Goal: Transaction & Acquisition: Book appointment/travel/reservation

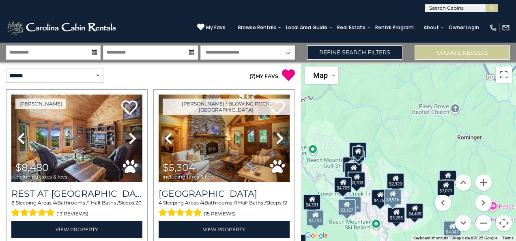
select select "*"
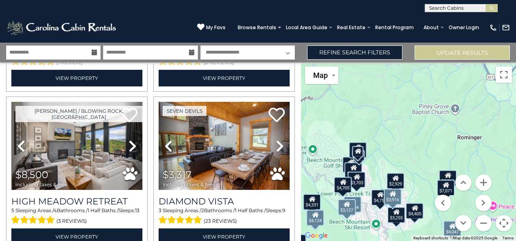
scroll to position [5812, 0]
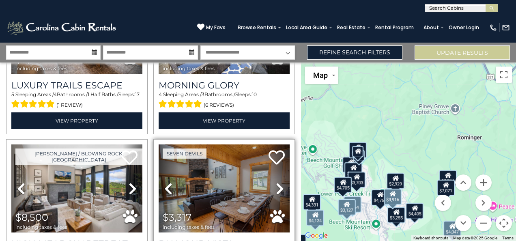
click at [270, 144] on link "Next" at bounding box center [279, 188] width 19 height 88
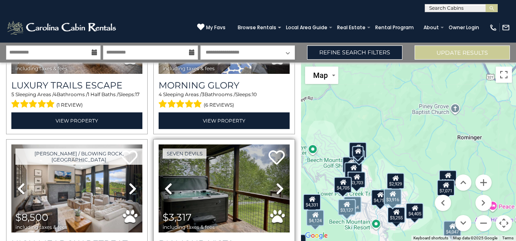
click at [270, 144] on link "Next" at bounding box center [279, 188] width 19 height 88
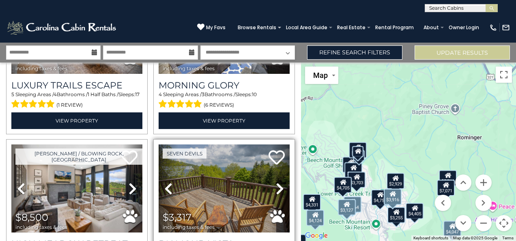
click at [270, 144] on link "Next" at bounding box center [279, 188] width 19 height 88
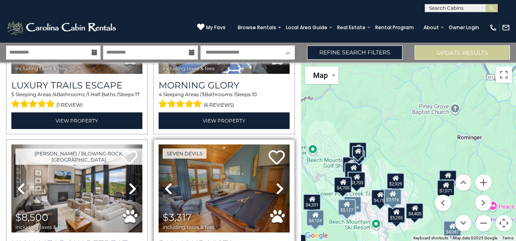
click at [277, 182] on icon at bounding box center [280, 188] width 8 height 13
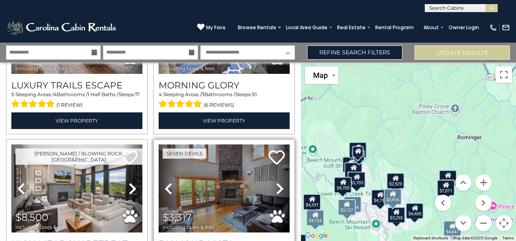
click at [277, 182] on icon at bounding box center [280, 188] width 8 height 13
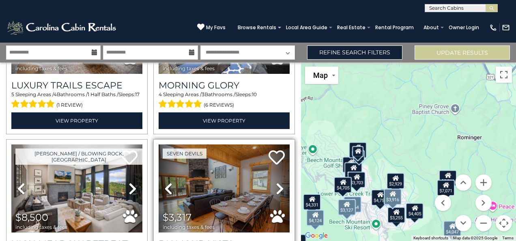
click at [277, 182] on icon at bounding box center [280, 188] width 8 height 13
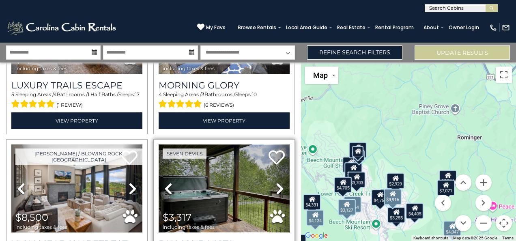
click at [208, 144] on img at bounding box center [224, 188] width 131 height 88
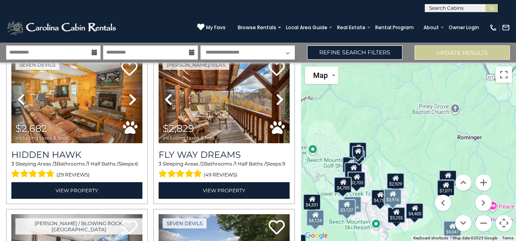
scroll to position [5598, 0]
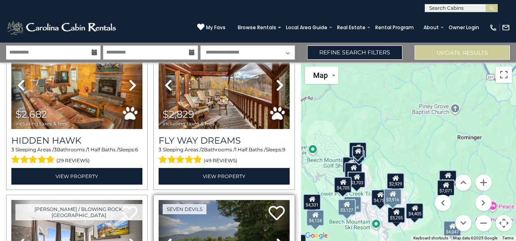
click at [276, 237] on icon at bounding box center [280, 243] width 8 height 13
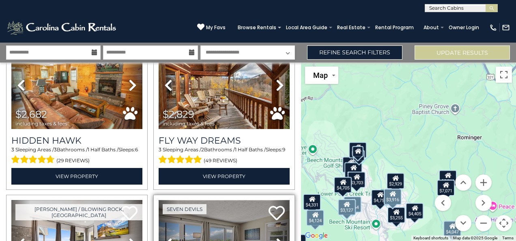
click at [235, 200] on img at bounding box center [224, 244] width 131 height 88
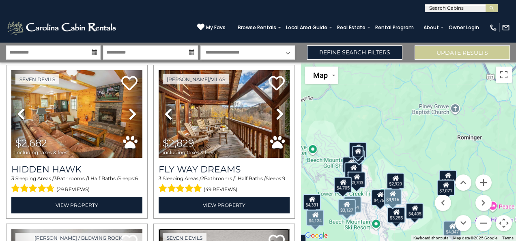
scroll to position [5484, 0]
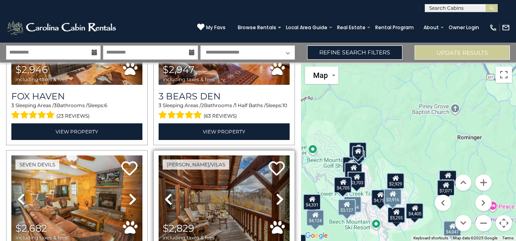
click at [276, 193] on icon at bounding box center [280, 199] width 8 height 13
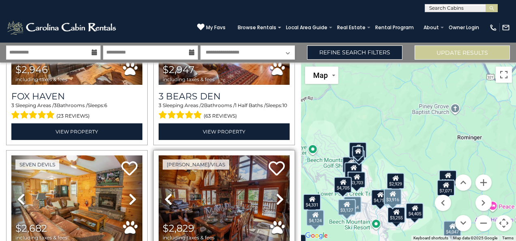
click at [276, 193] on icon at bounding box center [280, 199] width 8 height 13
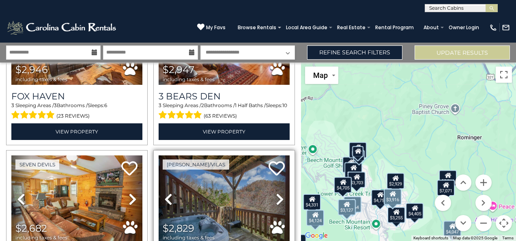
click at [276, 193] on icon at bounding box center [280, 199] width 8 height 13
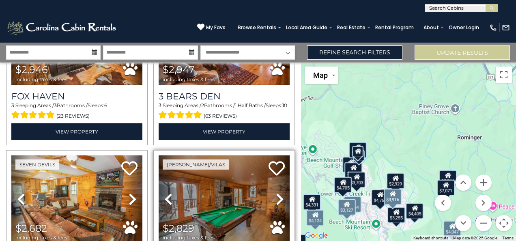
click at [276, 193] on icon at bounding box center [280, 199] width 8 height 13
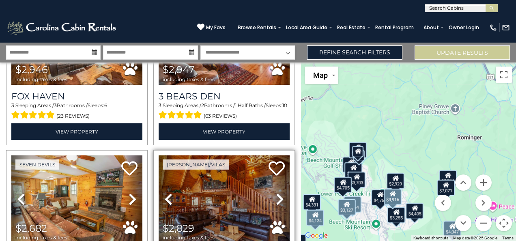
click at [276, 193] on icon at bounding box center [280, 199] width 8 height 13
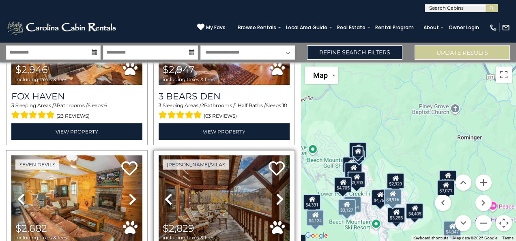
click at [276, 193] on icon at bounding box center [280, 199] width 8 height 13
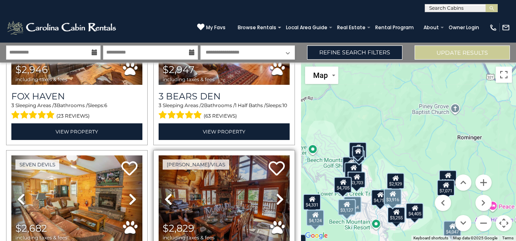
click at [276, 193] on icon at bounding box center [280, 199] width 8 height 13
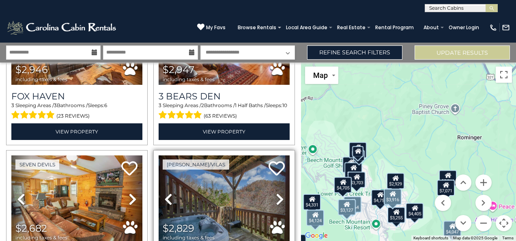
click at [276, 193] on icon at bounding box center [280, 199] width 8 height 13
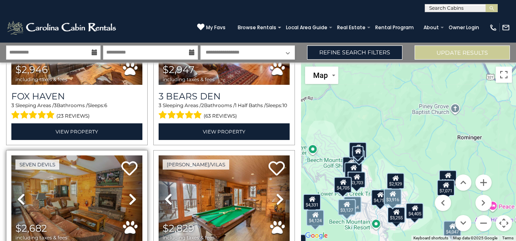
click at [129, 193] on icon at bounding box center [133, 199] width 8 height 13
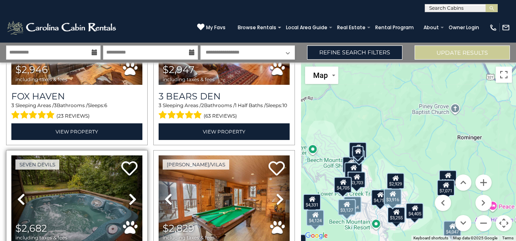
click at [129, 193] on icon at bounding box center [133, 199] width 8 height 13
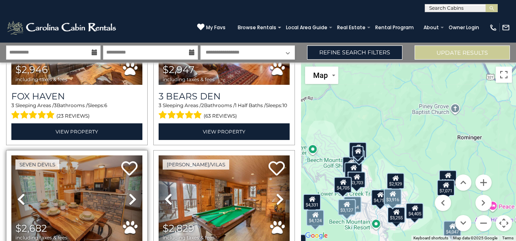
click at [129, 193] on icon at bounding box center [133, 199] width 8 height 13
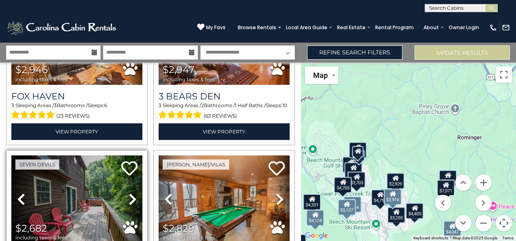
click at [129, 193] on icon at bounding box center [133, 199] width 8 height 13
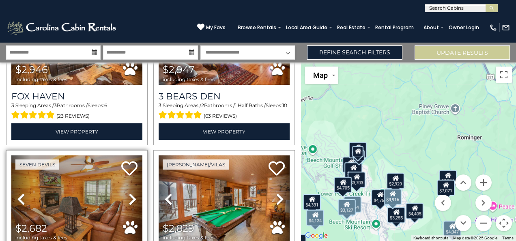
click at [129, 193] on icon at bounding box center [133, 199] width 8 height 13
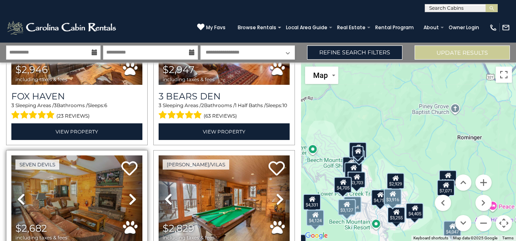
click at [129, 193] on icon at bounding box center [133, 199] width 8 height 13
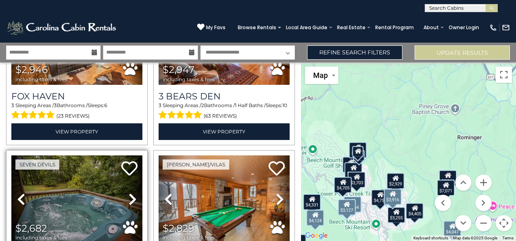
click at [129, 193] on icon at bounding box center [133, 199] width 8 height 13
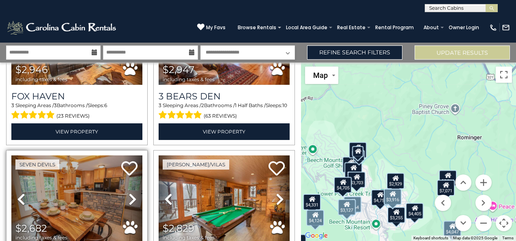
click at [129, 193] on icon at bounding box center [133, 199] width 8 height 13
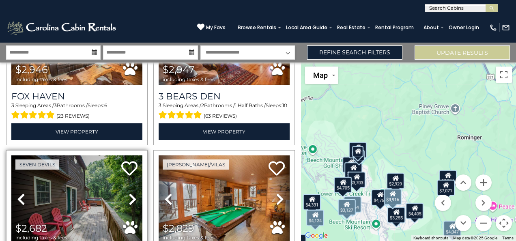
click at [129, 193] on icon at bounding box center [133, 199] width 8 height 13
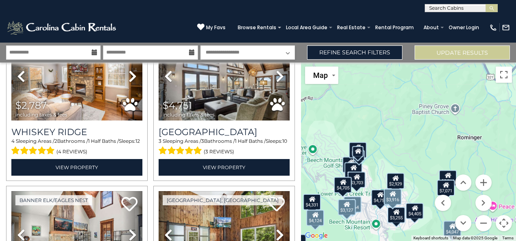
scroll to position [5968, 0]
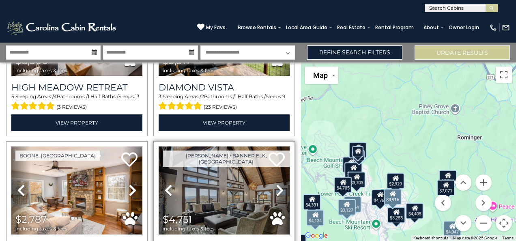
click at [276, 184] on icon at bounding box center [280, 190] width 8 height 13
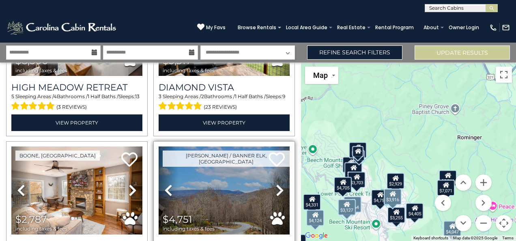
click at [276, 184] on icon at bounding box center [280, 190] width 8 height 13
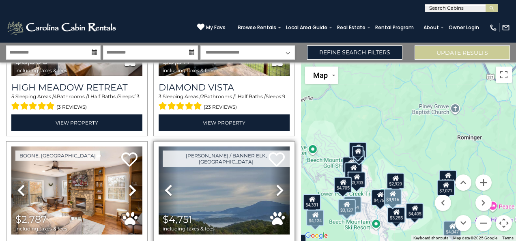
click at [276, 184] on icon at bounding box center [280, 190] width 8 height 13
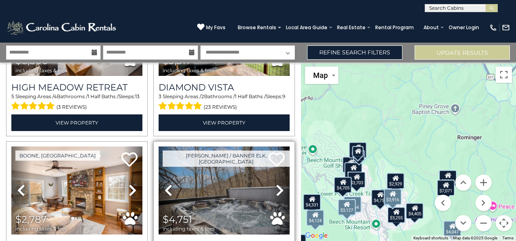
click at [276, 184] on icon at bounding box center [280, 190] width 8 height 13
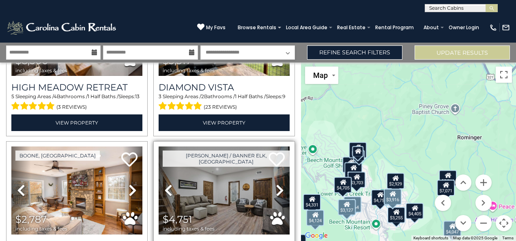
click at [276, 184] on icon at bounding box center [280, 190] width 8 height 13
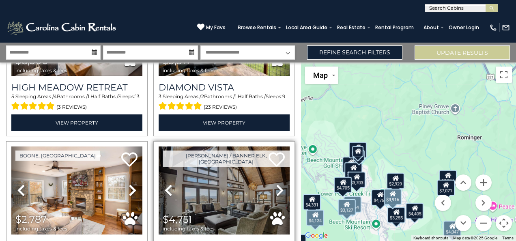
click at [276, 184] on icon at bounding box center [280, 190] width 8 height 13
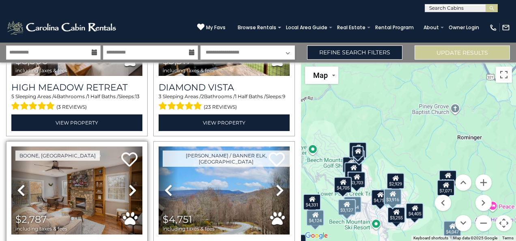
click at [130, 184] on icon at bounding box center [133, 190] width 8 height 13
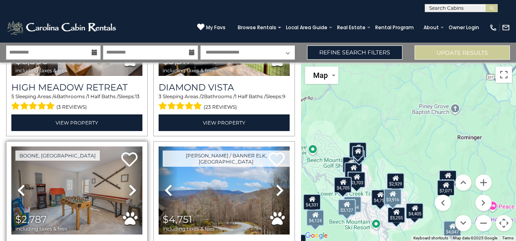
click at [130, 184] on icon at bounding box center [133, 190] width 8 height 13
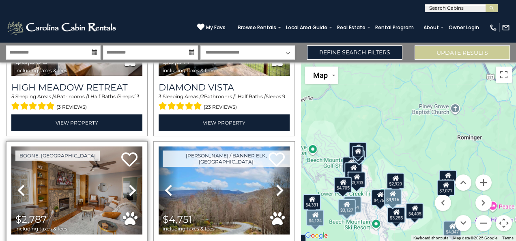
click at [130, 184] on icon at bounding box center [133, 190] width 8 height 13
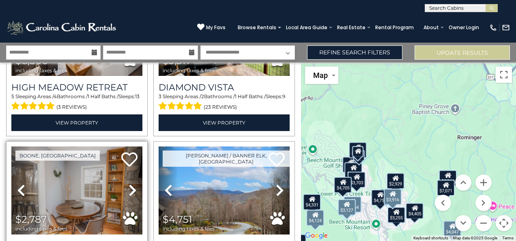
click at [130, 184] on icon at bounding box center [133, 190] width 8 height 13
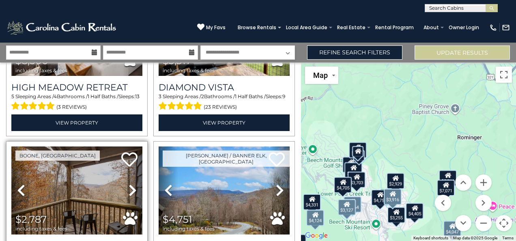
click at [130, 184] on icon at bounding box center [133, 190] width 8 height 13
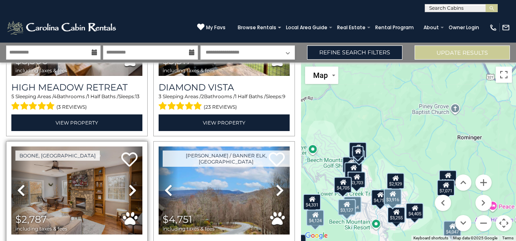
click at [130, 184] on icon at bounding box center [133, 190] width 8 height 13
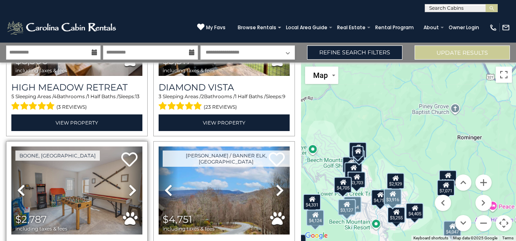
click at [130, 184] on icon at bounding box center [133, 190] width 8 height 13
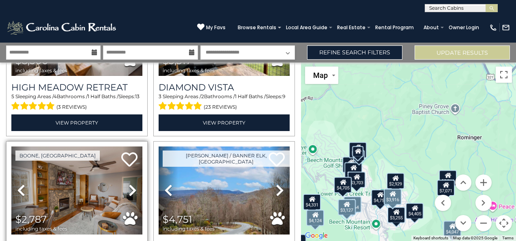
click at [130, 184] on icon at bounding box center [133, 190] width 8 height 13
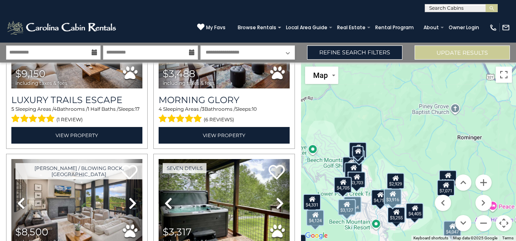
scroll to position [5783, 0]
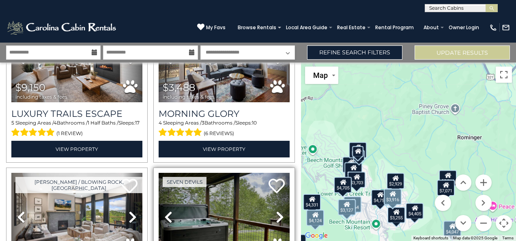
click at [279, 210] on icon at bounding box center [280, 216] width 8 height 13
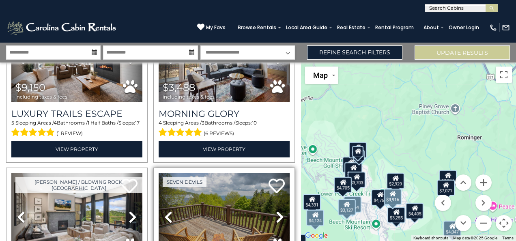
click at [279, 210] on icon at bounding box center [280, 216] width 8 height 13
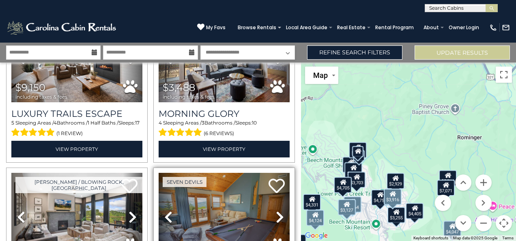
click at [279, 210] on icon at bounding box center [280, 216] width 8 height 13
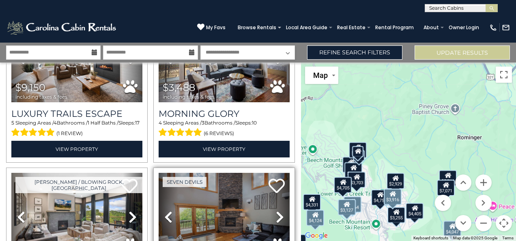
click at [279, 210] on icon at bounding box center [280, 216] width 8 height 13
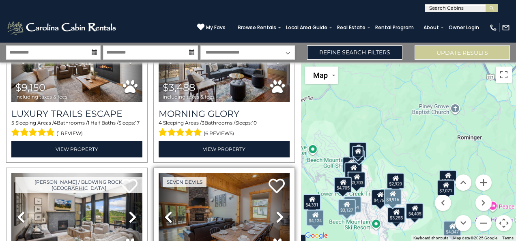
click at [230, 173] on img at bounding box center [224, 217] width 131 height 88
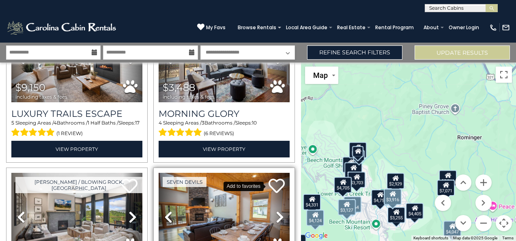
click at [274, 178] on icon at bounding box center [276, 186] width 16 height 16
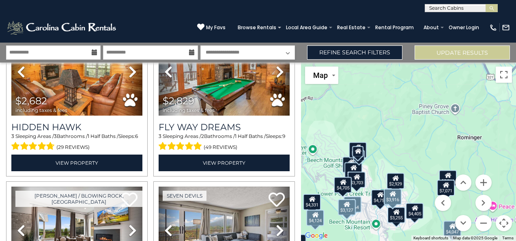
scroll to position [5626, 0]
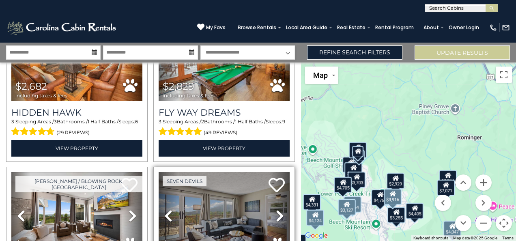
click at [276, 209] on icon at bounding box center [280, 215] width 8 height 13
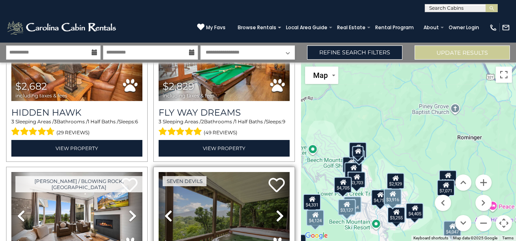
click at [276, 209] on icon at bounding box center [280, 215] width 8 height 13
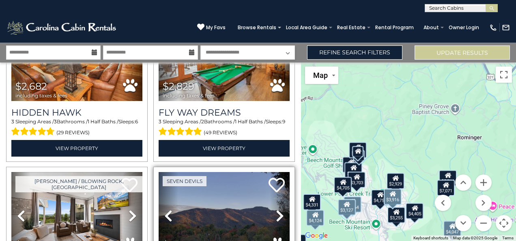
click at [276, 209] on icon at bounding box center [280, 215] width 8 height 13
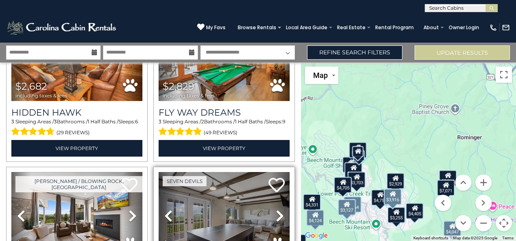
click at [276, 209] on icon at bounding box center [280, 215] width 8 height 13
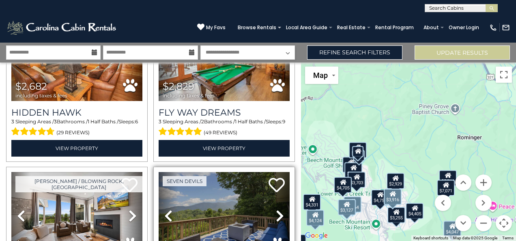
click at [276, 209] on icon at bounding box center [280, 215] width 8 height 13
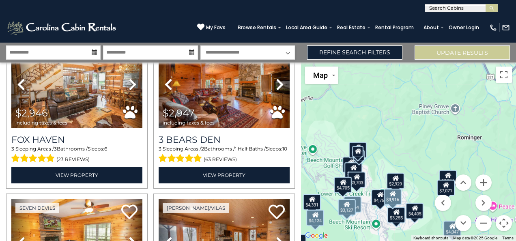
scroll to position [5483, 0]
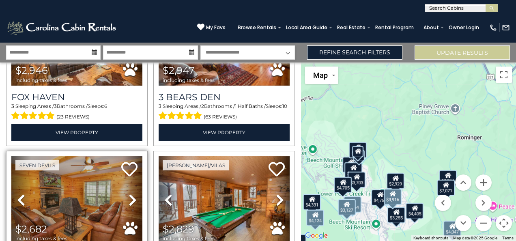
click at [132, 193] on icon at bounding box center [133, 199] width 8 height 13
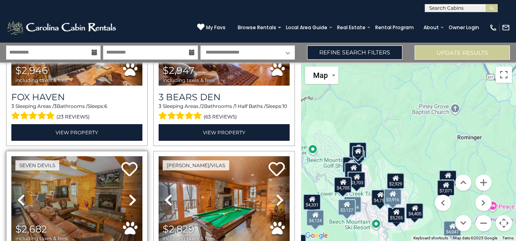
click at [132, 193] on icon at bounding box center [133, 199] width 8 height 13
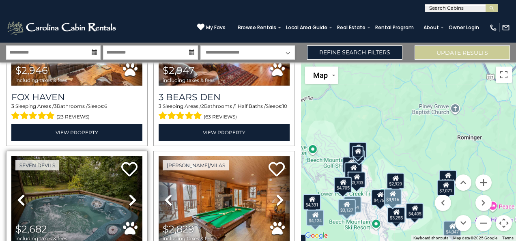
click at [132, 193] on icon at bounding box center [133, 199] width 8 height 13
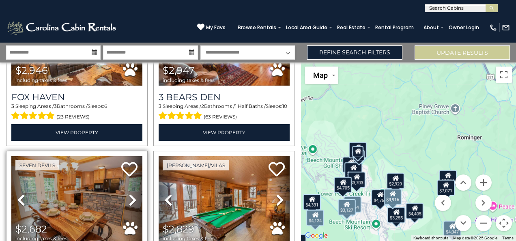
click at [132, 193] on icon at bounding box center [133, 199] width 8 height 13
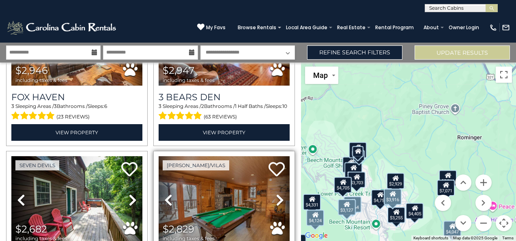
click at [278, 193] on icon at bounding box center [280, 199] width 8 height 13
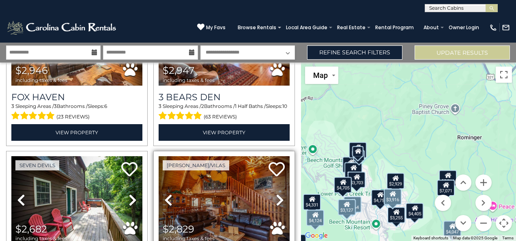
click at [278, 193] on icon at bounding box center [280, 199] width 8 height 13
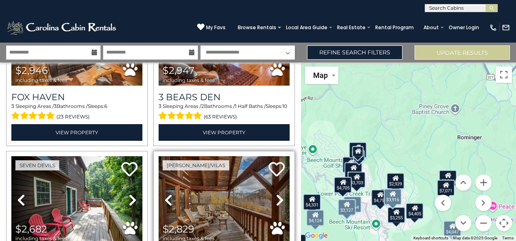
click at [278, 193] on icon at bounding box center [280, 199] width 8 height 13
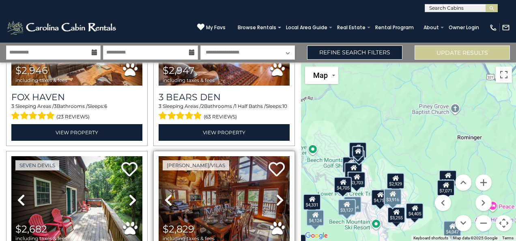
click at [278, 193] on icon at bounding box center [280, 199] width 8 height 13
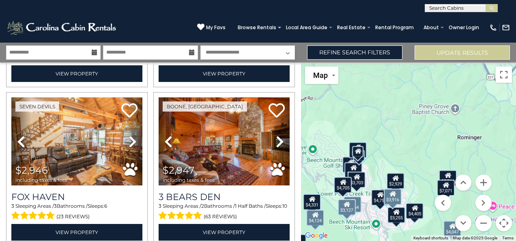
scroll to position [5313, 0]
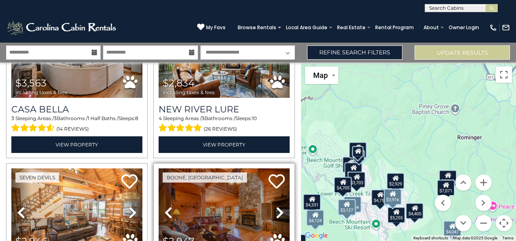
click at [276, 206] on icon at bounding box center [280, 212] width 8 height 13
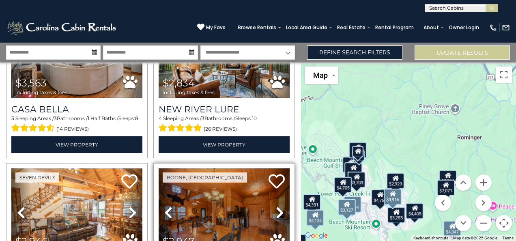
click at [276, 206] on icon at bounding box center [280, 212] width 8 height 13
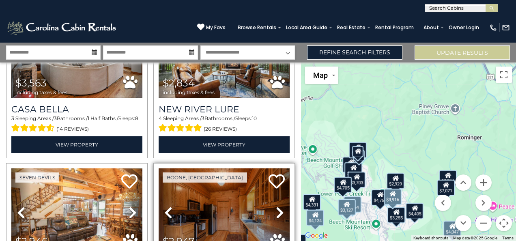
click at [276, 206] on icon at bounding box center [280, 212] width 8 height 13
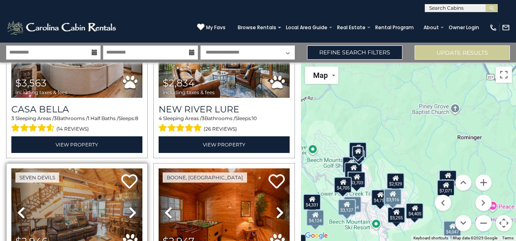
click at [135, 168] on link "Next" at bounding box center [132, 212] width 19 height 88
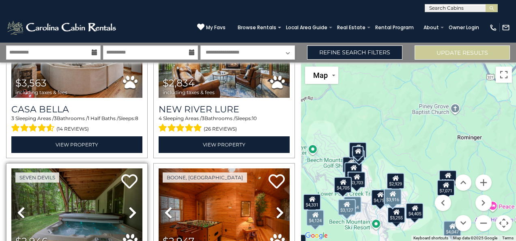
click at [135, 168] on link "Next" at bounding box center [132, 212] width 19 height 88
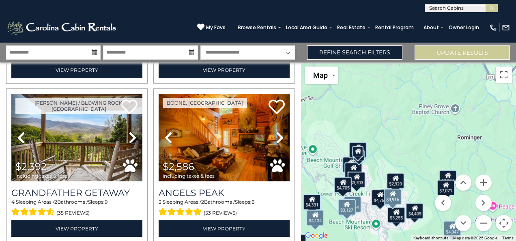
scroll to position [5170, 0]
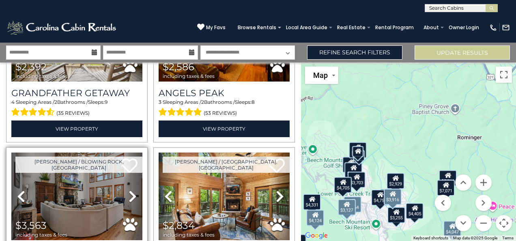
click at [129, 190] on icon at bounding box center [133, 196] width 8 height 13
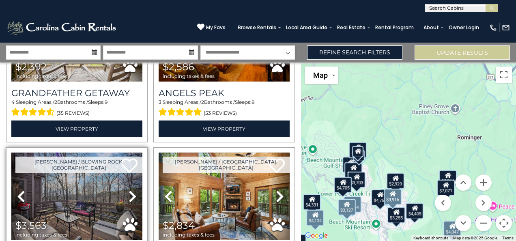
click at [129, 190] on icon at bounding box center [133, 196] width 8 height 13
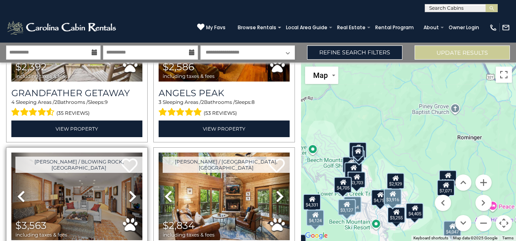
click at [129, 190] on icon at bounding box center [133, 196] width 8 height 13
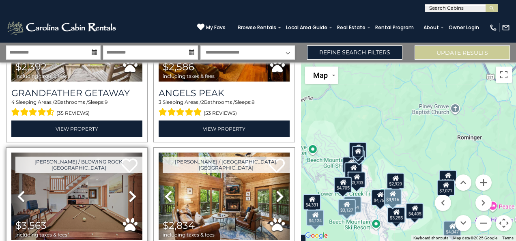
click at [129, 190] on icon at bounding box center [133, 196] width 8 height 13
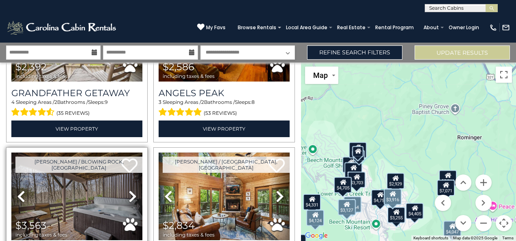
click at [129, 190] on icon at bounding box center [133, 196] width 8 height 13
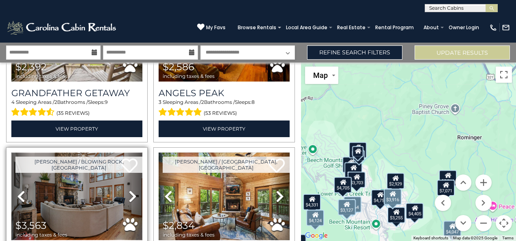
click at [84, 152] on img at bounding box center [76, 196] width 131 height 88
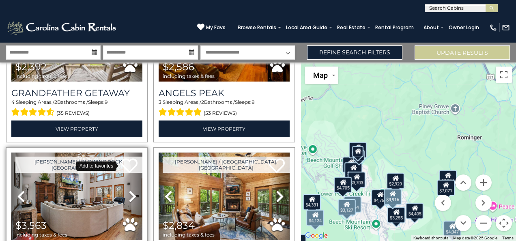
click at [130, 157] on icon at bounding box center [129, 165] width 16 height 16
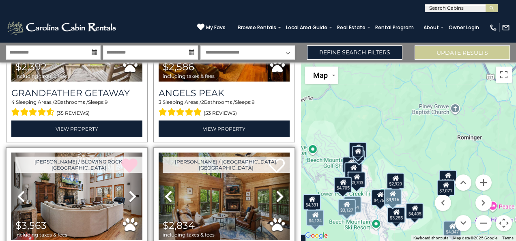
click at [276, 190] on icon at bounding box center [280, 196] width 8 height 13
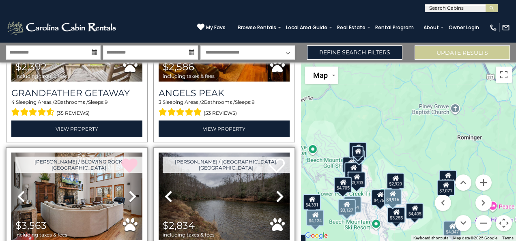
click at [276, 190] on icon at bounding box center [280, 196] width 8 height 13
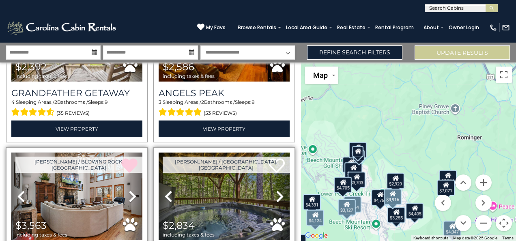
click at [276, 190] on icon at bounding box center [280, 196] width 8 height 13
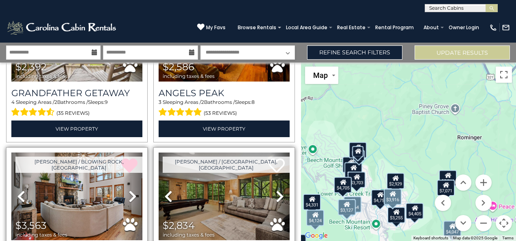
click at [276, 190] on icon at bounding box center [280, 196] width 8 height 13
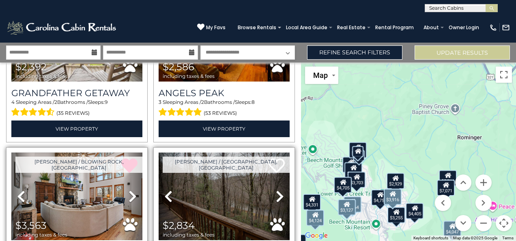
click at [276, 190] on icon at bounding box center [280, 196] width 8 height 13
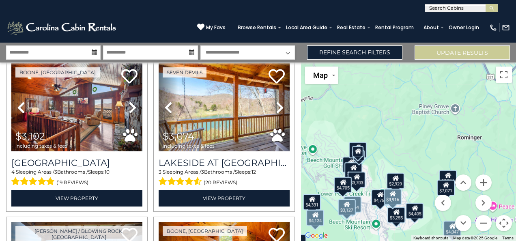
scroll to position [5013, 0]
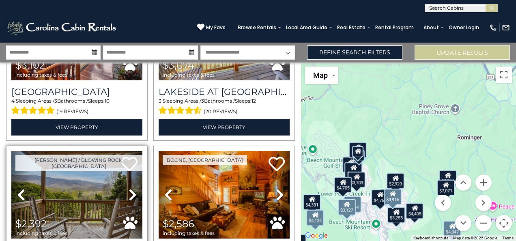
click at [129, 188] on icon at bounding box center [133, 194] width 8 height 13
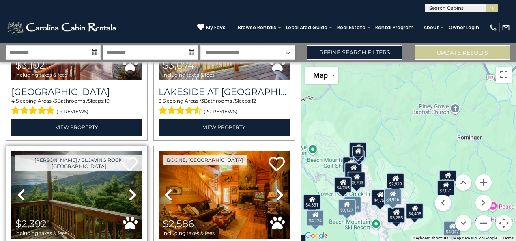
click at [129, 188] on icon at bounding box center [133, 194] width 8 height 13
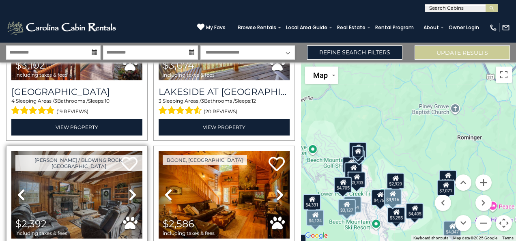
click at [129, 188] on icon at bounding box center [133, 194] width 8 height 13
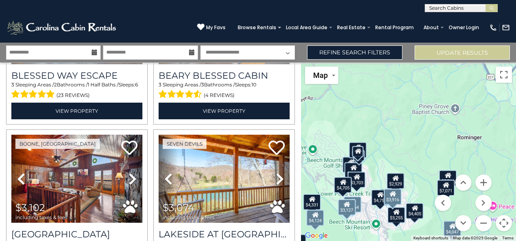
scroll to position [4857, 0]
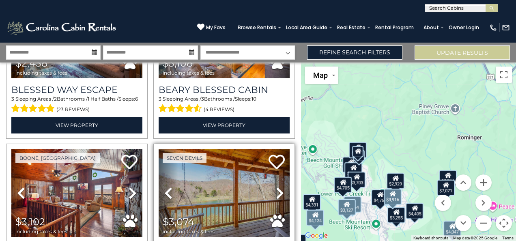
click at [276, 187] on icon at bounding box center [280, 193] width 8 height 13
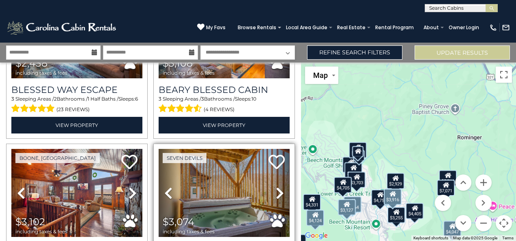
click at [276, 187] on icon at bounding box center [280, 193] width 8 height 13
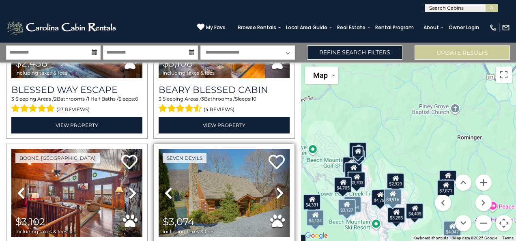
click at [276, 187] on icon at bounding box center [280, 193] width 8 height 13
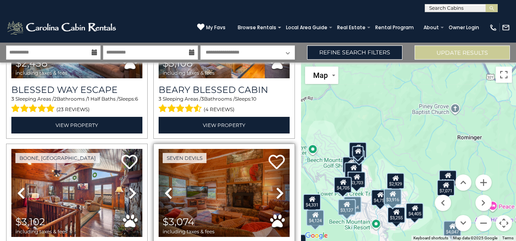
click at [276, 187] on icon at bounding box center [280, 193] width 8 height 13
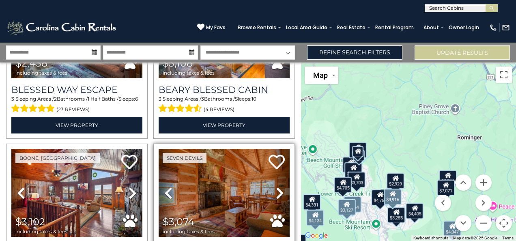
click at [276, 187] on icon at bounding box center [280, 193] width 8 height 13
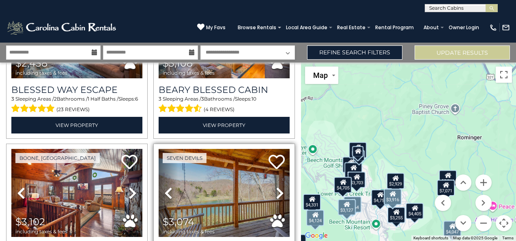
click at [276, 187] on icon at bounding box center [280, 193] width 8 height 13
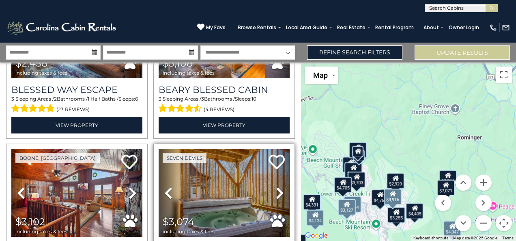
click at [276, 187] on icon at bounding box center [280, 193] width 8 height 13
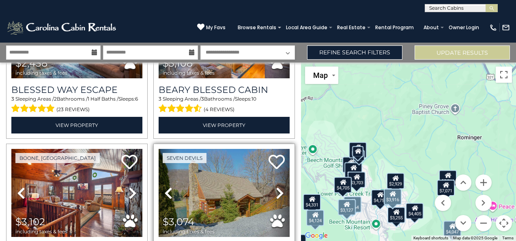
click at [276, 187] on icon at bounding box center [280, 193] width 8 height 13
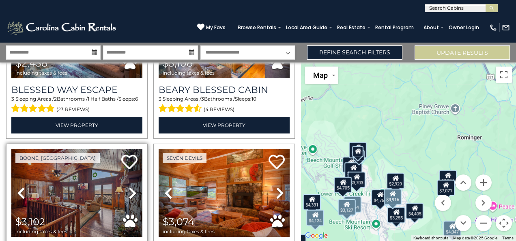
click at [133, 187] on icon at bounding box center [133, 193] width 8 height 13
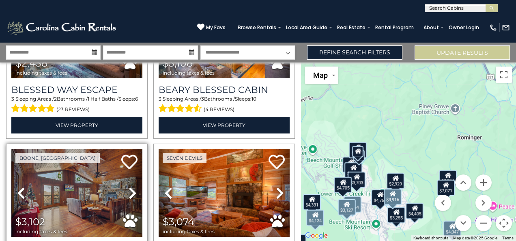
click at [133, 187] on icon at bounding box center [133, 193] width 8 height 13
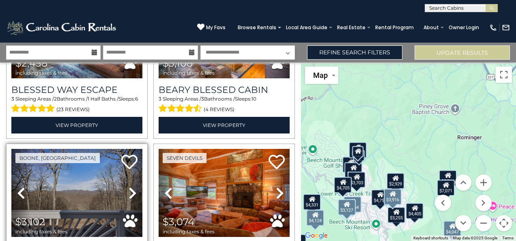
click at [133, 187] on icon at bounding box center [133, 193] width 8 height 13
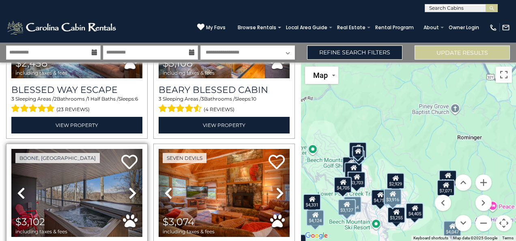
click at [133, 187] on icon at bounding box center [133, 193] width 8 height 13
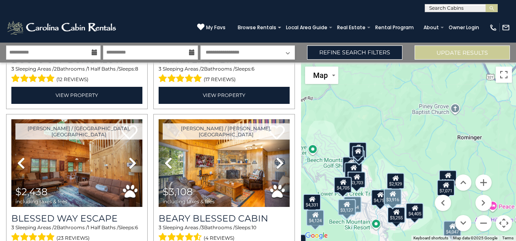
scroll to position [4700, 0]
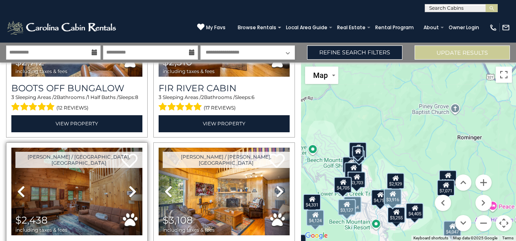
click at [131, 185] on icon at bounding box center [133, 191] width 8 height 13
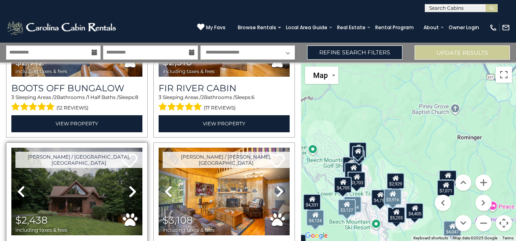
click at [131, 185] on icon at bounding box center [133, 191] width 8 height 13
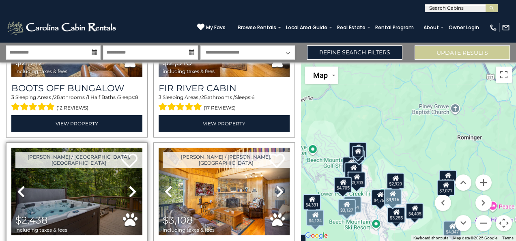
click at [131, 185] on icon at bounding box center [133, 191] width 8 height 13
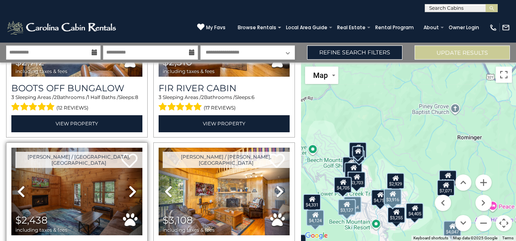
click at [131, 185] on icon at bounding box center [133, 191] width 8 height 13
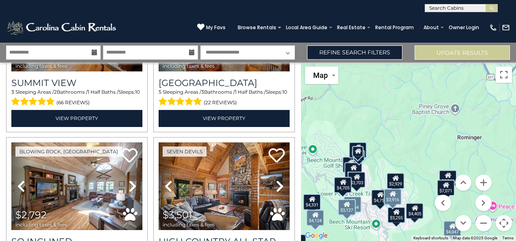
scroll to position [4216, 0]
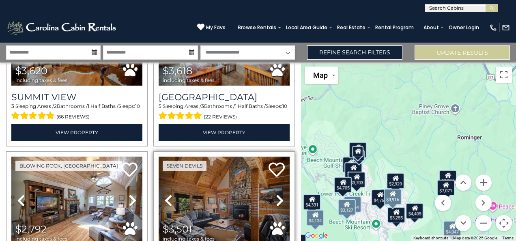
click at [278, 194] on icon at bounding box center [280, 200] width 8 height 13
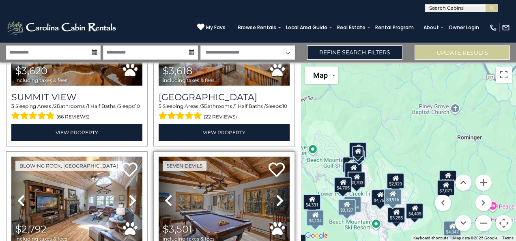
click at [278, 194] on icon at bounding box center [280, 200] width 8 height 13
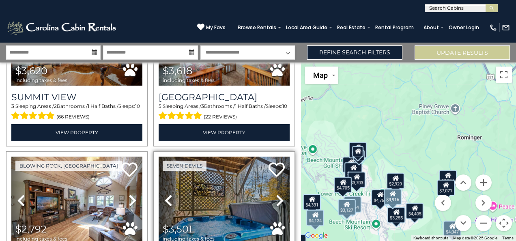
click at [278, 194] on icon at bounding box center [280, 200] width 8 height 13
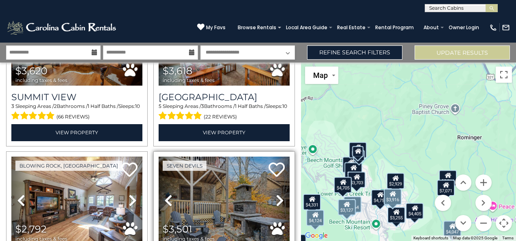
click at [278, 194] on icon at bounding box center [280, 200] width 8 height 13
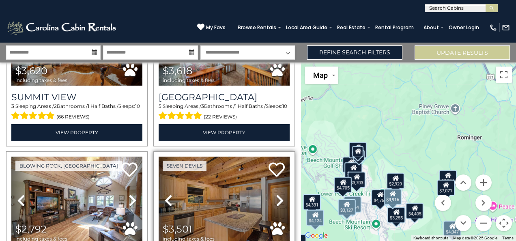
click at [278, 194] on icon at bounding box center [280, 200] width 8 height 13
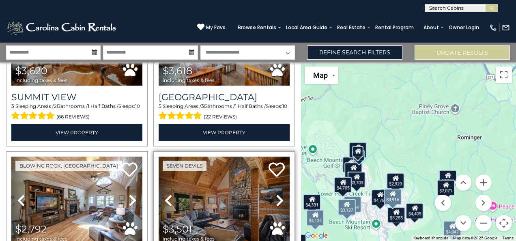
click at [278, 194] on icon at bounding box center [280, 200] width 8 height 13
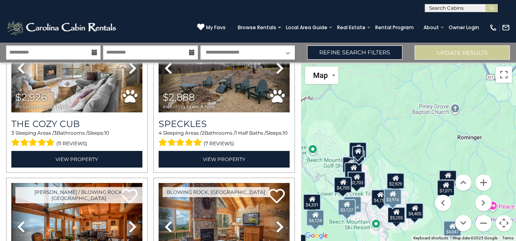
scroll to position [4102, 0]
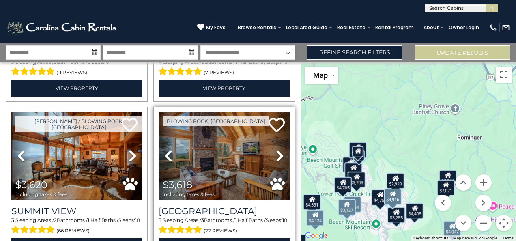
click at [276, 149] on icon at bounding box center [280, 155] width 8 height 13
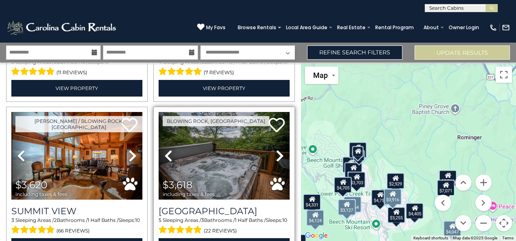
click at [276, 149] on icon at bounding box center [280, 155] width 8 height 13
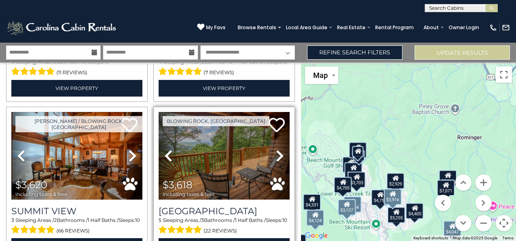
click at [276, 149] on icon at bounding box center [280, 155] width 8 height 13
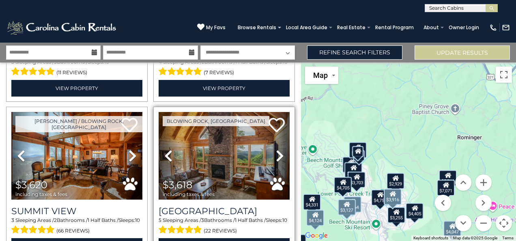
click at [276, 149] on icon at bounding box center [280, 155] width 8 height 13
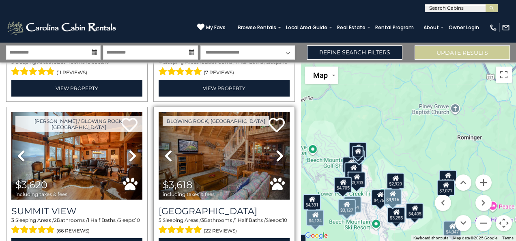
click at [276, 149] on icon at bounding box center [280, 155] width 8 height 13
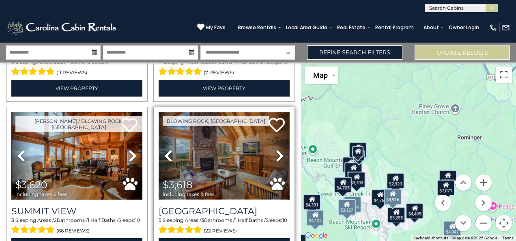
click at [242, 116] on img at bounding box center [224, 156] width 131 height 88
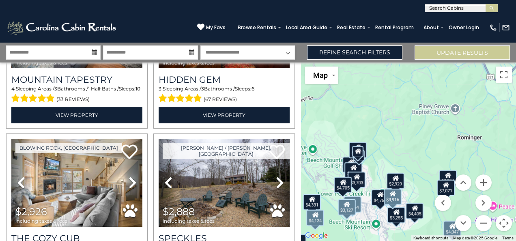
scroll to position [3903, 0]
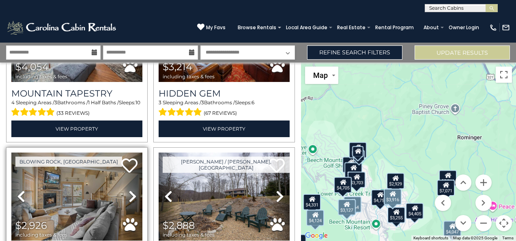
click at [133, 190] on icon at bounding box center [133, 196] width 8 height 13
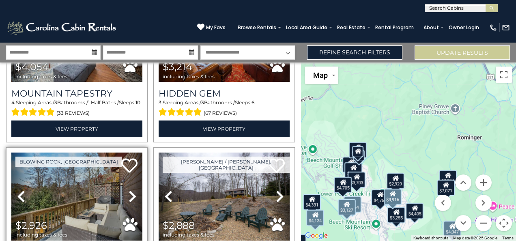
click at [133, 190] on icon at bounding box center [133, 196] width 8 height 13
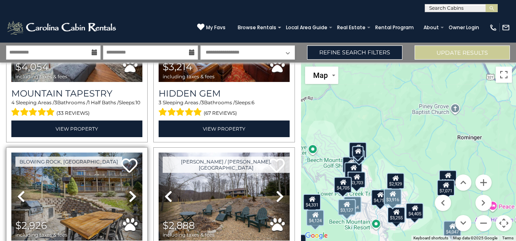
click at [133, 190] on icon at bounding box center [133, 196] width 8 height 13
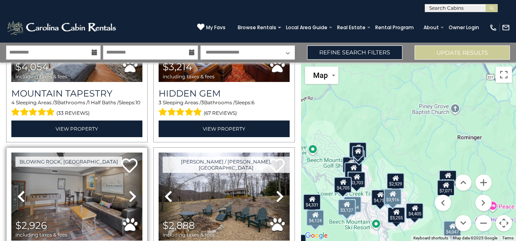
click at [133, 190] on icon at bounding box center [133, 196] width 8 height 13
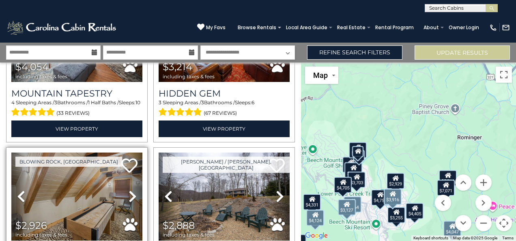
click at [133, 190] on icon at bounding box center [133, 196] width 8 height 13
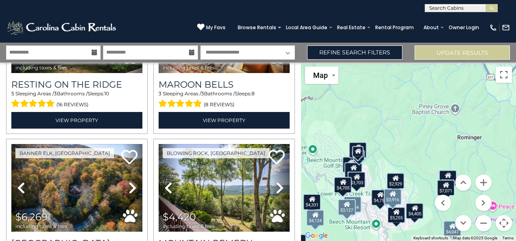
scroll to position [3105, 0]
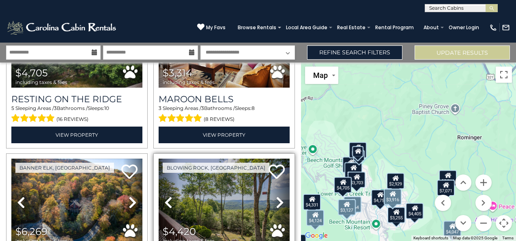
click at [276, 196] on icon at bounding box center [280, 202] width 8 height 13
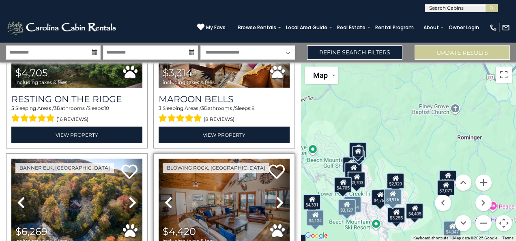
click at [276, 196] on icon at bounding box center [280, 202] width 8 height 13
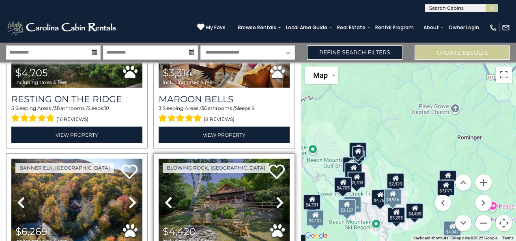
click at [276, 196] on icon at bounding box center [280, 202] width 8 height 13
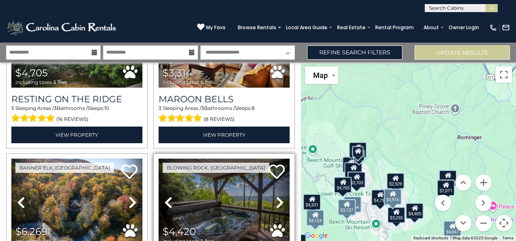
click at [276, 196] on icon at bounding box center [280, 202] width 8 height 13
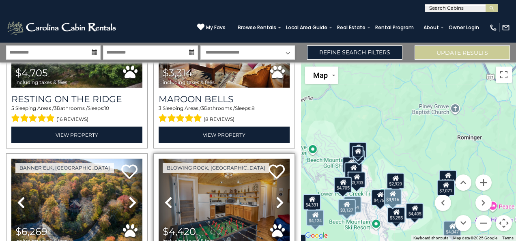
click at [276, 196] on icon at bounding box center [280, 202] width 8 height 13
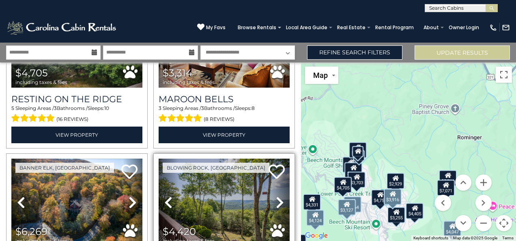
click at [276, 196] on icon at bounding box center [280, 202] width 8 height 13
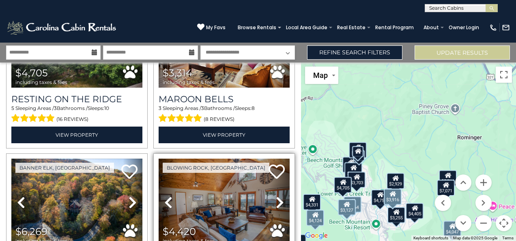
click at [276, 196] on icon at bounding box center [280, 202] width 8 height 13
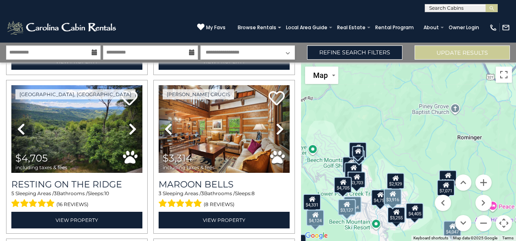
scroll to position [2820, 0]
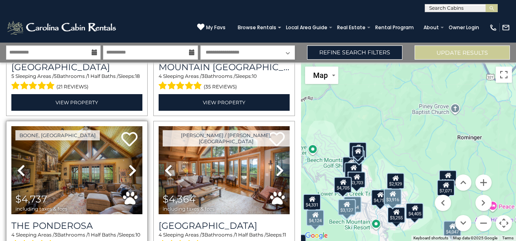
click at [129, 164] on icon at bounding box center [133, 170] width 8 height 13
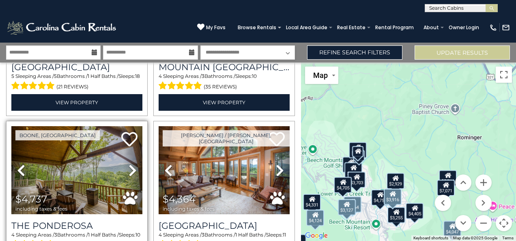
click at [129, 164] on icon at bounding box center [133, 170] width 8 height 13
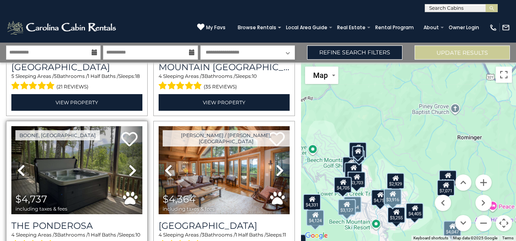
click at [129, 164] on icon at bounding box center [133, 170] width 8 height 13
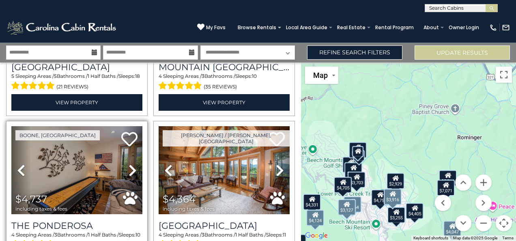
click at [129, 164] on icon at bounding box center [133, 170] width 8 height 13
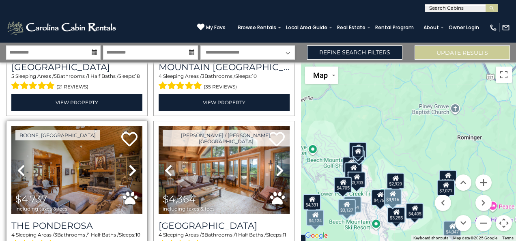
click at [129, 164] on icon at bounding box center [133, 170] width 8 height 13
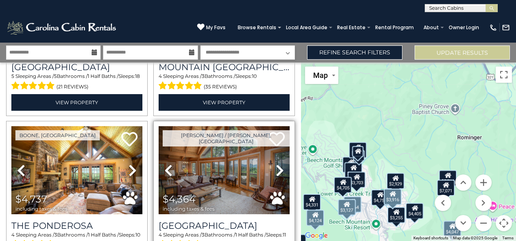
click at [276, 164] on icon at bounding box center [280, 170] width 8 height 13
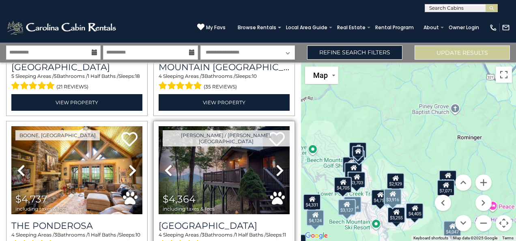
click at [276, 164] on icon at bounding box center [280, 170] width 8 height 13
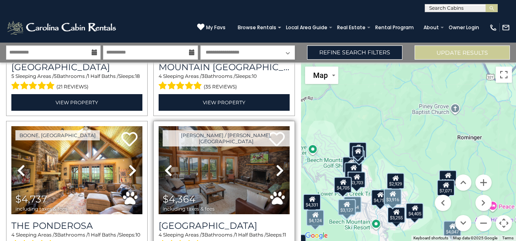
click at [276, 164] on icon at bounding box center [280, 170] width 8 height 13
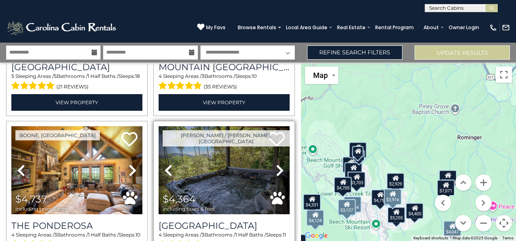
click at [277, 164] on icon at bounding box center [280, 170] width 8 height 13
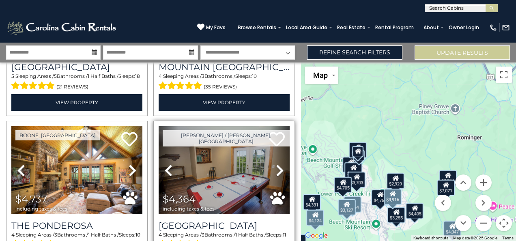
click at [277, 164] on icon at bounding box center [280, 170] width 8 height 13
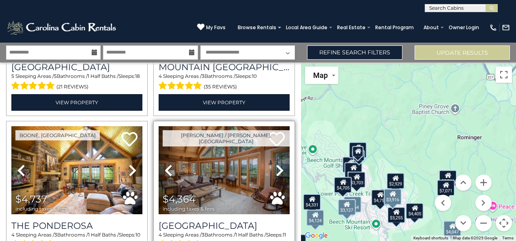
click at [277, 164] on icon at bounding box center [280, 170] width 8 height 13
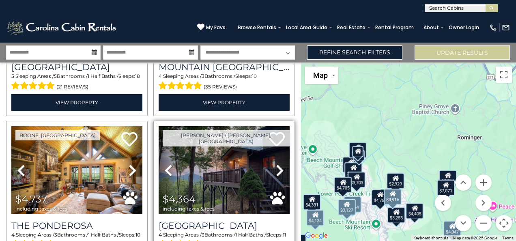
click at [169, 164] on icon at bounding box center [168, 170] width 8 height 13
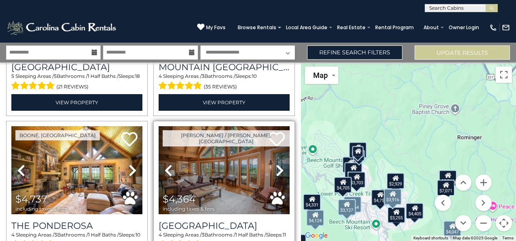
click at [169, 164] on icon at bounding box center [168, 170] width 8 height 13
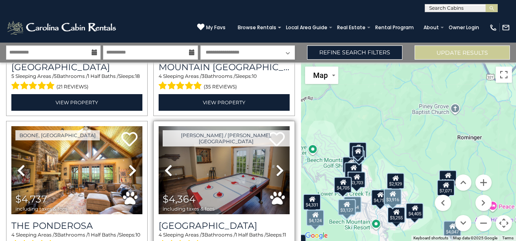
click at [277, 164] on icon at bounding box center [280, 170] width 8 height 13
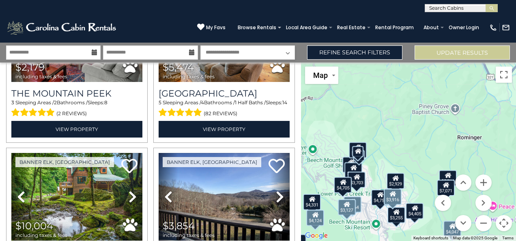
scroll to position [2649, 0]
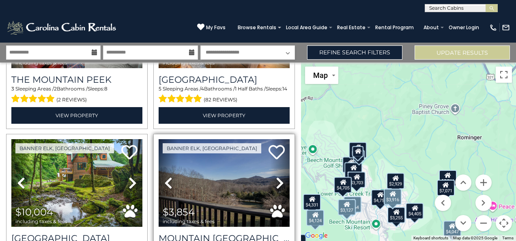
click at [276, 176] on icon at bounding box center [280, 182] width 8 height 13
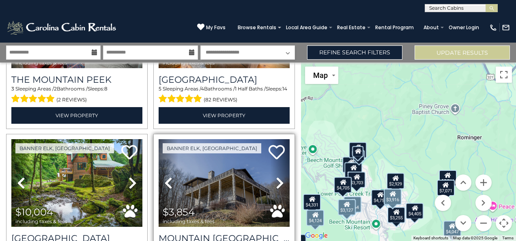
click at [276, 176] on icon at bounding box center [280, 182] width 8 height 13
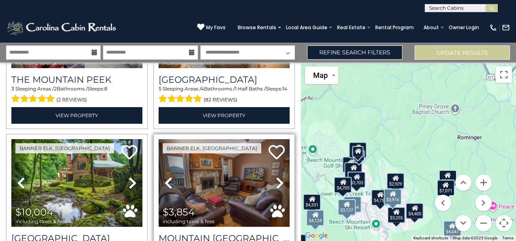
click at [276, 176] on icon at bounding box center [280, 182] width 8 height 13
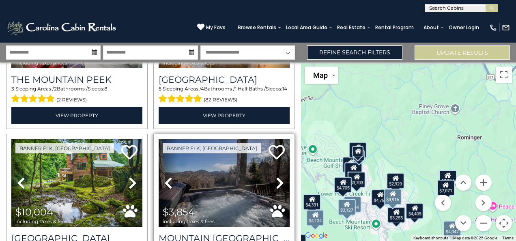
click at [276, 176] on icon at bounding box center [280, 182] width 8 height 13
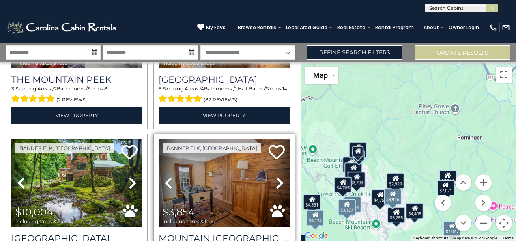
click at [276, 176] on icon at bounding box center [280, 182] width 8 height 13
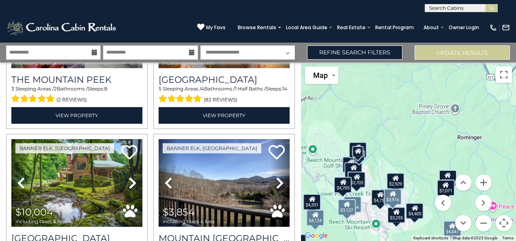
scroll to position [2493, 0]
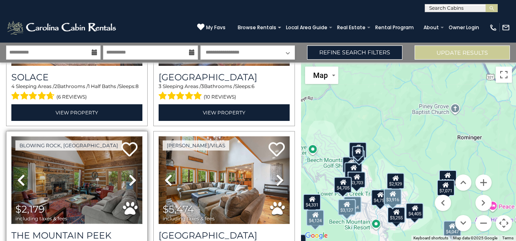
click at [118, 157] on img at bounding box center [76, 180] width 131 height 88
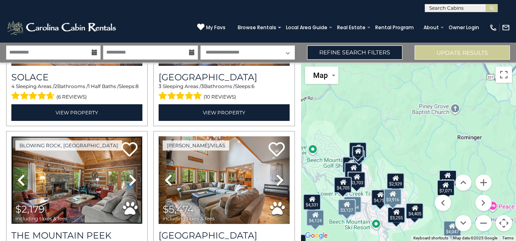
scroll to position [2322, 0]
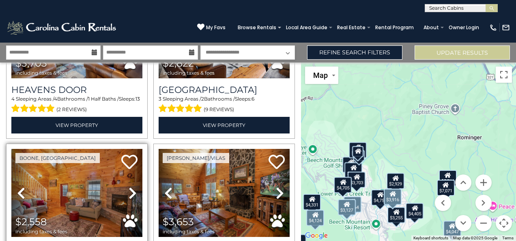
click at [134, 187] on icon at bounding box center [133, 193] width 8 height 13
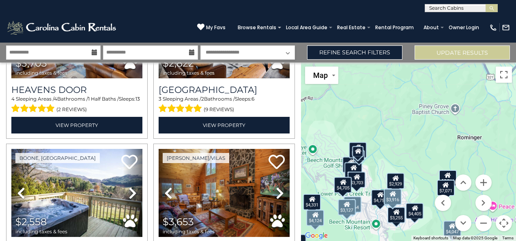
click at [301, 117] on div "$8,480 $5,304 $6,014 $6,834 $5,295 $5,128 $10,118 $2,601 $4,754 $3,776 $8,132 $…" at bounding box center [408, 151] width 215 height 178
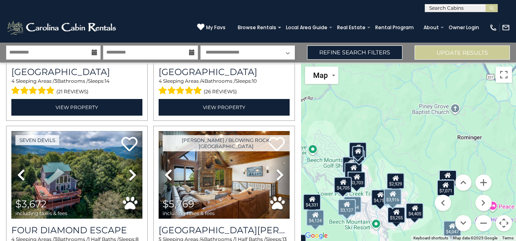
scroll to position [2009, 0]
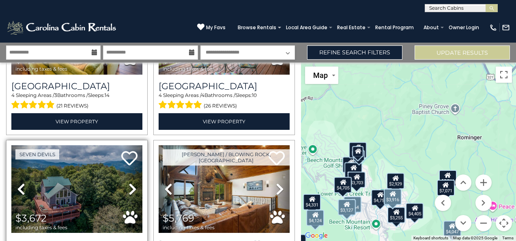
click at [129, 182] on icon at bounding box center [133, 188] width 8 height 13
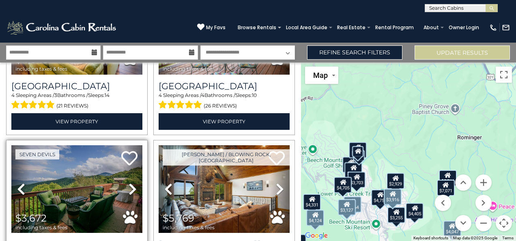
click at [129, 182] on icon at bounding box center [133, 188] width 8 height 13
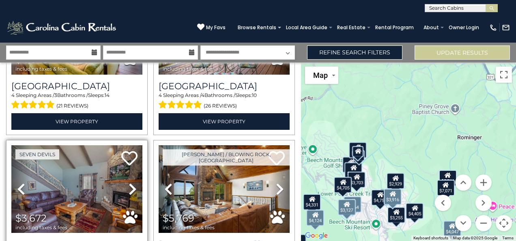
click at [129, 182] on icon at bounding box center [133, 188] width 8 height 13
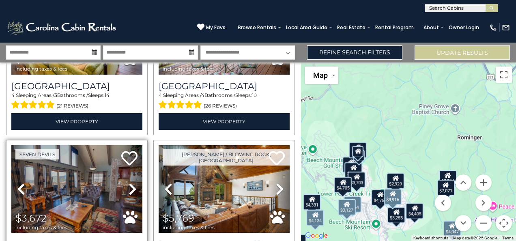
click at [129, 182] on icon at bounding box center [133, 188] width 8 height 13
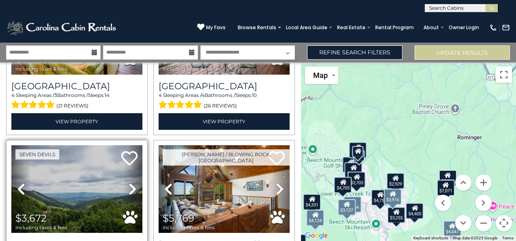
click at [129, 182] on icon at bounding box center [133, 188] width 8 height 13
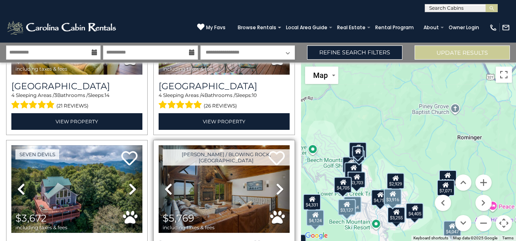
click at [277, 182] on icon at bounding box center [280, 188] width 8 height 13
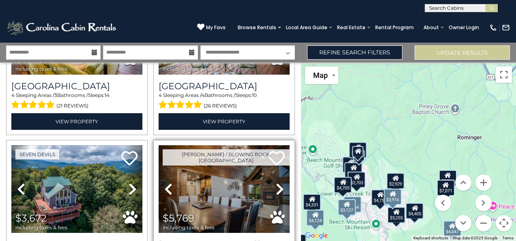
click at [277, 182] on icon at bounding box center [280, 188] width 8 height 13
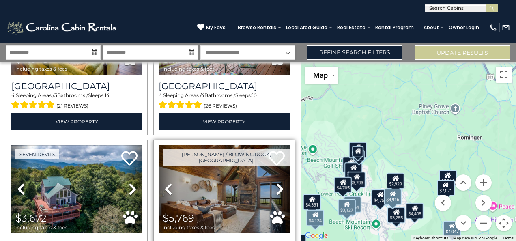
click at [277, 182] on icon at bounding box center [280, 188] width 8 height 13
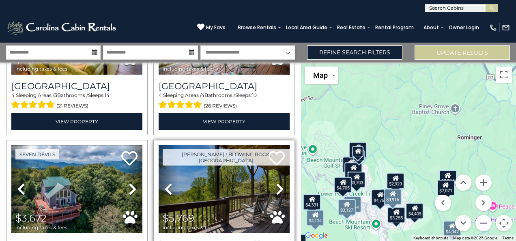
click at [277, 182] on icon at bounding box center [280, 188] width 8 height 13
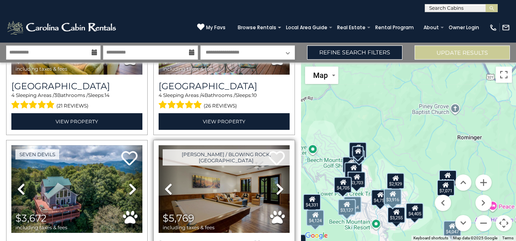
click at [277, 182] on icon at bounding box center [280, 188] width 8 height 13
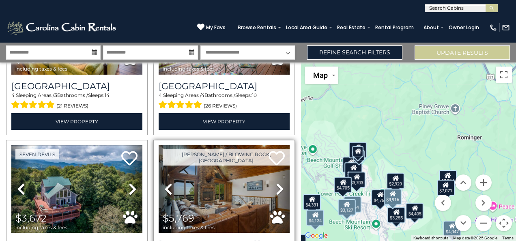
click at [277, 182] on icon at bounding box center [280, 188] width 8 height 13
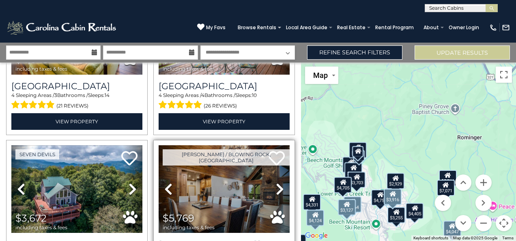
click at [277, 182] on icon at bounding box center [280, 188] width 8 height 13
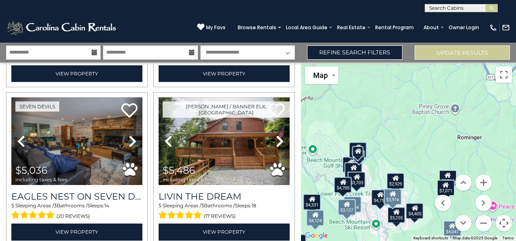
scroll to position [1525, 0]
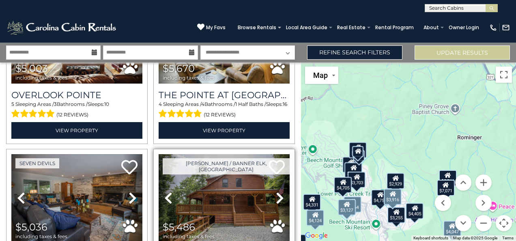
click at [270, 177] on link "Next" at bounding box center [279, 198] width 19 height 88
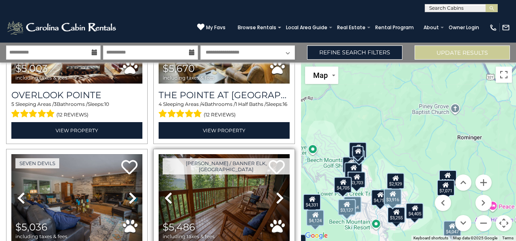
click at [270, 177] on link "Next" at bounding box center [279, 198] width 19 height 88
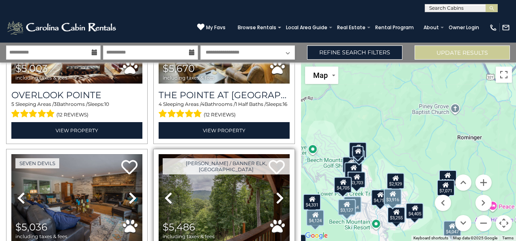
click at [270, 177] on link "Next" at bounding box center [279, 198] width 19 height 88
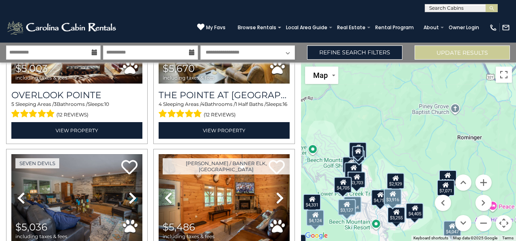
scroll to position [1468, 0]
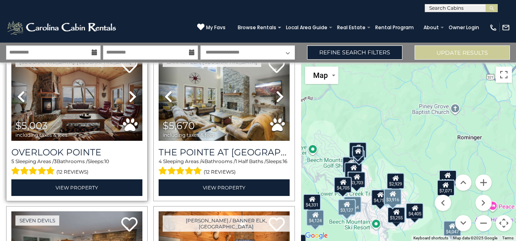
click at [130, 90] on icon at bounding box center [133, 96] width 8 height 13
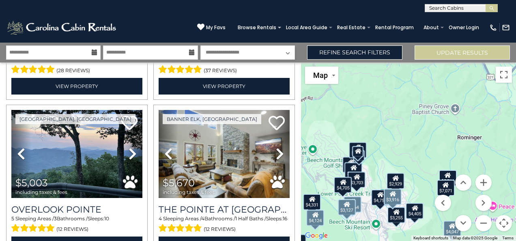
scroll to position [1397, 0]
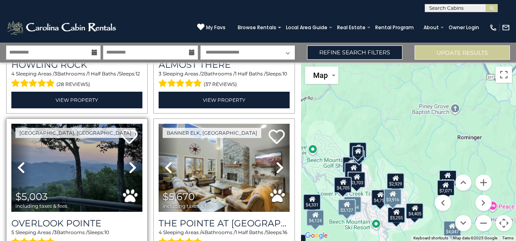
click at [138, 150] on link "Next" at bounding box center [132, 168] width 19 height 88
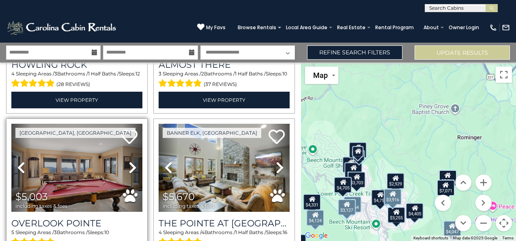
click at [132, 161] on icon at bounding box center [133, 167] width 8 height 13
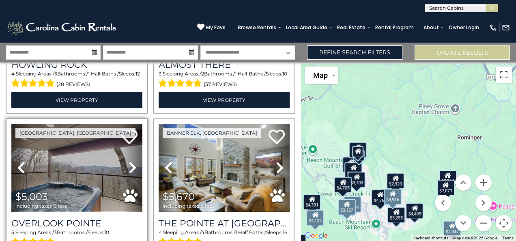
click at [94, 155] on img at bounding box center [76, 168] width 131 height 88
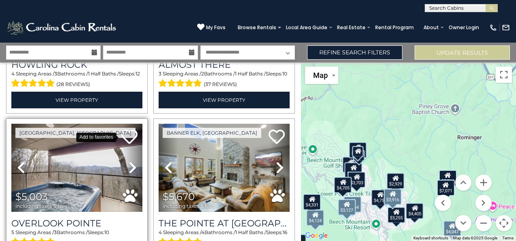
click at [128, 129] on icon at bounding box center [129, 137] width 16 height 16
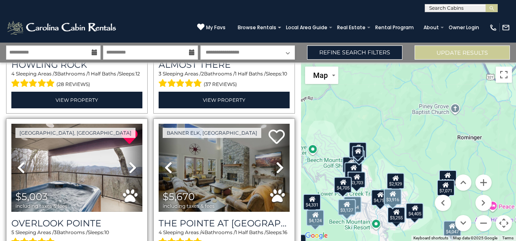
click at [276, 161] on icon at bounding box center [280, 167] width 8 height 13
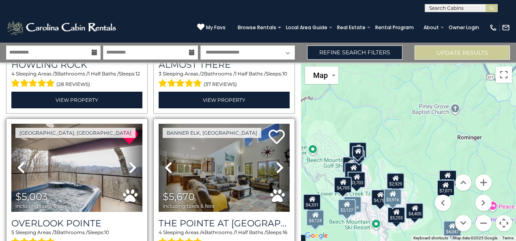
click at [276, 161] on icon at bounding box center [280, 167] width 8 height 13
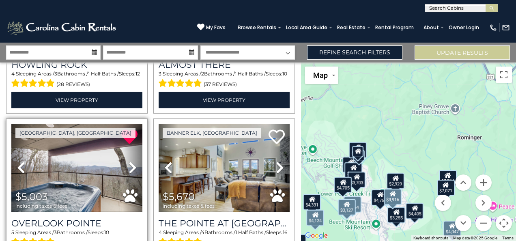
click at [72, 238] on span "(12 reviews)" at bounding box center [72, 243] width 32 height 11
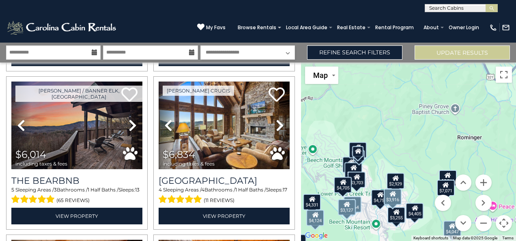
scroll to position [0, 0]
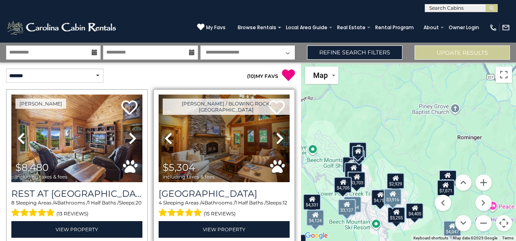
click at [276, 139] on icon at bounding box center [280, 138] width 8 height 13
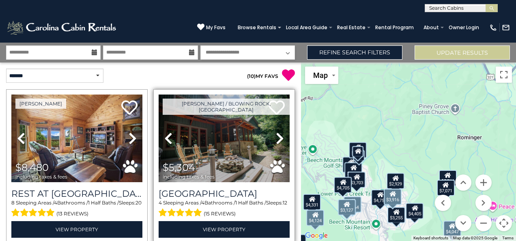
click at [276, 139] on icon at bounding box center [280, 138] width 8 height 13
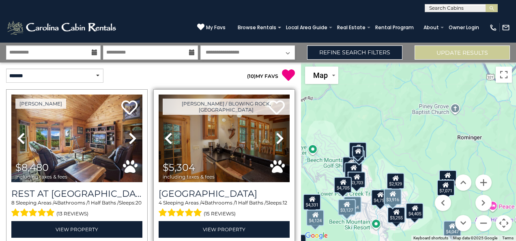
click at [276, 139] on icon at bounding box center [280, 138] width 8 height 13
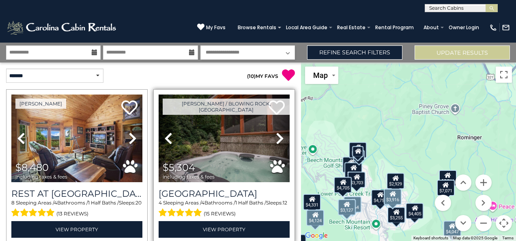
click at [276, 139] on icon at bounding box center [280, 138] width 8 height 13
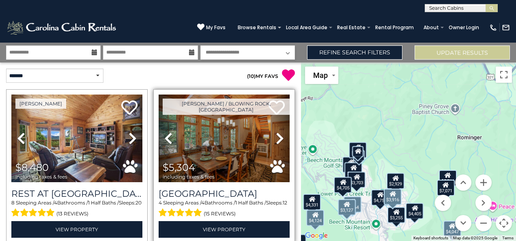
click at [276, 139] on icon at bounding box center [280, 138] width 8 height 13
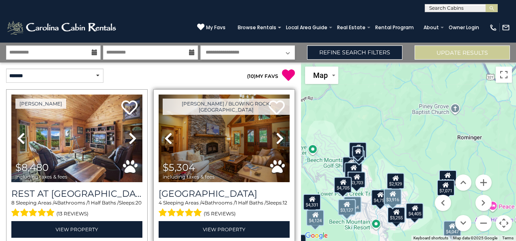
click at [276, 139] on icon at bounding box center [280, 138] width 8 height 13
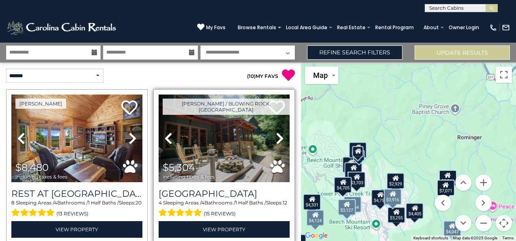
click at [276, 139] on icon at bounding box center [280, 138] width 8 height 13
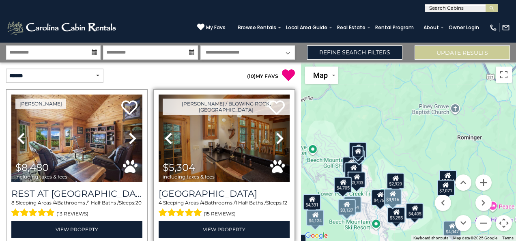
click at [276, 139] on icon at bounding box center [280, 138] width 8 height 13
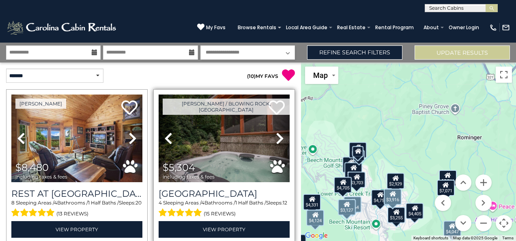
click at [276, 139] on icon at bounding box center [280, 138] width 8 height 13
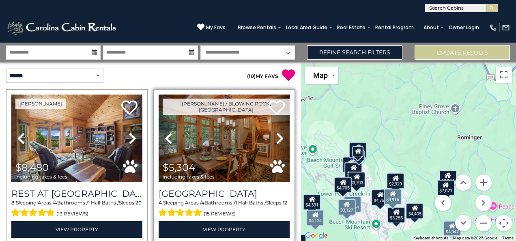
click at [276, 139] on icon at bounding box center [280, 138] width 8 height 13
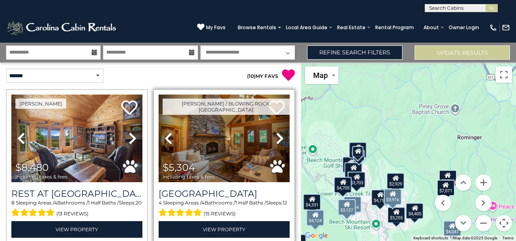
click at [276, 139] on icon at bounding box center [280, 138] width 8 height 13
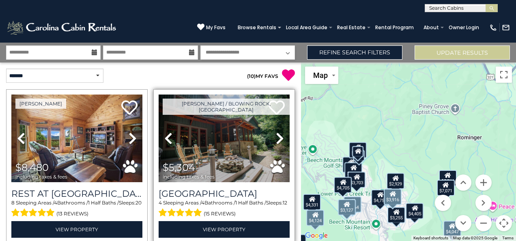
click at [164, 143] on icon at bounding box center [168, 138] width 8 height 13
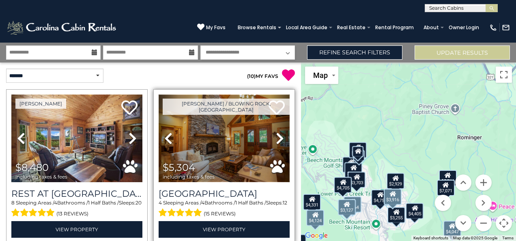
click at [222, 137] on img at bounding box center [224, 138] width 131 height 88
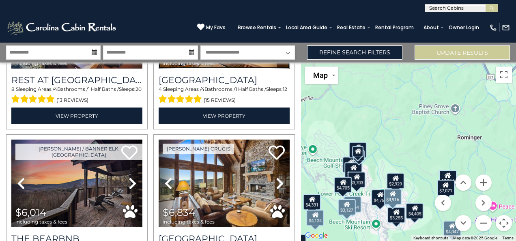
scroll to position [171, 0]
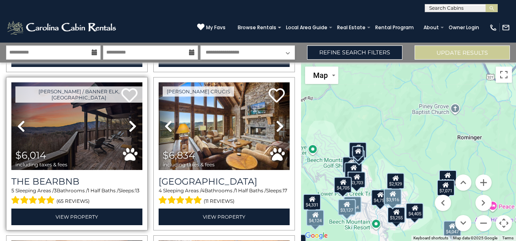
click at [130, 128] on icon at bounding box center [133, 126] width 8 height 13
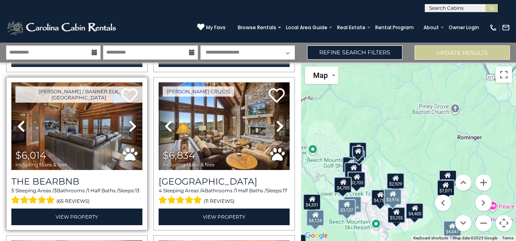
click at [130, 128] on icon at bounding box center [133, 126] width 8 height 13
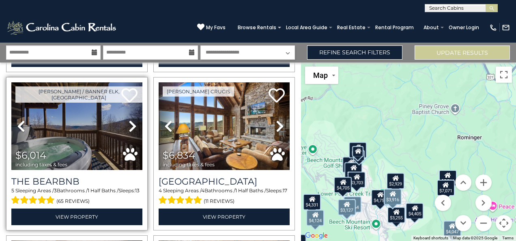
click at [130, 128] on icon at bounding box center [133, 126] width 8 height 13
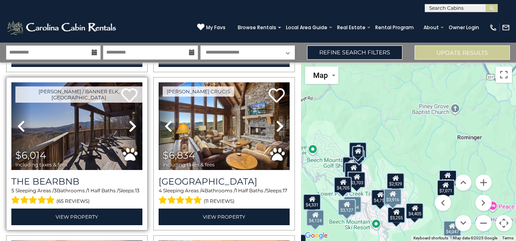
click at [130, 128] on icon at bounding box center [133, 126] width 8 height 13
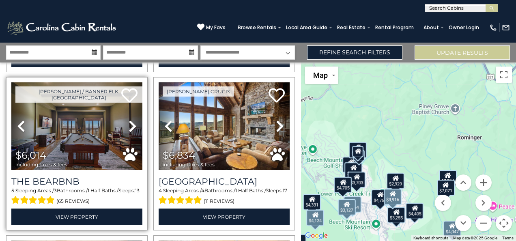
click at [130, 128] on icon at bounding box center [133, 126] width 8 height 13
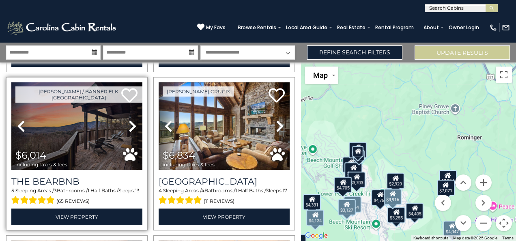
click at [130, 128] on icon at bounding box center [133, 126] width 8 height 13
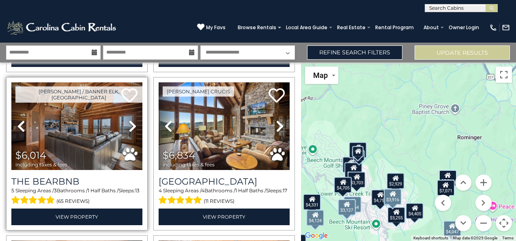
click at [130, 128] on icon at bounding box center [133, 126] width 8 height 13
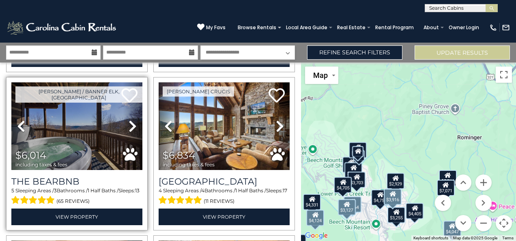
click at [130, 128] on icon at bounding box center [133, 126] width 8 height 13
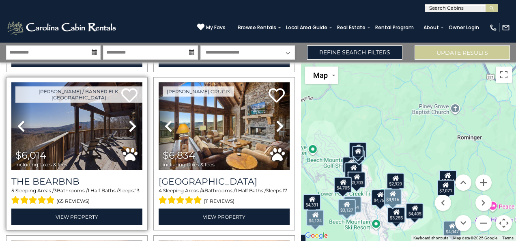
click at [130, 128] on icon at bounding box center [133, 126] width 8 height 13
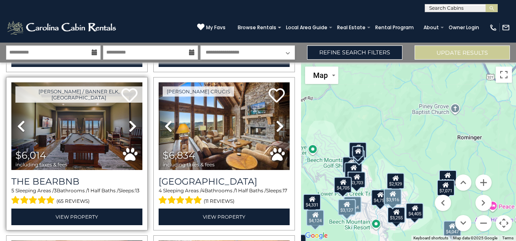
click at [130, 128] on icon at bounding box center [133, 126] width 8 height 13
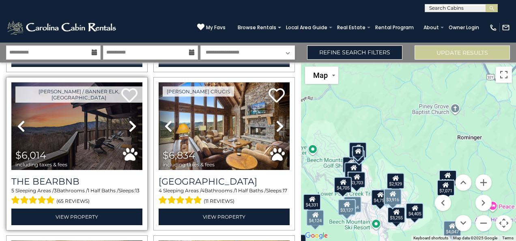
click at [130, 128] on icon at bounding box center [133, 126] width 8 height 13
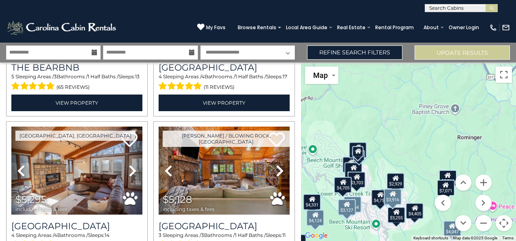
scroll to position [299, 0]
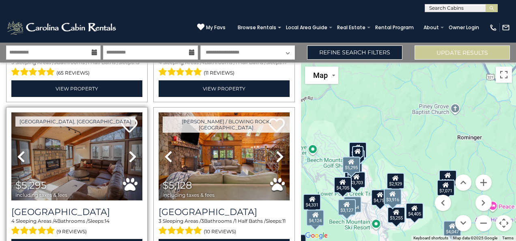
click at [125, 157] on link "Next" at bounding box center [132, 156] width 19 height 88
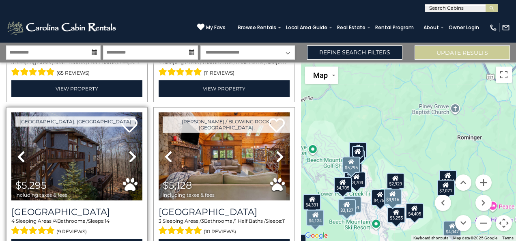
click at [125, 157] on link "Next" at bounding box center [132, 156] width 19 height 88
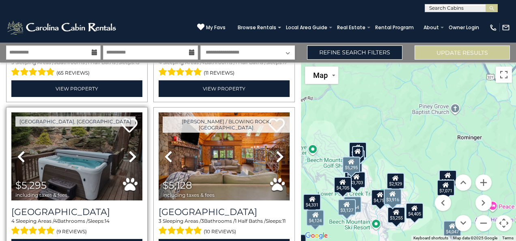
click at [125, 157] on link "Next" at bounding box center [132, 156] width 19 height 88
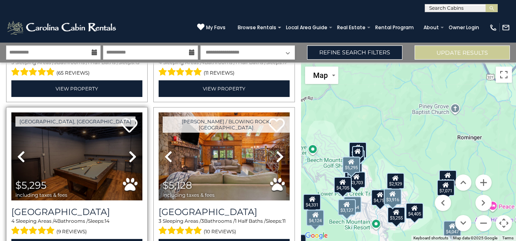
click at [125, 157] on link "Next" at bounding box center [132, 156] width 19 height 88
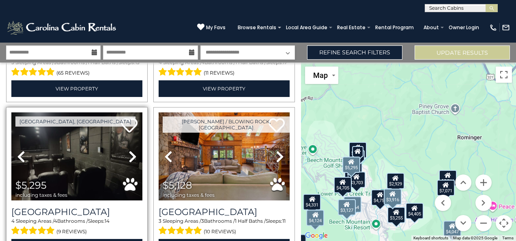
click at [132, 152] on icon at bounding box center [133, 156] width 8 height 13
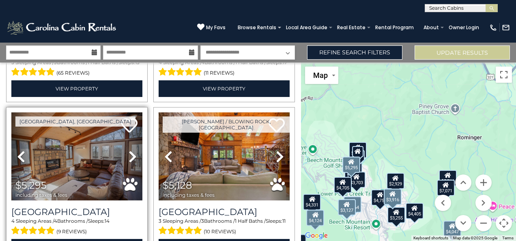
click at [132, 152] on icon at bounding box center [133, 156] width 8 height 13
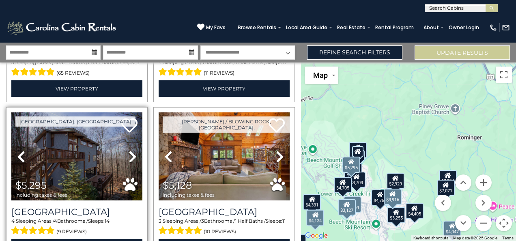
click at [132, 152] on icon at bounding box center [133, 156] width 8 height 13
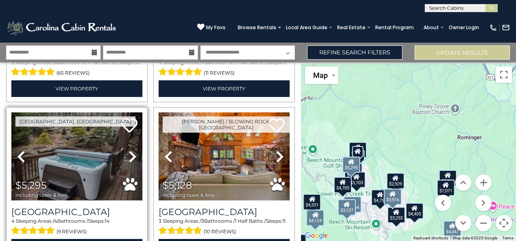
click at [132, 152] on icon at bounding box center [133, 156] width 8 height 13
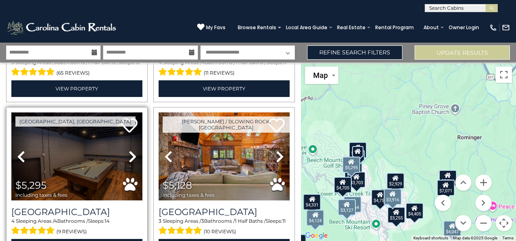
click at [132, 152] on icon at bounding box center [133, 156] width 8 height 13
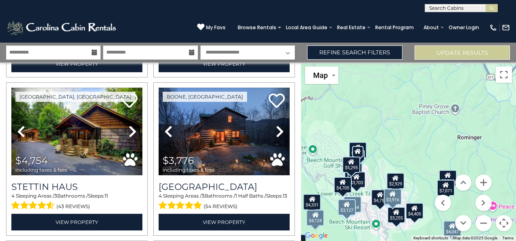
scroll to position [655, 0]
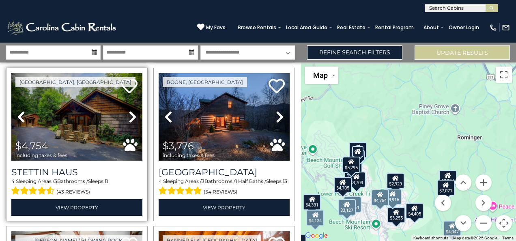
click at [131, 110] on icon at bounding box center [133, 116] width 8 height 13
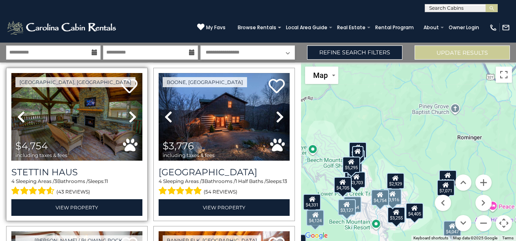
click at [131, 110] on icon at bounding box center [133, 116] width 8 height 13
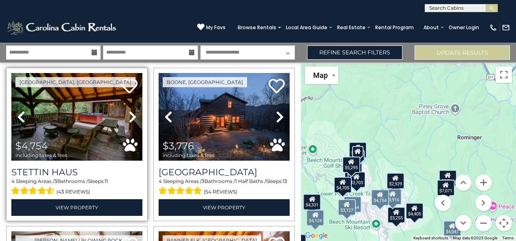
click at [131, 110] on icon at bounding box center [133, 116] width 8 height 13
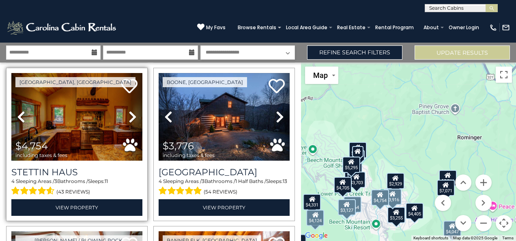
click at [131, 110] on icon at bounding box center [133, 116] width 8 height 13
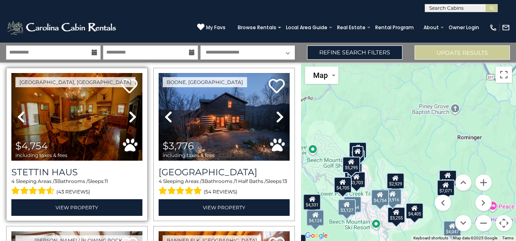
click at [131, 110] on icon at bounding box center [133, 116] width 8 height 13
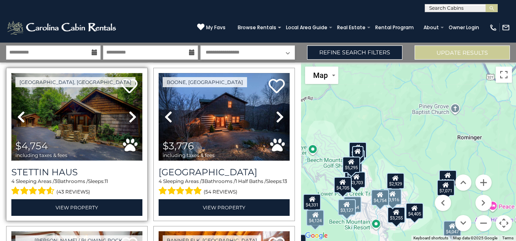
click at [90, 110] on img at bounding box center [76, 117] width 131 height 88
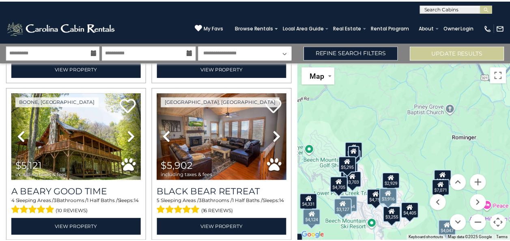
scroll to position [1153, 0]
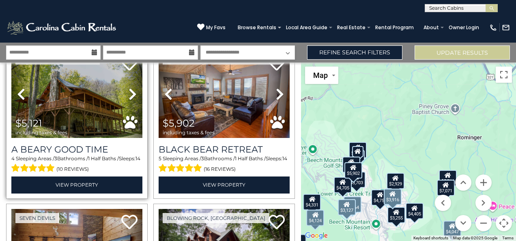
click at [130, 88] on icon at bounding box center [133, 94] width 8 height 13
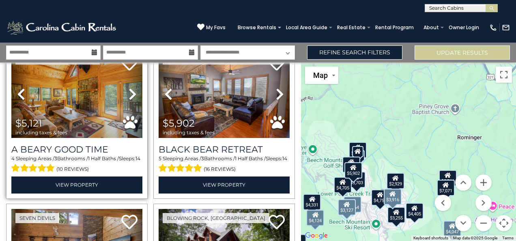
click at [130, 88] on icon at bounding box center [133, 94] width 8 height 13
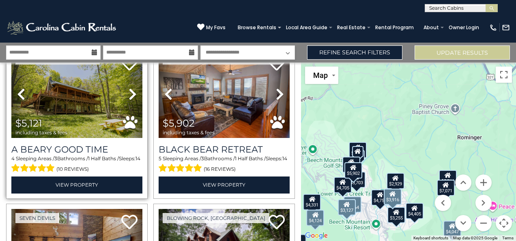
click at [130, 88] on icon at bounding box center [133, 94] width 8 height 13
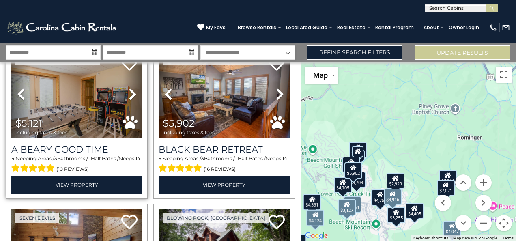
click at [130, 88] on icon at bounding box center [133, 94] width 8 height 13
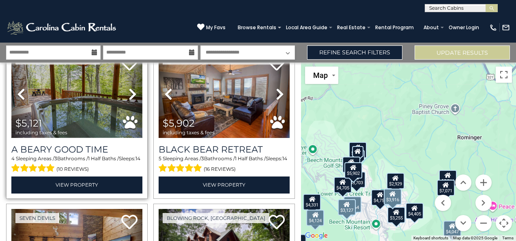
click at [88, 88] on img at bounding box center [76, 94] width 131 height 88
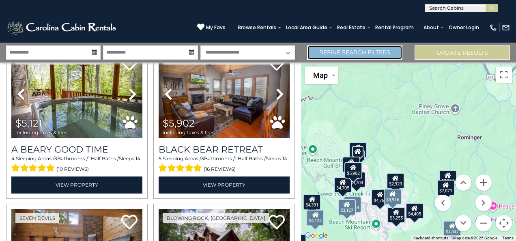
click at [360, 51] on link "Refine Search Filters" at bounding box center [354, 52] width 95 height 14
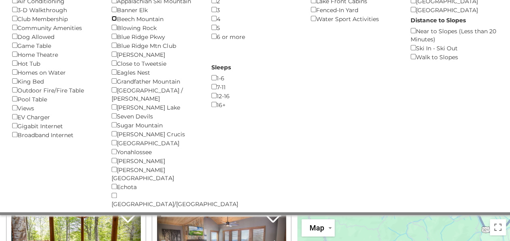
scroll to position [0, 0]
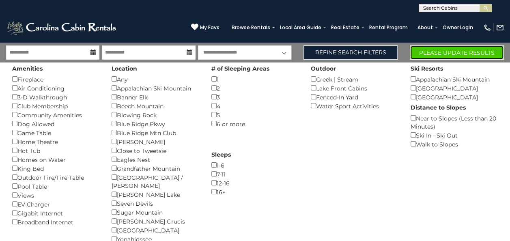
click at [472, 56] on button "Please Update Results" at bounding box center [457, 52] width 94 height 14
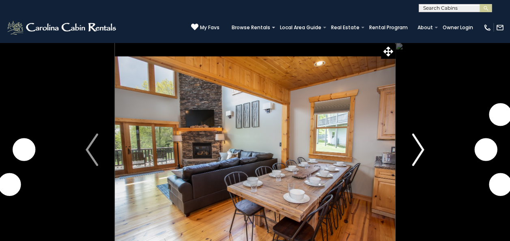
click at [415, 150] on img "Next" at bounding box center [418, 149] width 12 height 32
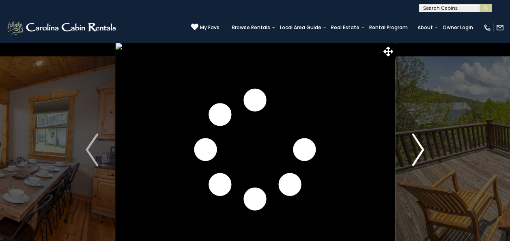
click at [415, 150] on img "Next" at bounding box center [418, 149] width 12 height 32
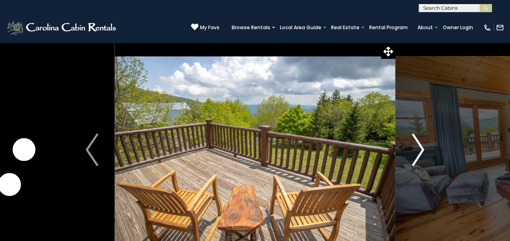
click at [415, 150] on img "Next" at bounding box center [418, 149] width 12 height 32
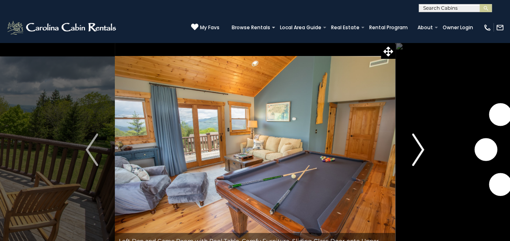
click at [415, 150] on img "Next" at bounding box center [418, 149] width 12 height 32
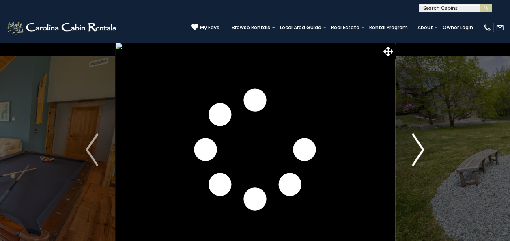
click at [415, 150] on img "Next" at bounding box center [418, 149] width 12 height 32
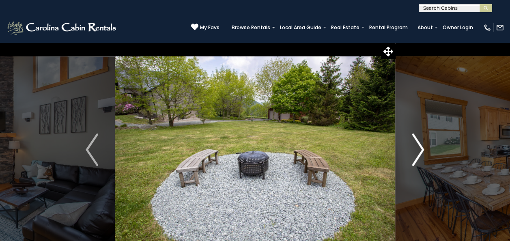
click at [415, 150] on img "Next" at bounding box center [418, 149] width 12 height 32
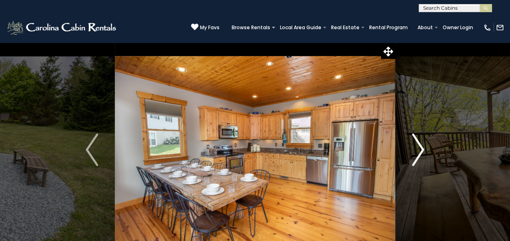
click at [415, 150] on img "Next" at bounding box center [418, 149] width 12 height 32
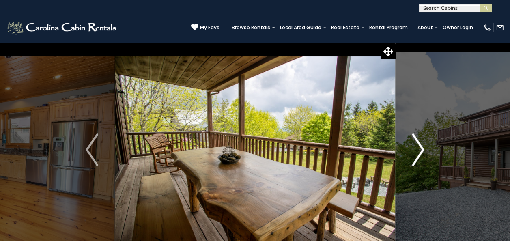
click at [415, 150] on img "Next" at bounding box center [418, 149] width 12 height 32
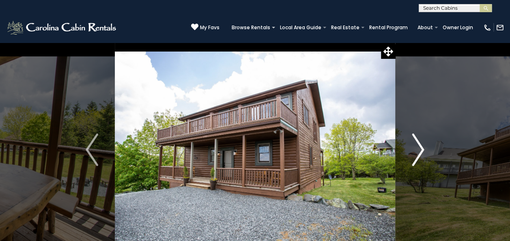
click at [415, 150] on img "Next" at bounding box center [418, 149] width 12 height 32
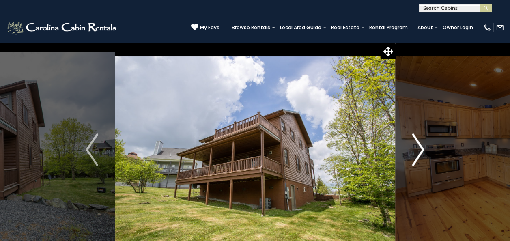
click at [425, 150] on button "Next" at bounding box center [417, 149] width 45 height 215
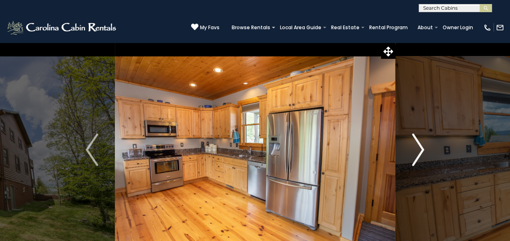
click at [425, 150] on button "Next" at bounding box center [417, 149] width 45 height 215
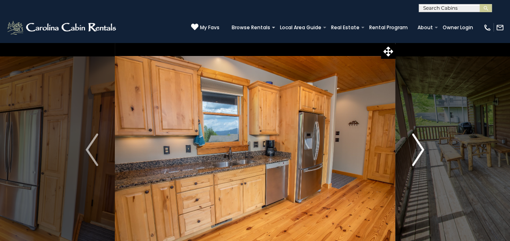
click at [425, 150] on button "Next" at bounding box center [417, 149] width 45 height 215
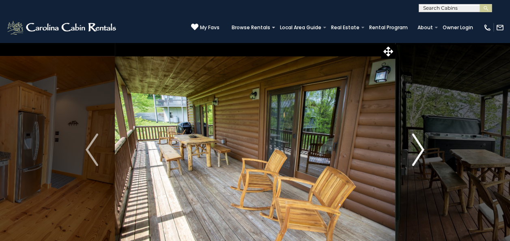
click at [425, 150] on button "Next" at bounding box center [417, 149] width 45 height 215
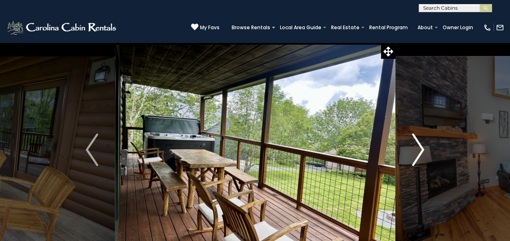
click at [425, 150] on button "Next" at bounding box center [417, 149] width 45 height 215
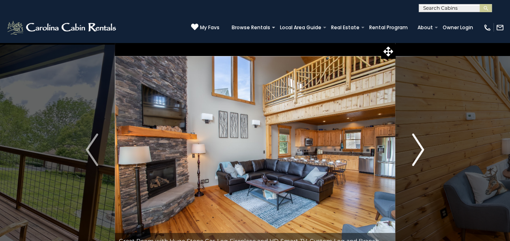
click at [425, 150] on button "Next" at bounding box center [417, 149] width 45 height 215
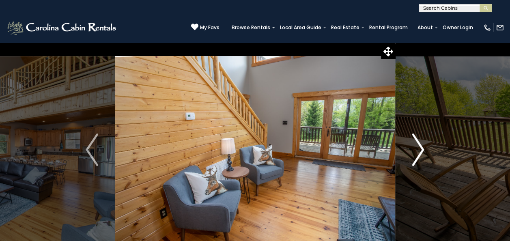
click at [425, 150] on button "Next" at bounding box center [417, 149] width 45 height 215
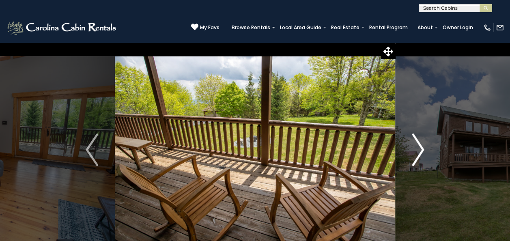
click at [425, 150] on button "Next" at bounding box center [417, 149] width 45 height 215
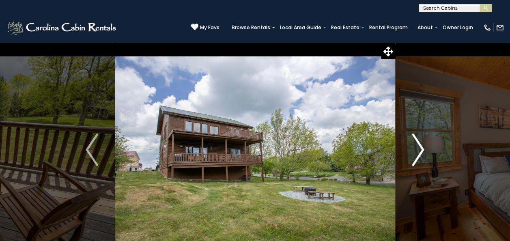
click at [425, 150] on button "Next" at bounding box center [417, 149] width 45 height 215
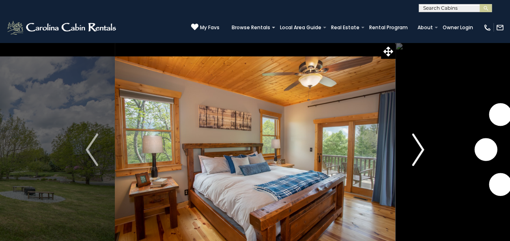
click at [425, 150] on button "Next" at bounding box center [417, 149] width 45 height 215
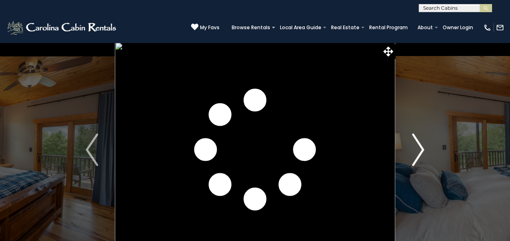
click at [425, 150] on button "Next" at bounding box center [417, 149] width 45 height 215
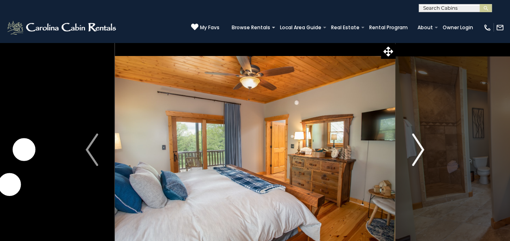
click at [425, 150] on button "Next" at bounding box center [417, 149] width 45 height 215
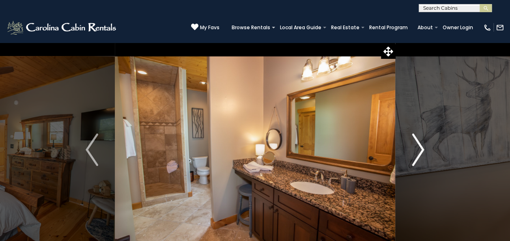
click at [425, 150] on button "Next" at bounding box center [417, 149] width 45 height 215
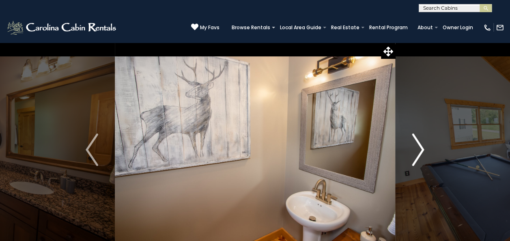
click at [425, 150] on button "Next" at bounding box center [417, 149] width 45 height 215
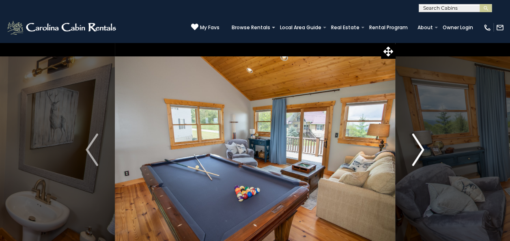
click at [425, 150] on button "Next" at bounding box center [417, 149] width 45 height 215
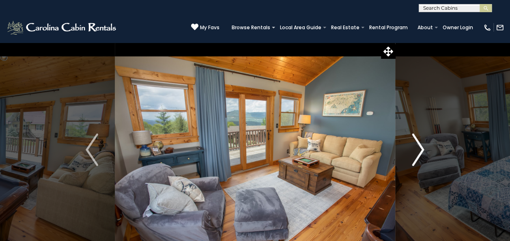
click at [425, 150] on button "Next" at bounding box center [417, 149] width 45 height 215
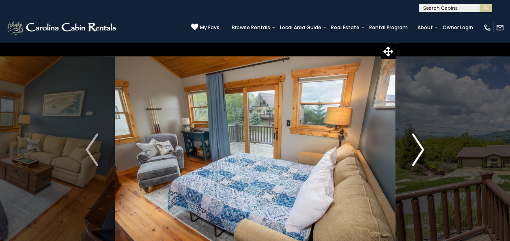
click at [425, 150] on button "Next" at bounding box center [417, 149] width 45 height 215
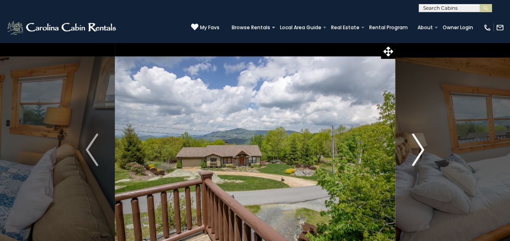
click at [425, 150] on button "Next" at bounding box center [417, 149] width 45 height 215
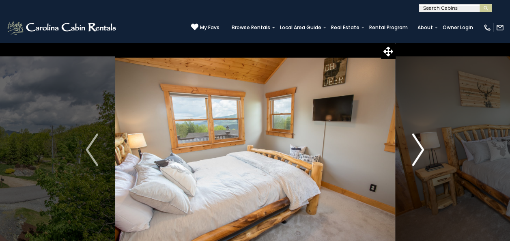
click at [425, 150] on button "Next" at bounding box center [417, 149] width 45 height 215
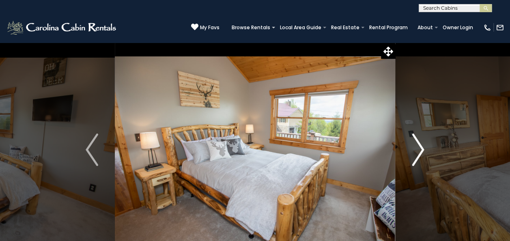
click at [425, 150] on button "Next" at bounding box center [417, 149] width 45 height 215
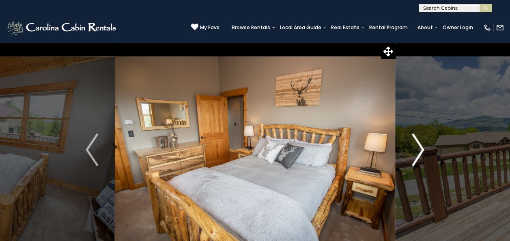
click at [425, 150] on button "Next" at bounding box center [417, 149] width 45 height 215
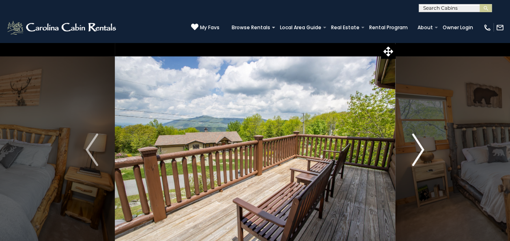
drag, startPoint x: 339, startPoint y: 139, endPoint x: 428, endPoint y: 139, distance: 89.2
click at [395, 139] on div "Enjoy a Mountain Getaway at [GEOGRAPHIC_DATA]!" at bounding box center [255, 149] width 280 height 215
click at [419, 146] on img "Next" at bounding box center [418, 149] width 12 height 32
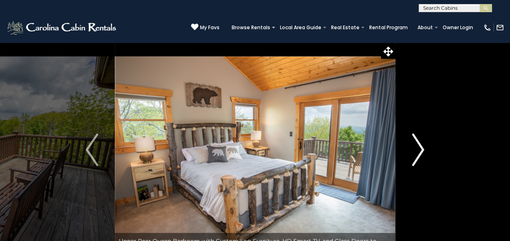
click at [419, 146] on img "Next" at bounding box center [418, 149] width 12 height 32
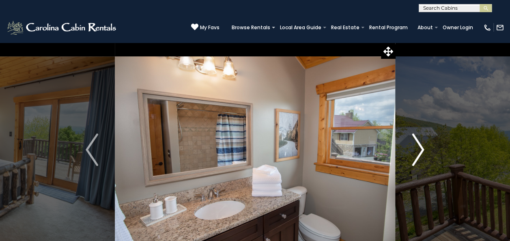
click at [419, 146] on img "Next" at bounding box center [418, 149] width 12 height 32
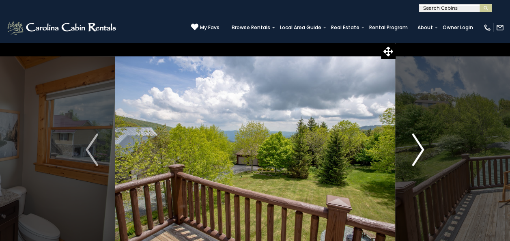
click at [419, 146] on img "Next" at bounding box center [418, 149] width 12 height 32
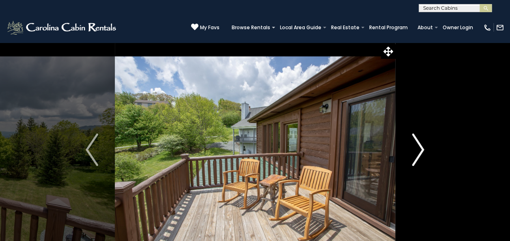
click at [419, 146] on img "Next" at bounding box center [418, 149] width 12 height 32
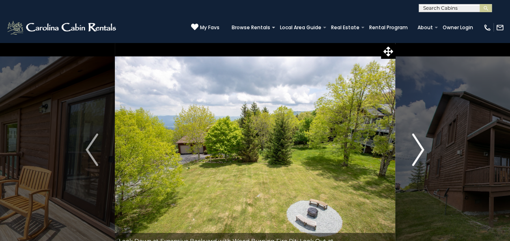
click at [419, 146] on img "Next" at bounding box center [418, 149] width 12 height 32
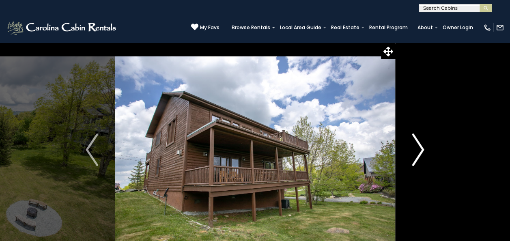
click at [419, 146] on img "Next" at bounding box center [418, 149] width 12 height 32
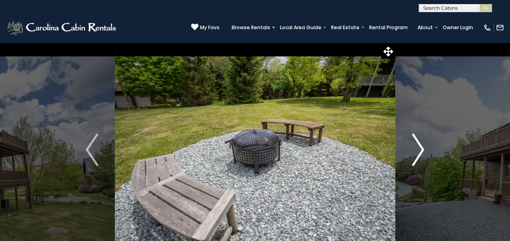
click at [419, 146] on img "Next" at bounding box center [418, 149] width 12 height 32
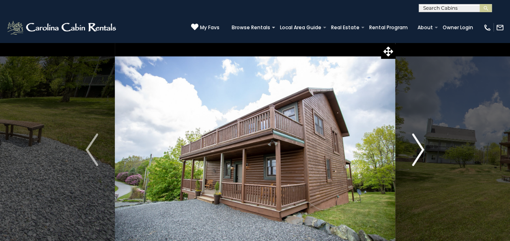
click at [419, 146] on img "Next" at bounding box center [418, 149] width 12 height 32
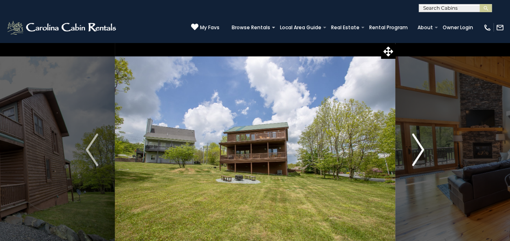
click at [419, 146] on img "Next" at bounding box center [418, 149] width 12 height 32
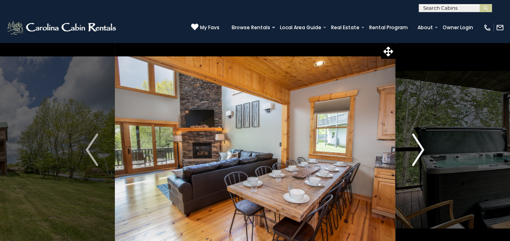
click at [419, 146] on img "Next" at bounding box center [418, 149] width 12 height 32
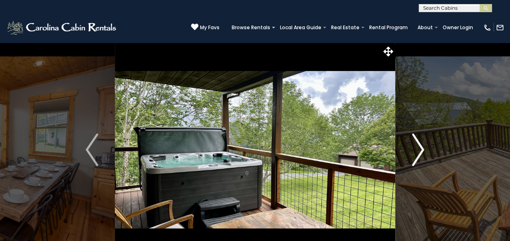
click at [419, 146] on img "Next" at bounding box center [418, 149] width 12 height 32
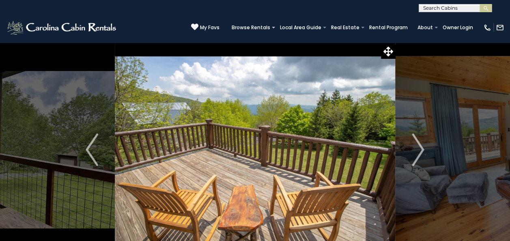
drag, startPoint x: 318, startPoint y: 135, endPoint x: 206, endPoint y: 135, distance: 112.3
click at [206, 135] on img at bounding box center [255, 149] width 280 height 215
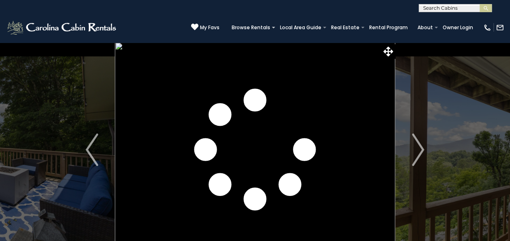
click at [419, 162] on img "Next" at bounding box center [418, 149] width 12 height 32
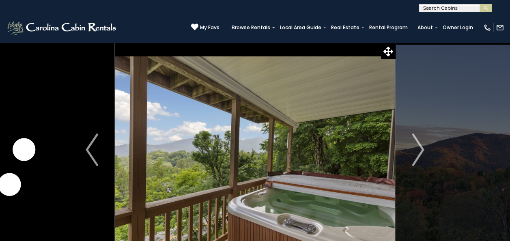
click at [419, 162] on img "Next" at bounding box center [418, 149] width 12 height 32
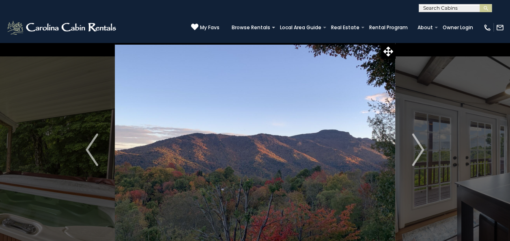
click at [419, 162] on img "Next" at bounding box center [418, 149] width 12 height 32
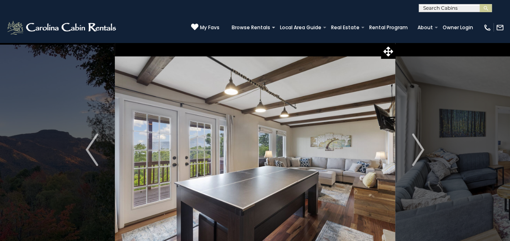
click at [419, 162] on img "Next" at bounding box center [418, 149] width 12 height 32
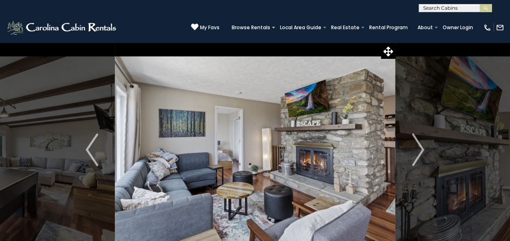
click at [419, 162] on img "Next" at bounding box center [418, 149] width 12 height 32
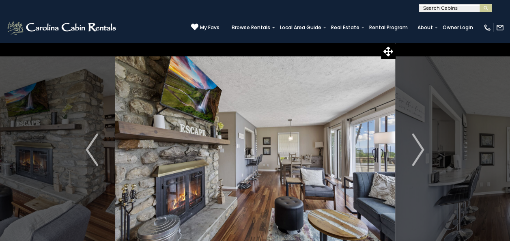
click at [419, 162] on img "Next" at bounding box center [418, 149] width 12 height 32
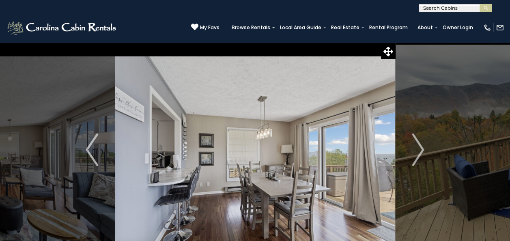
click at [419, 162] on img "Next" at bounding box center [418, 149] width 12 height 32
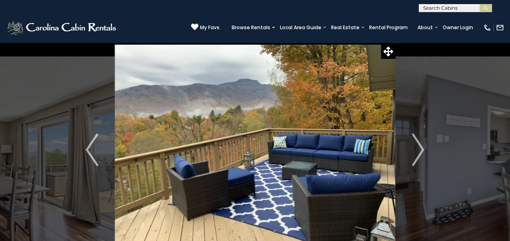
click at [419, 162] on img "Next" at bounding box center [418, 149] width 12 height 32
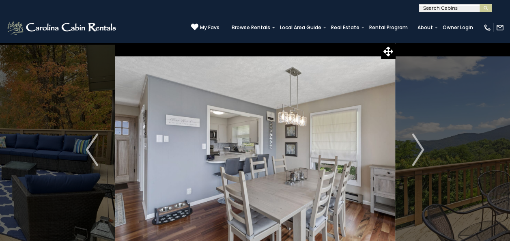
click at [419, 162] on img "Next" at bounding box center [418, 149] width 12 height 32
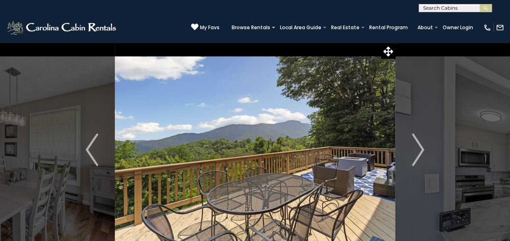
click at [419, 162] on img "Next" at bounding box center [418, 149] width 12 height 32
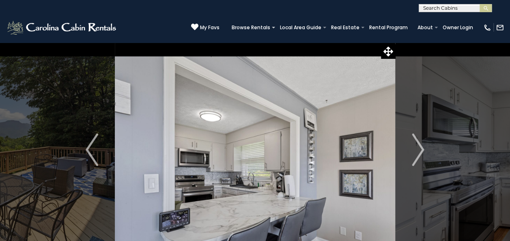
click at [419, 162] on img "Next" at bounding box center [418, 149] width 12 height 32
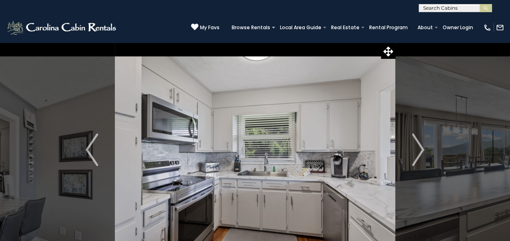
click at [419, 162] on img "Next" at bounding box center [418, 149] width 12 height 32
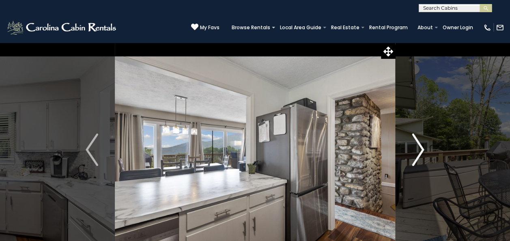
click at [418, 153] on img "Next" at bounding box center [418, 149] width 12 height 32
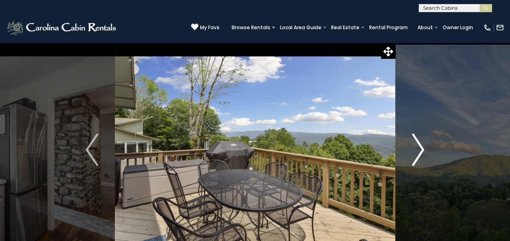
click at [418, 153] on img "Next" at bounding box center [418, 149] width 12 height 32
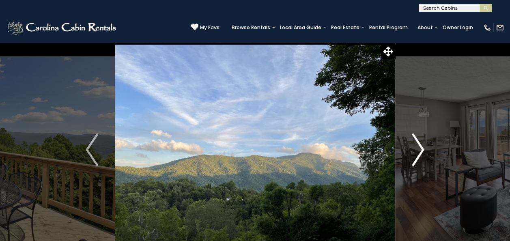
click at [418, 153] on img "Next" at bounding box center [418, 149] width 12 height 32
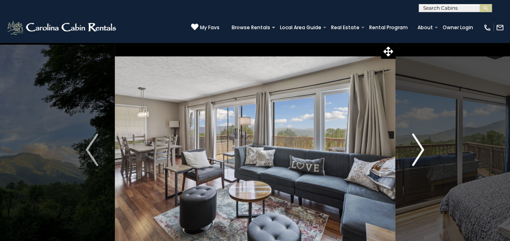
click at [418, 153] on img "Next" at bounding box center [418, 149] width 12 height 32
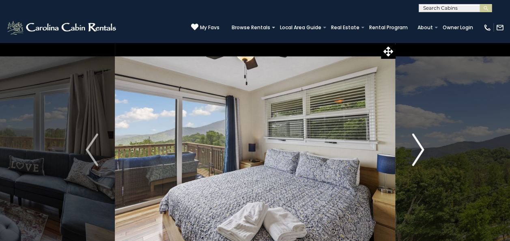
click at [418, 153] on img "Next" at bounding box center [418, 149] width 12 height 32
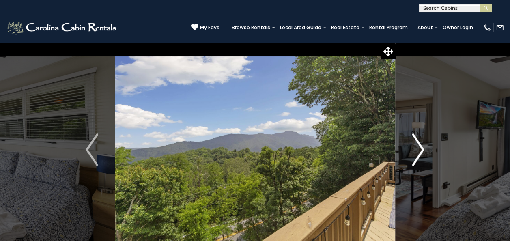
click at [418, 153] on img "Next" at bounding box center [418, 149] width 12 height 32
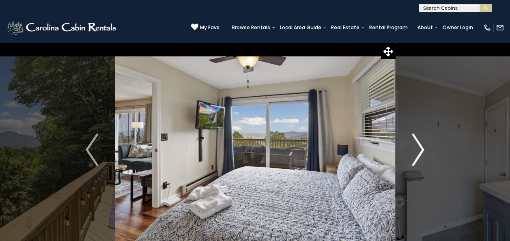
click at [418, 153] on img "Next" at bounding box center [418, 149] width 12 height 32
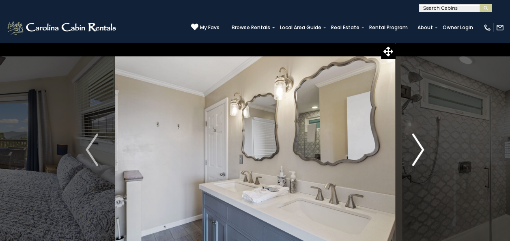
click at [418, 153] on img "Next" at bounding box center [418, 149] width 12 height 32
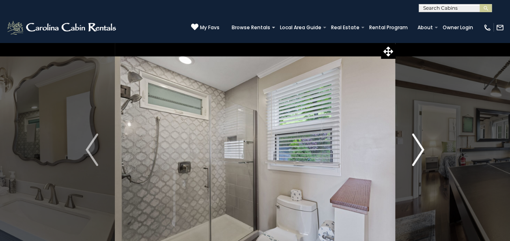
click at [418, 153] on img "Next" at bounding box center [418, 149] width 12 height 32
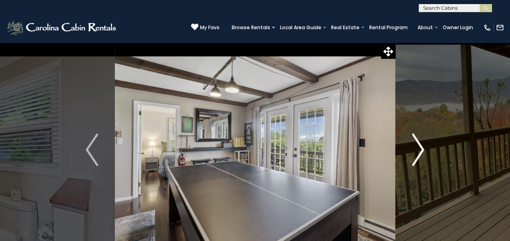
click at [418, 153] on img "Next" at bounding box center [418, 149] width 12 height 32
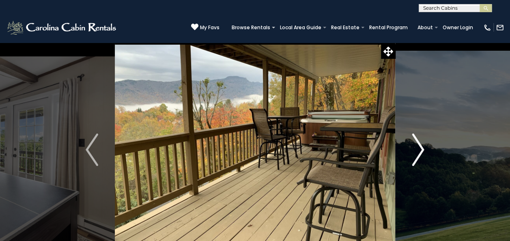
click at [418, 153] on img "Next" at bounding box center [418, 149] width 12 height 32
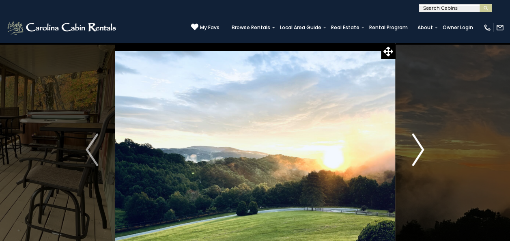
click at [418, 153] on img "Next" at bounding box center [418, 149] width 12 height 32
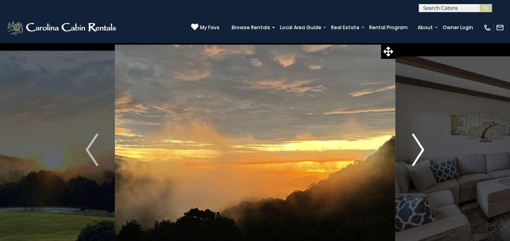
click at [418, 153] on img "Next" at bounding box center [418, 149] width 12 height 32
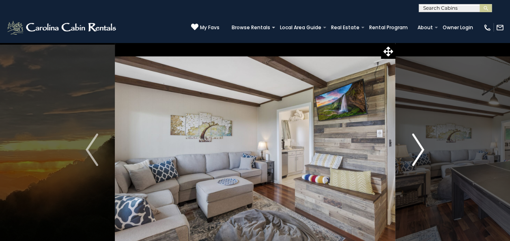
click at [418, 153] on img "Next" at bounding box center [418, 149] width 12 height 32
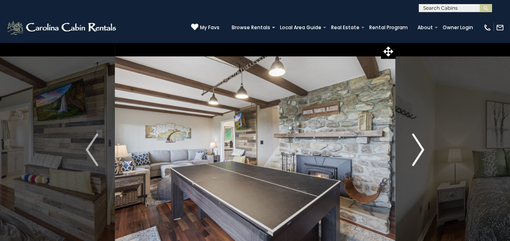
click at [418, 153] on img "Next" at bounding box center [418, 149] width 12 height 32
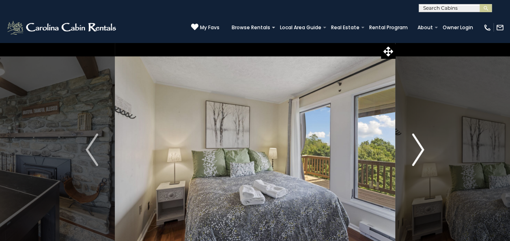
click at [418, 153] on img "Next" at bounding box center [418, 149] width 12 height 32
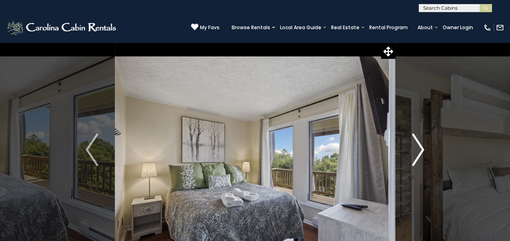
click at [418, 153] on img "Next" at bounding box center [418, 149] width 12 height 32
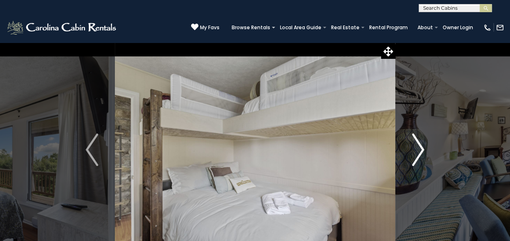
click at [418, 153] on img "Next" at bounding box center [418, 149] width 12 height 32
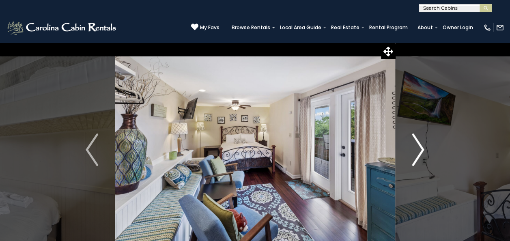
click at [418, 153] on img "Next" at bounding box center [418, 149] width 12 height 32
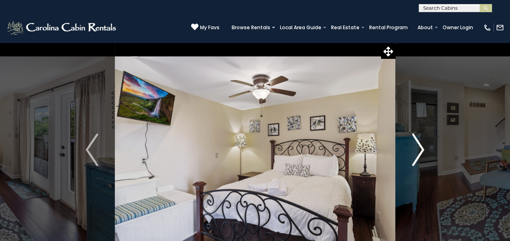
click at [418, 153] on img "Next" at bounding box center [418, 149] width 12 height 32
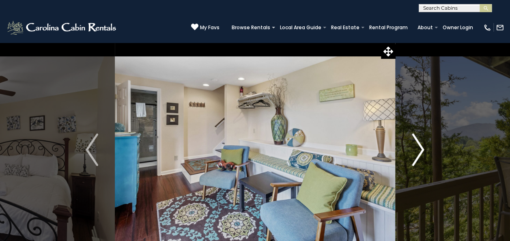
click at [418, 153] on img "Next" at bounding box center [418, 149] width 12 height 32
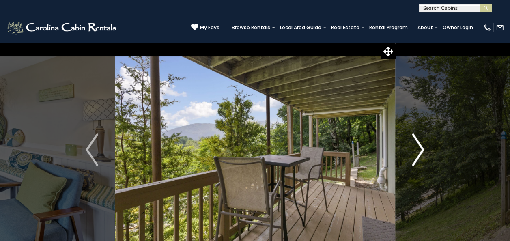
click at [418, 153] on img "Next" at bounding box center [418, 149] width 12 height 32
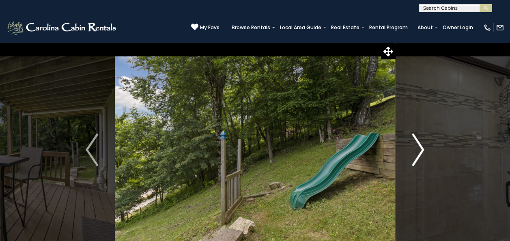
click at [418, 153] on img "Next" at bounding box center [418, 149] width 12 height 32
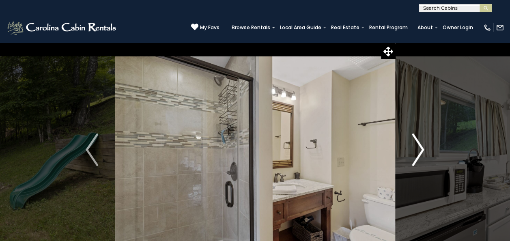
click at [418, 153] on img "Next" at bounding box center [418, 149] width 12 height 32
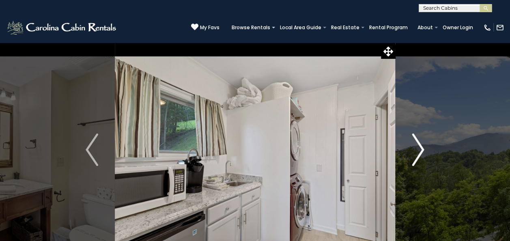
click at [418, 153] on img "Next" at bounding box center [418, 149] width 12 height 32
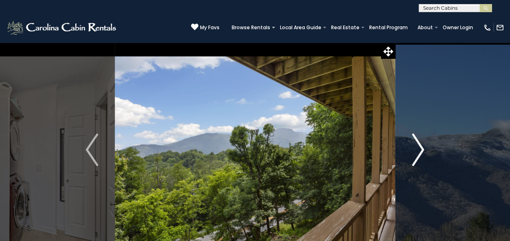
click at [418, 153] on img "Next" at bounding box center [418, 149] width 12 height 32
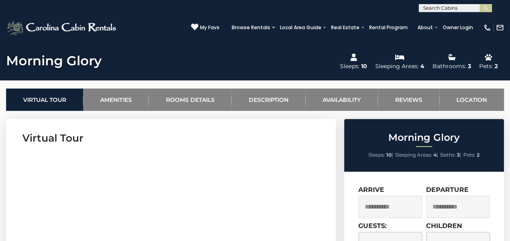
scroll to position [269, 0]
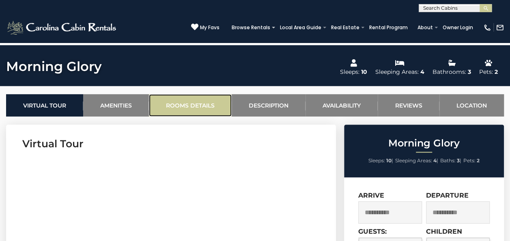
click at [212, 105] on link "Rooms Details" at bounding box center [190, 105] width 83 height 22
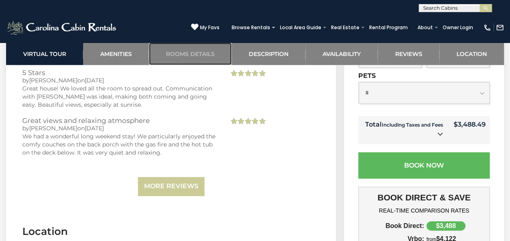
scroll to position [1950, 0]
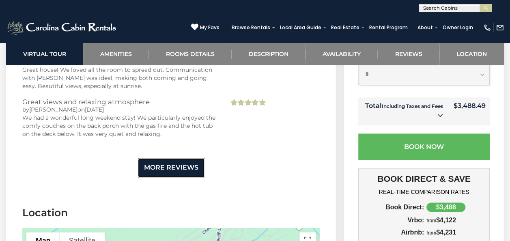
click at [191, 158] on link "More Reviews" at bounding box center [171, 167] width 67 height 19
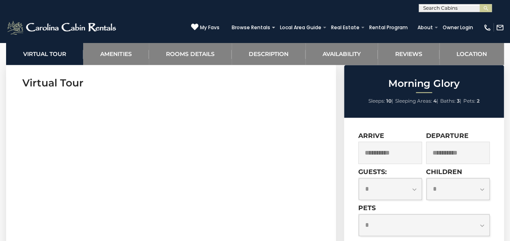
scroll to position [352, 0]
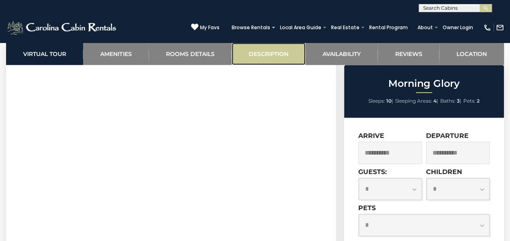
click at [259, 54] on link "Description" at bounding box center [269, 54] width 74 height 22
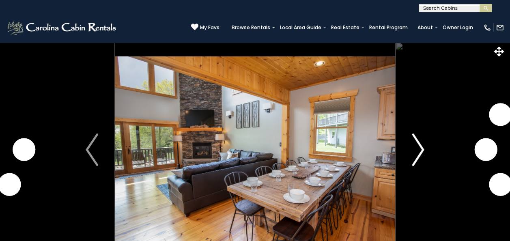
click at [418, 153] on img "Next" at bounding box center [418, 149] width 12 height 32
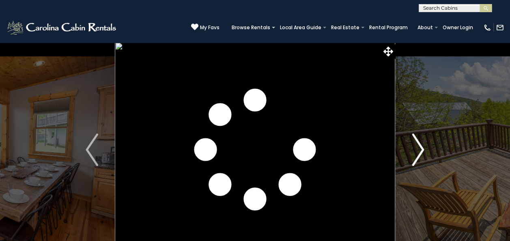
click at [418, 153] on img "Next" at bounding box center [418, 149] width 12 height 32
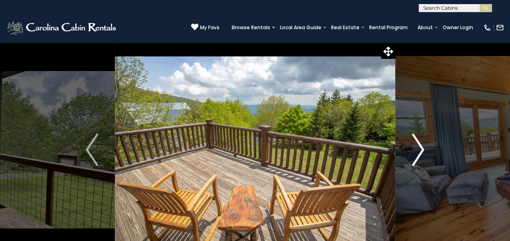
click at [418, 153] on img "Next" at bounding box center [418, 149] width 12 height 32
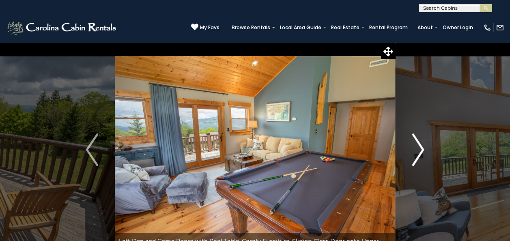
click at [418, 153] on img "Next" at bounding box center [418, 149] width 12 height 32
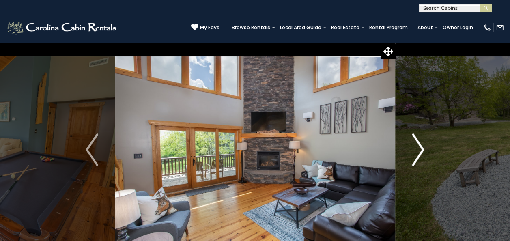
click at [418, 153] on img "Next" at bounding box center [418, 149] width 12 height 32
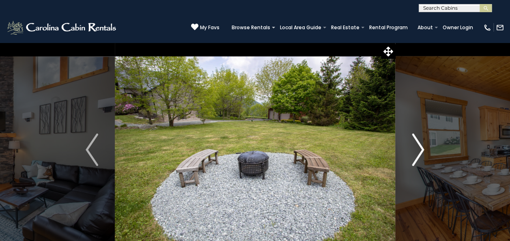
click at [418, 153] on img "Next" at bounding box center [418, 149] width 12 height 32
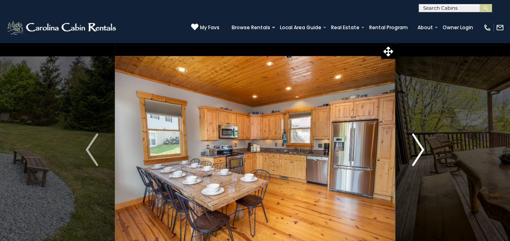
click at [418, 153] on img "Next" at bounding box center [418, 149] width 12 height 32
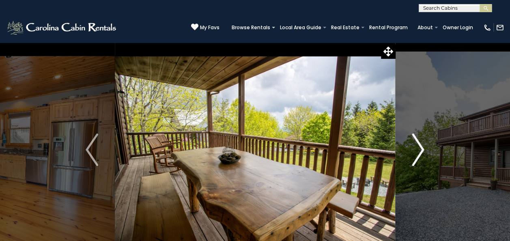
click at [418, 153] on img "Next" at bounding box center [418, 149] width 12 height 32
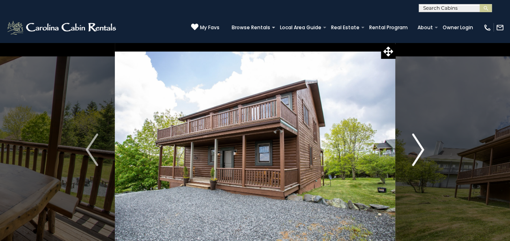
click at [418, 153] on img "Next" at bounding box center [418, 149] width 12 height 32
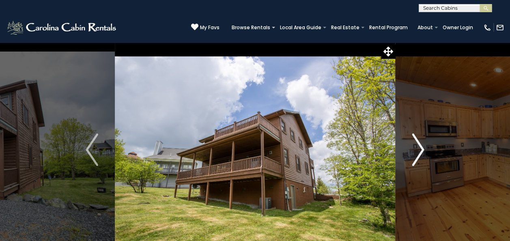
click at [418, 153] on img "Next" at bounding box center [418, 149] width 12 height 32
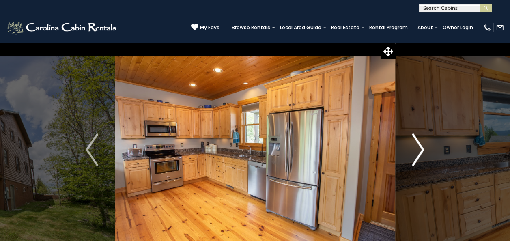
click at [418, 153] on img "Next" at bounding box center [418, 149] width 12 height 32
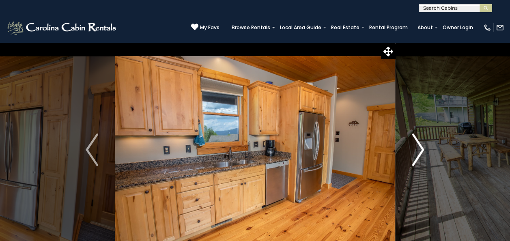
click at [418, 153] on img "Next" at bounding box center [418, 149] width 12 height 32
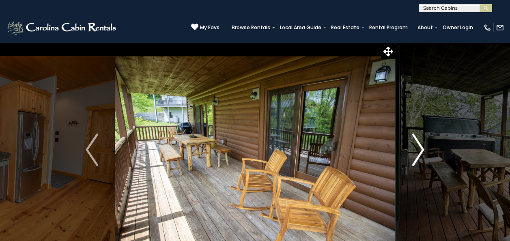
click at [418, 153] on img "Next" at bounding box center [418, 149] width 12 height 32
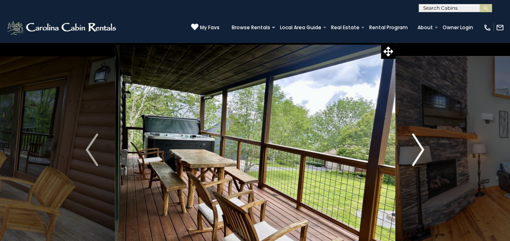
click at [418, 153] on img "Next" at bounding box center [418, 149] width 12 height 32
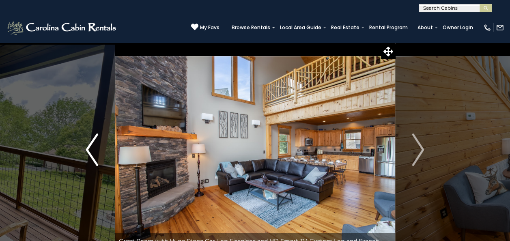
click at [92, 150] on img "Previous" at bounding box center [92, 149] width 12 height 32
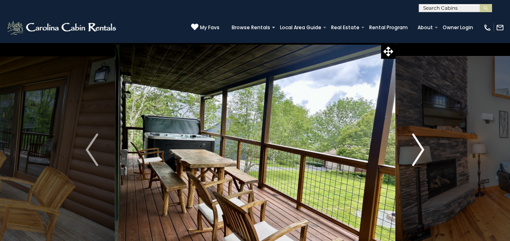
click at [427, 160] on button "Next" at bounding box center [417, 149] width 45 height 215
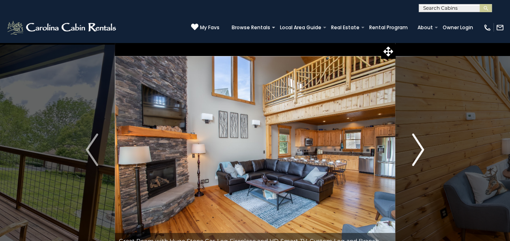
click at [427, 160] on button "Next" at bounding box center [417, 149] width 45 height 215
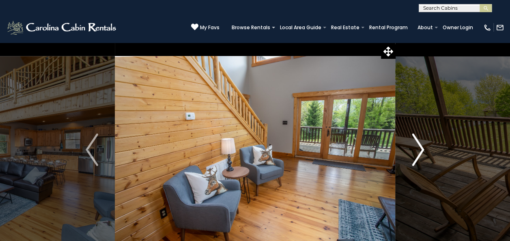
click at [427, 160] on button "Next" at bounding box center [417, 149] width 45 height 215
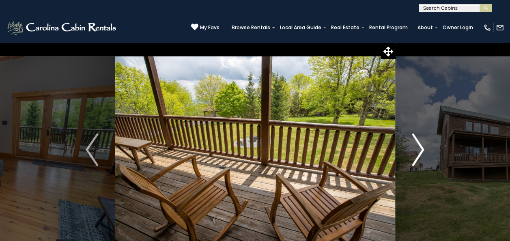
click at [427, 160] on button "Next" at bounding box center [417, 149] width 45 height 215
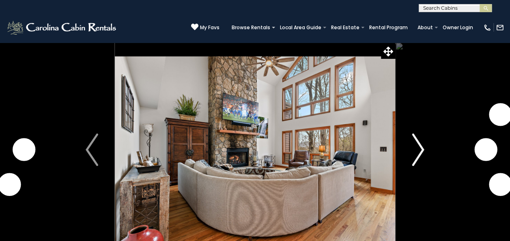
click at [417, 157] on img "Next" at bounding box center [418, 149] width 12 height 32
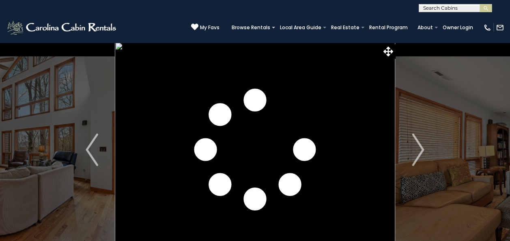
click at [288, 148] on img at bounding box center [255, 149] width 280 height 215
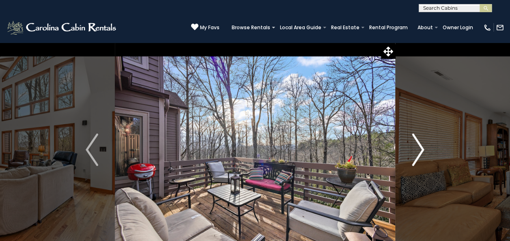
click at [423, 152] on img "Next" at bounding box center [418, 149] width 12 height 32
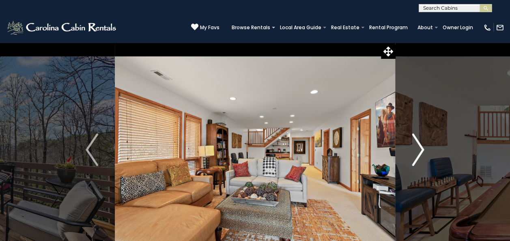
click at [423, 152] on img "Next" at bounding box center [418, 149] width 12 height 32
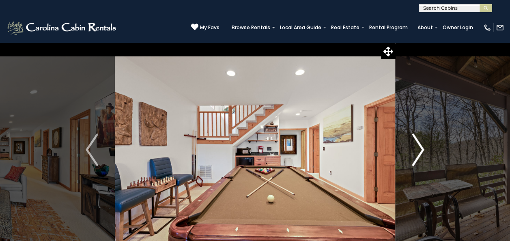
click at [423, 152] on img "Next" at bounding box center [418, 149] width 12 height 32
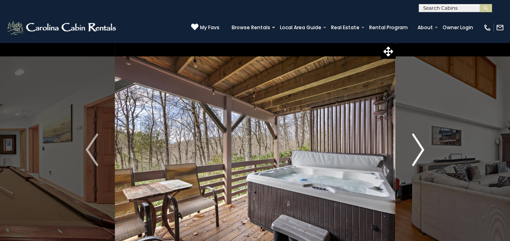
click at [423, 152] on img "Next" at bounding box center [418, 149] width 12 height 32
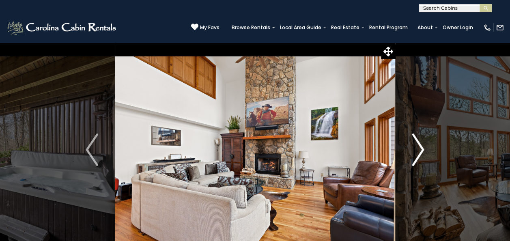
click at [423, 152] on img "Next" at bounding box center [418, 149] width 12 height 32
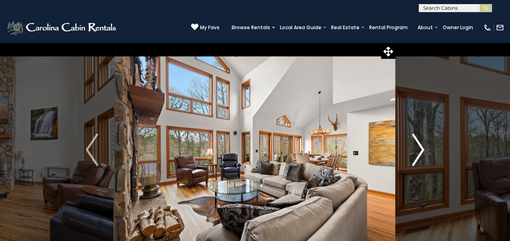
click at [423, 152] on img "Next" at bounding box center [418, 149] width 12 height 32
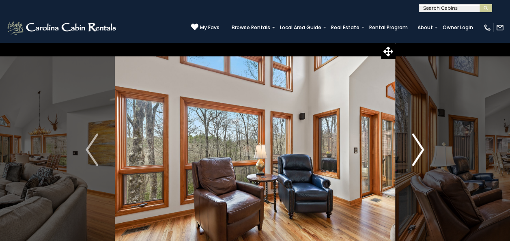
click at [414, 148] on img "Next" at bounding box center [418, 149] width 12 height 32
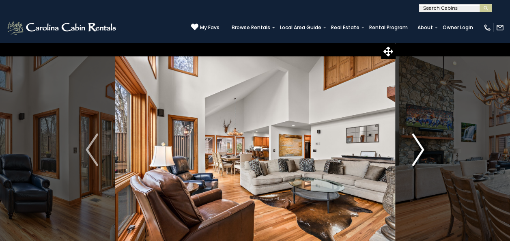
click at [414, 148] on img "Next" at bounding box center [418, 149] width 12 height 32
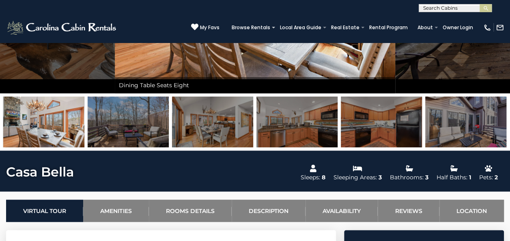
scroll to position [132, 0]
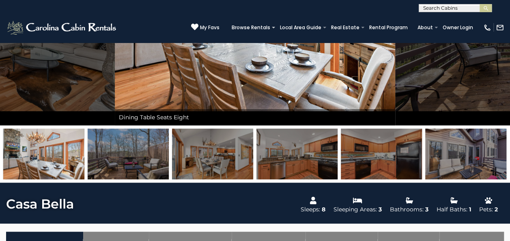
click at [327, 147] on img at bounding box center [296, 154] width 81 height 51
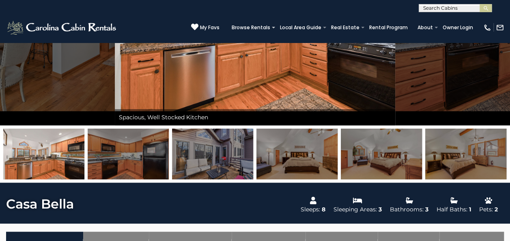
scroll to position [71, 0]
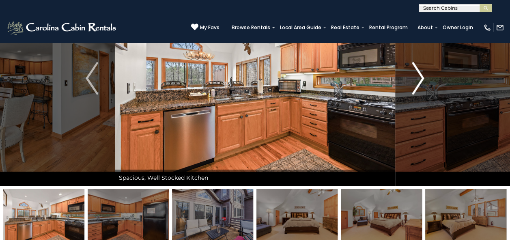
click at [413, 87] on img "Next" at bounding box center [418, 78] width 12 height 32
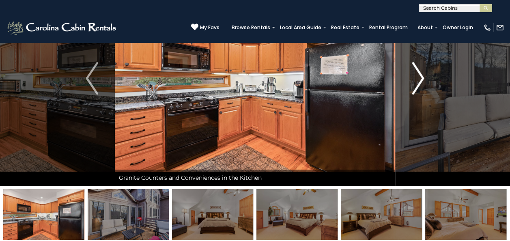
click at [413, 87] on img "Next" at bounding box center [418, 78] width 12 height 32
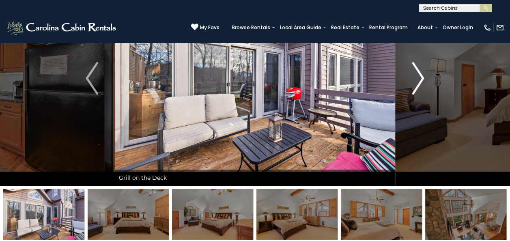
click at [413, 87] on img "Next" at bounding box center [418, 78] width 12 height 32
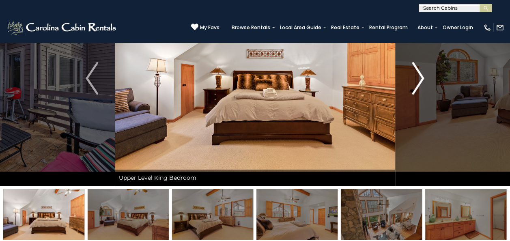
click at [413, 87] on img "Next" at bounding box center [418, 78] width 12 height 32
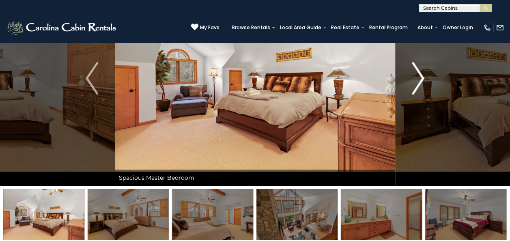
click at [413, 87] on img "Next" at bounding box center [418, 78] width 12 height 32
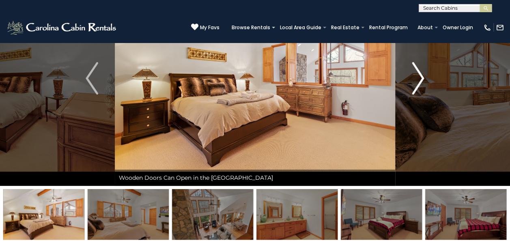
click at [413, 87] on img "Next" at bounding box center [418, 78] width 12 height 32
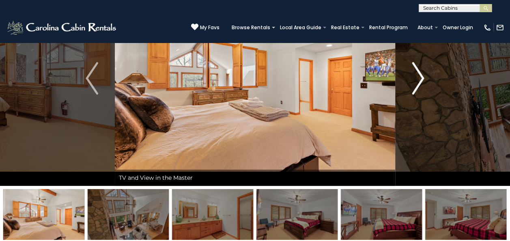
click at [413, 87] on img "Next" at bounding box center [418, 78] width 12 height 32
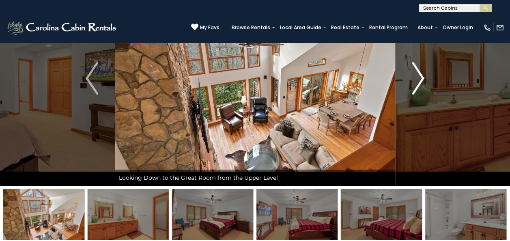
click at [413, 87] on img "Next" at bounding box center [418, 78] width 12 height 32
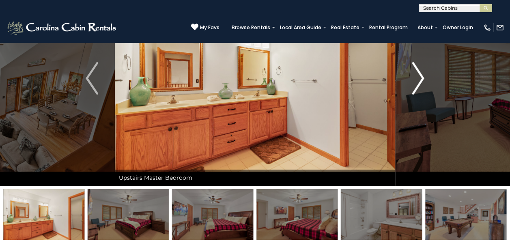
click at [413, 87] on img "Next" at bounding box center [418, 78] width 12 height 32
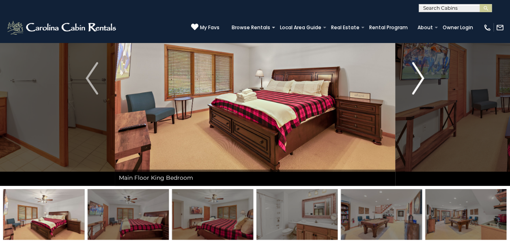
click at [413, 87] on img "Next" at bounding box center [418, 78] width 12 height 32
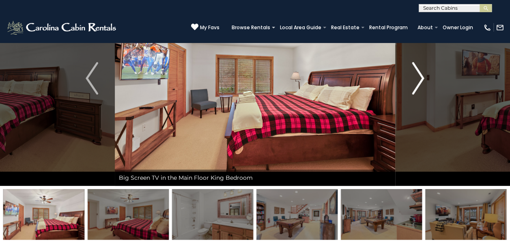
click at [413, 87] on img "Next" at bounding box center [418, 78] width 12 height 32
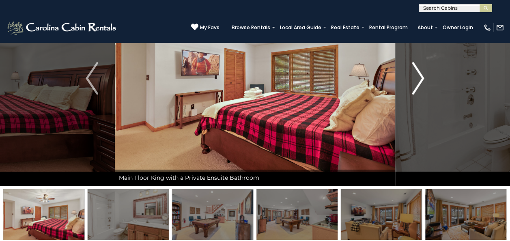
click at [413, 87] on img "Next" at bounding box center [418, 78] width 12 height 32
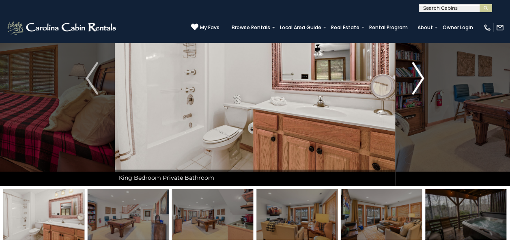
click at [413, 87] on img "Next" at bounding box center [418, 78] width 12 height 32
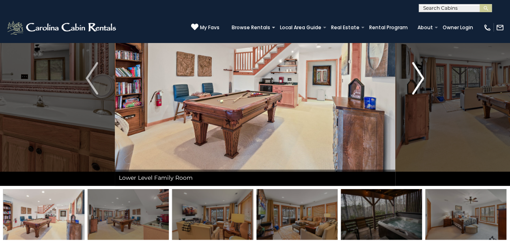
click at [413, 87] on img "Next" at bounding box center [418, 78] width 12 height 32
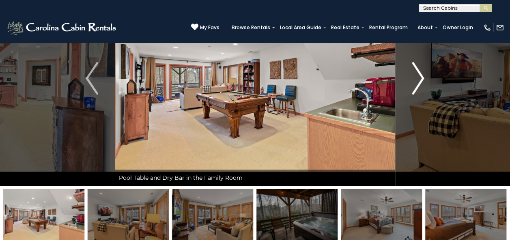
click at [413, 87] on img "Next" at bounding box center [418, 78] width 12 height 32
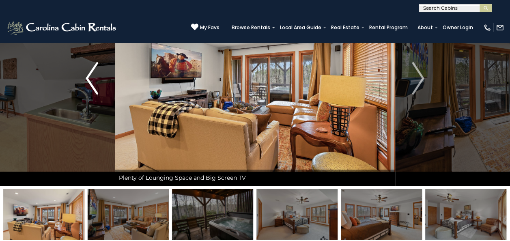
click at [89, 80] on img "Previous" at bounding box center [92, 78] width 12 height 32
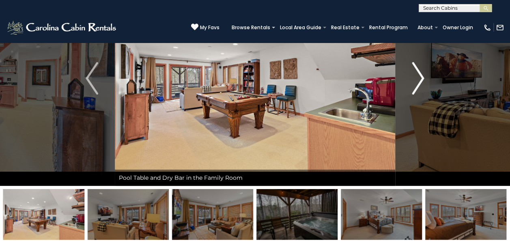
click at [418, 84] on img "Next" at bounding box center [418, 78] width 12 height 32
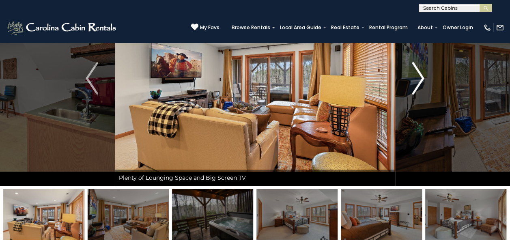
click at [418, 84] on img "Next" at bounding box center [418, 78] width 12 height 32
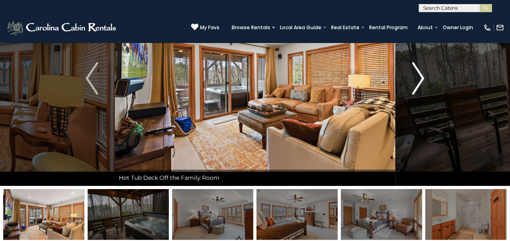
click at [418, 84] on img "Next" at bounding box center [418, 78] width 12 height 32
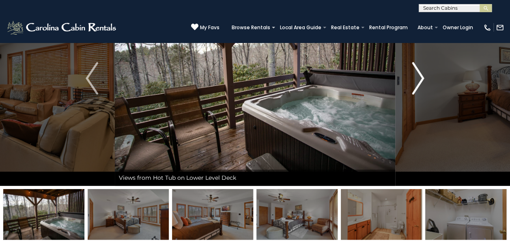
click at [418, 84] on img "Next" at bounding box center [418, 78] width 12 height 32
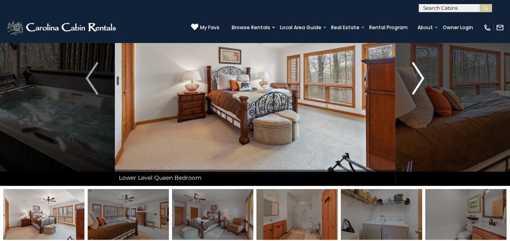
click at [418, 84] on img "Next" at bounding box center [418, 78] width 12 height 32
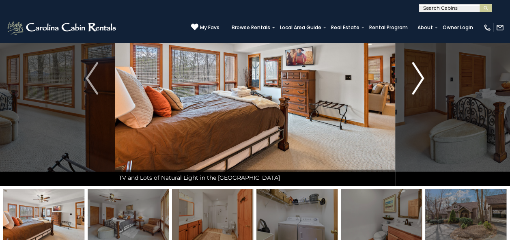
click at [418, 84] on img "Next" at bounding box center [418, 78] width 12 height 32
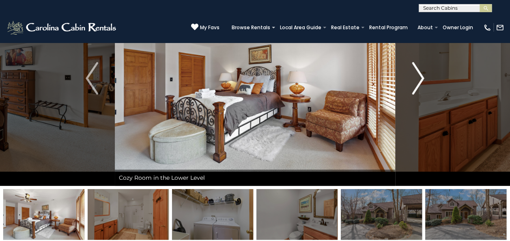
click at [418, 84] on img "Next" at bounding box center [418, 78] width 12 height 32
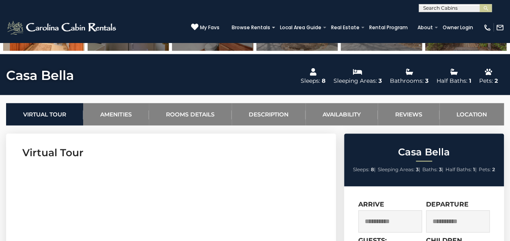
scroll to position [250, 0]
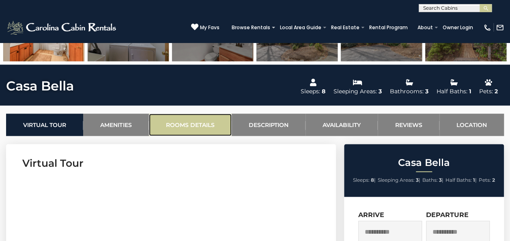
click at [195, 123] on link "Rooms Details" at bounding box center [190, 125] width 83 height 22
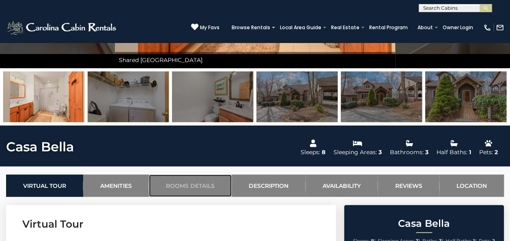
scroll to position [196, 0]
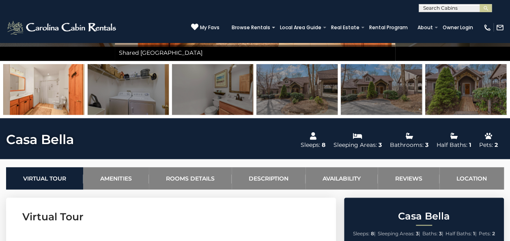
click at [309, 99] on img at bounding box center [296, 89] width 81 height 51
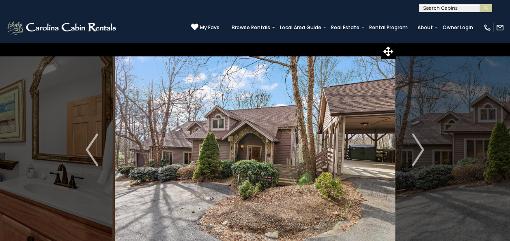
scroll to position [57, 0]
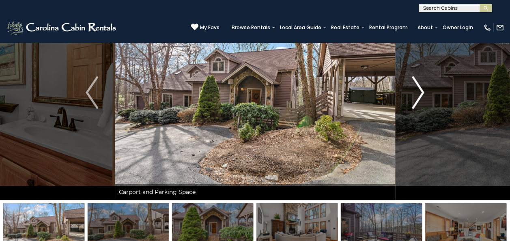
click at [424, 87] on button "Next" at bounding box center [417, 92] width 45 height 215
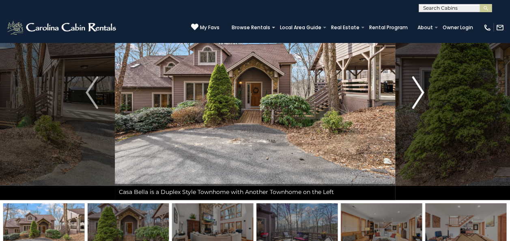
click at [424, 87] on button "Next" at bounding box center [417, 92] width 45 height 215
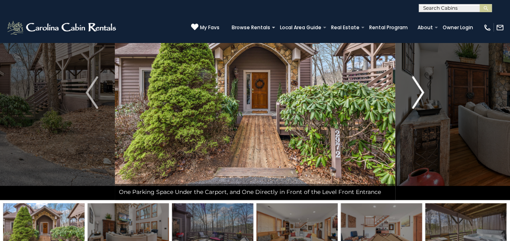
click at [424, 87] on button "Next" at bounding box center [417, 92] width 45 height 215
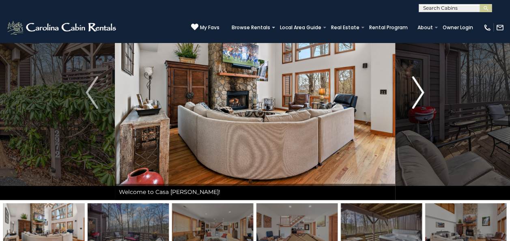
click at [424, 87] on button "Next" at bounding box center [417, 92] width 45 height 215
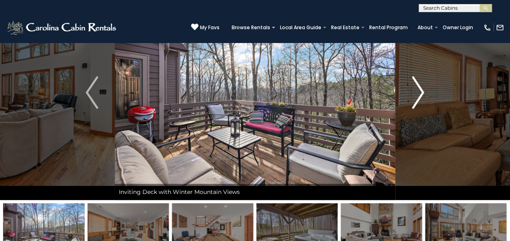
click at [424, 87] on button "Next" at bounding box center [417, 92] width 45 height 215
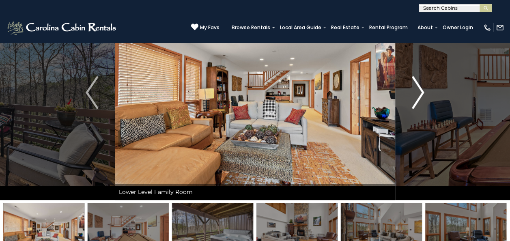
click at [424, 87] on button "Next" at bounding box center [417, 92] width 45 height 215
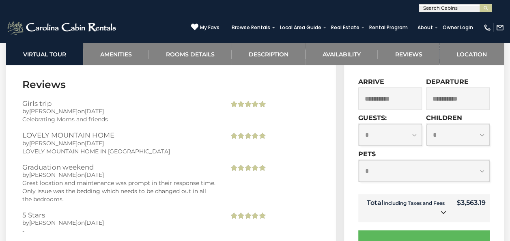
scroll to position [2284, 0]
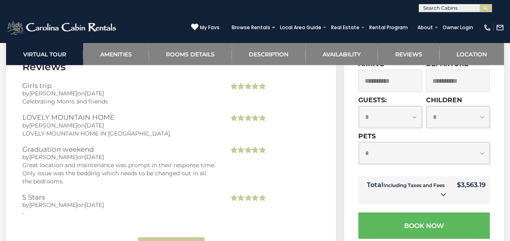
click at [480, 142] on select "**********" at bounding box center [423, 153] width 131 height 22
select select "*"
click at [358, 142] on select "**********" at bounding box center [423, 153] width 131 height 22
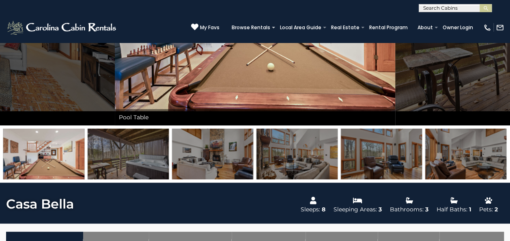
scroll to position [103, 0]
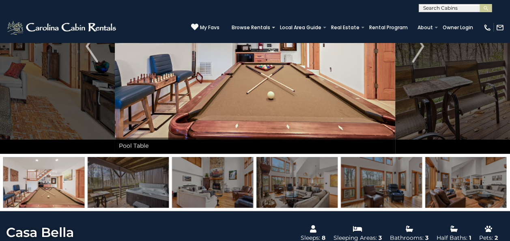
click at [279, 188] on img at bounding box center [296, 182] width 81 height 51
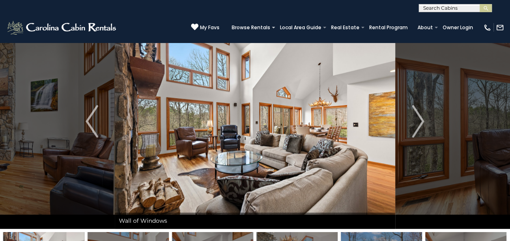
scroll to position [18, 0]
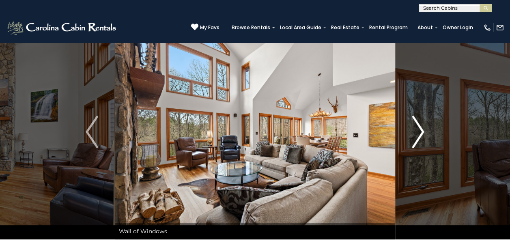
click at [418, 141] on img "Next" at bounding box center [418, 132] width 12 height 32
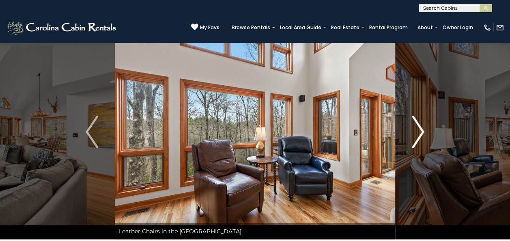
click at [418, 141] on img "Next" at bounding box center [418, 132] width 12 height 32
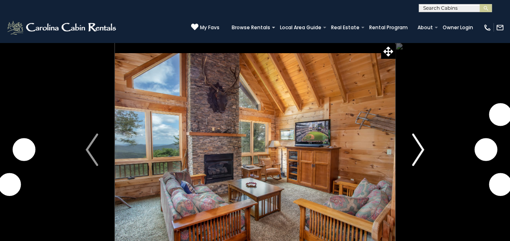
click at [423, 150] on img "Next" at bounding box center [418, 149] width 12 height 32
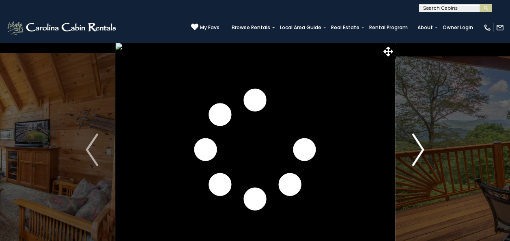
click at [423, 150] on img "Next" at bounding box center [418, 149] width 12 height 32
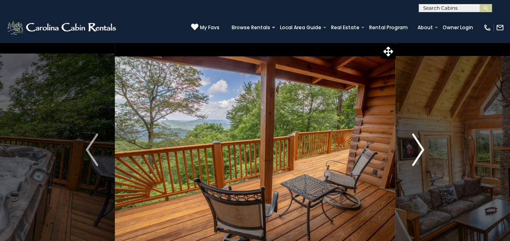
click at [423, 150] on img "Next" at bounding box center [418, 149] width 12 height 32
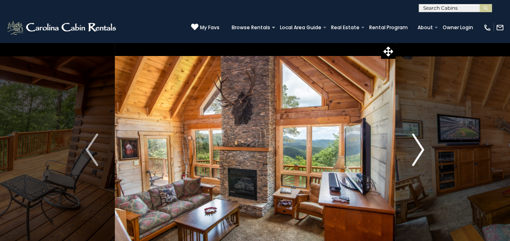
click at [423, 150] on img "Next" at bounding box center [418, 149] width 12 height 32
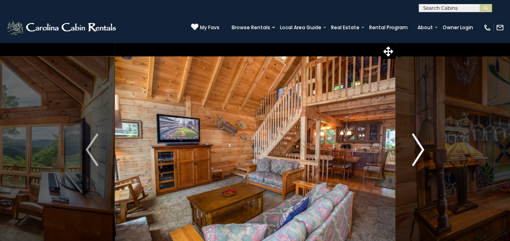
click at [423, 150] on img "Next" at bounding box center [418, 149] width 12 height 32
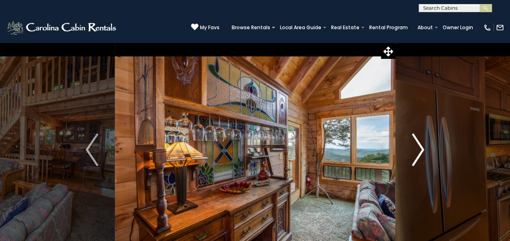
click at [423, 150] on img "Next" at bounding box center [418, 149] width 12 height 32
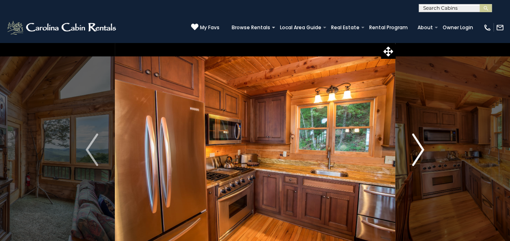
click at [423, 150] on img "Next" at bounding box center [418, 149] width 12 height 32
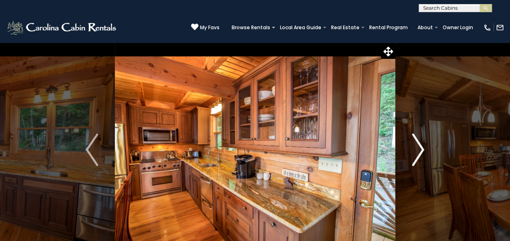
click at [423, 150] on img "Next" at bounding box center [418, 149] width 12 height 32
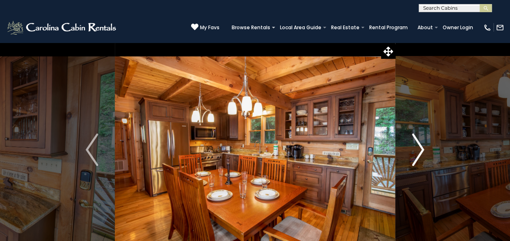
click at [423, 150] on img "Next" at bounding box center [418, 149] width 12 height 32
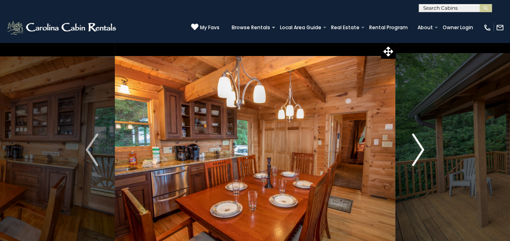
click at [423, 150] on img "Next" at bounding box center [418, 149] width 12 height 32
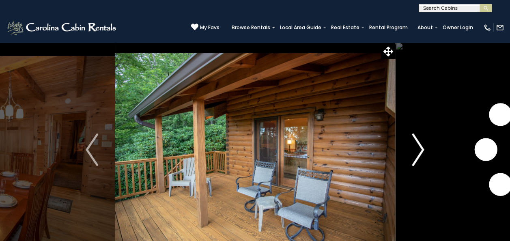
click at [423, 150] on img "Next" at bounding box center [418, 149] width 12 height 32
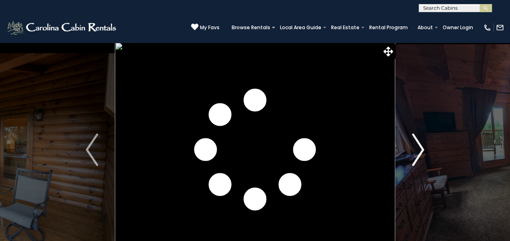
click at [423, 150] on img "Next" at bounding box center [418, 149] width 12 height 32
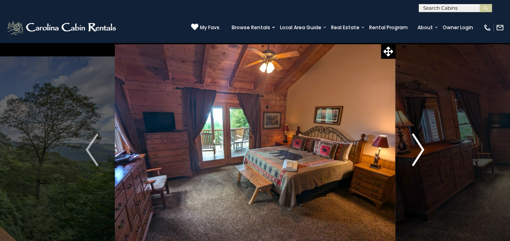
click at [423, 150] on img "Next" at bounding box center [418, 149] width 12 height 32
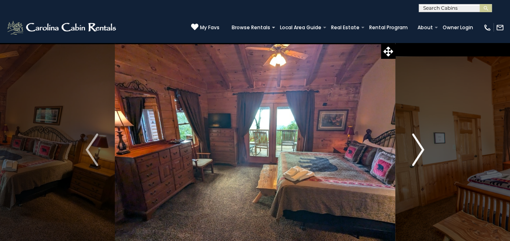
click at [423, 150] on img "Next" at bounding box center [418, 149] width 12 height 32
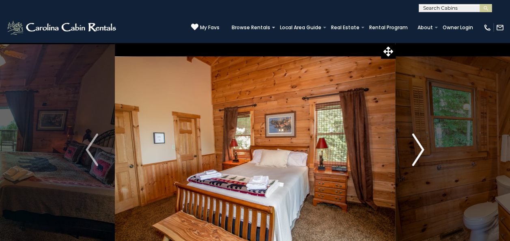
click at [423, 150] on img "Next" at bounding box center [418, 149] width 12 height 32
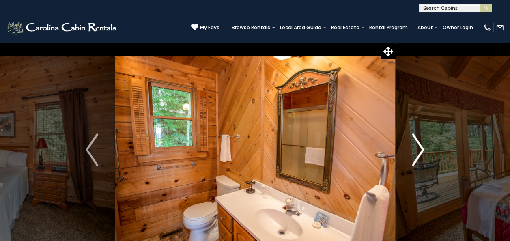
click at [423, 150] on img "Next" at bounding box center [418, 149] width 12 height 32
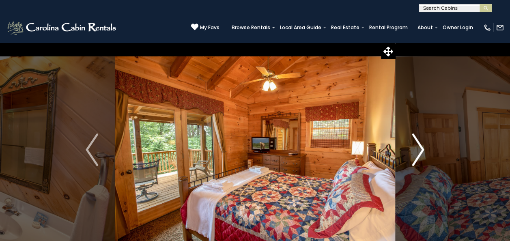
click at [423, 150] on img "Next" at bounding box center [418, 149] width 12 height 32
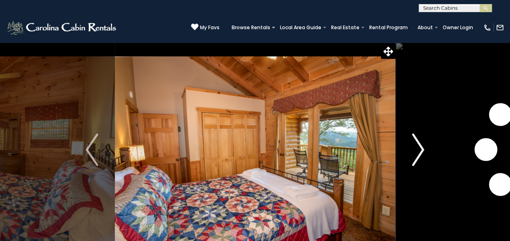
click at [423, 150] on img "Next" at bounding box center [418, 149] width 12 height 32
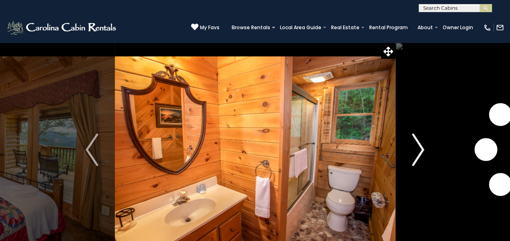
click at [423, 150] on img "Next" at bounding box center [418, 149] width 12 height 32
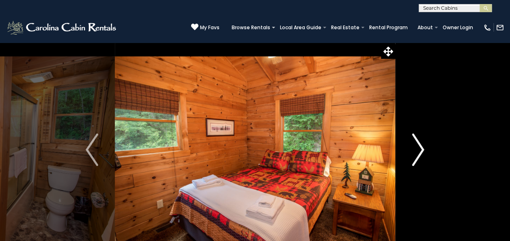
click at [423, 150] on img "Next" at bounding box center [418, 149] width 12 height 32
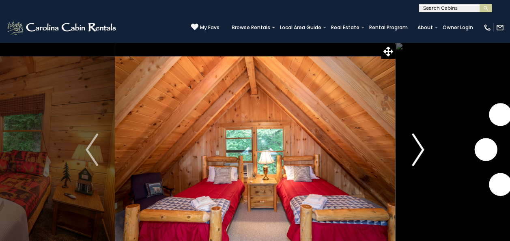
click at [423, 150] on img "Next" at bounding box center [418, 149] width 12 height 32
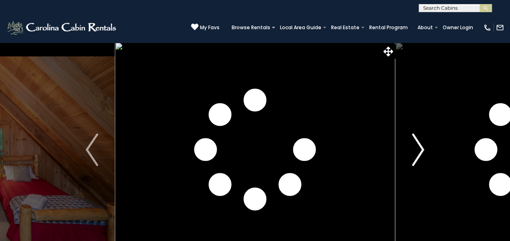
click at [423, 150] on img "Next" at bounding box center [418, 149] width 12 height 32
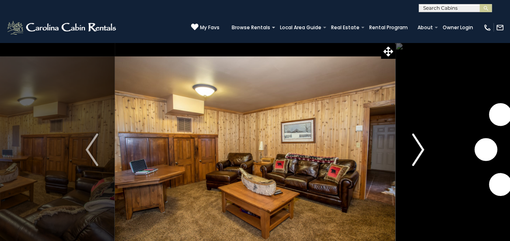
click at [423, 150] on img "Next" at bounding box center [418, 149] width 12 height 32
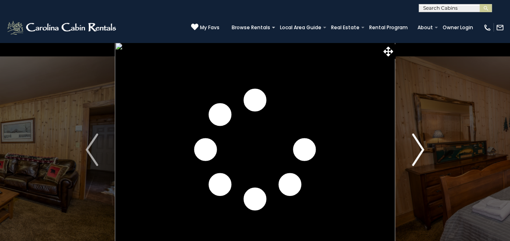
click at [423, 150] on img "Next" at bounding box center [418, 149] width 12 height 32
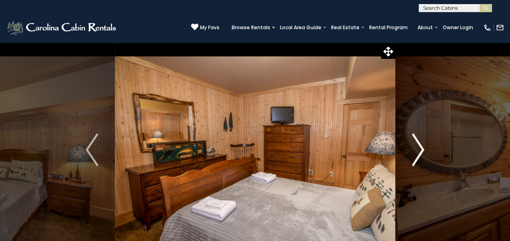
click at [423, 150] on img "Next" at bounding box center [418, 149] width 12 height 32
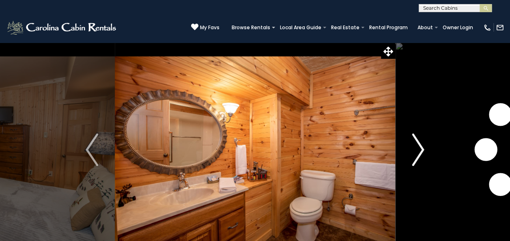
click at [423, 150] on img "Next" at bounding box center [418, 149] width 12 height 32
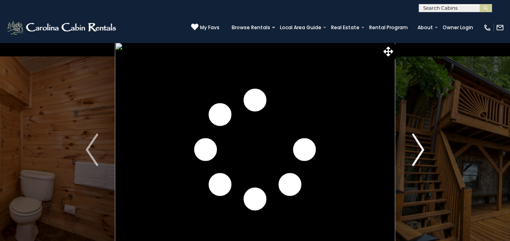
click at [423, 150] on img "Next" at bounding box center [418, 149] width 12 height 32
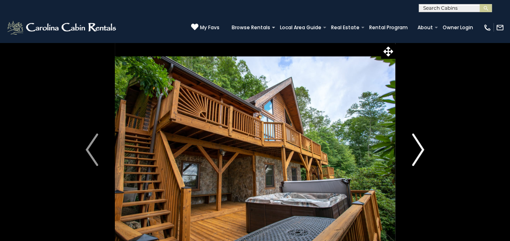
click at [423, 150] on img "Next" at bounding box center [418, 149] width 12 height 32
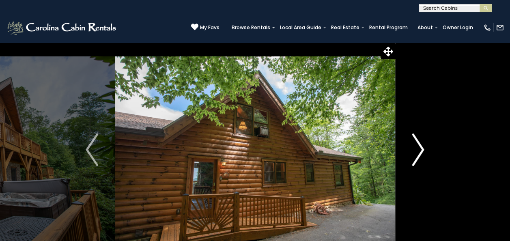
click at [423, 150] on img "Next" at bounding box center [418, 149] width 12 height 32
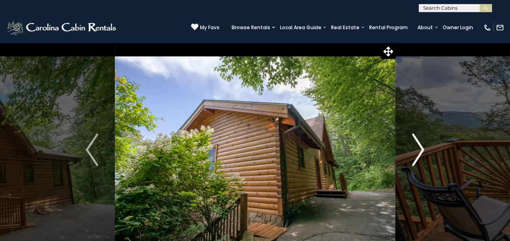
click at [423, 150] on img "Next" at bounding box center [418, 149] width 12 height 32
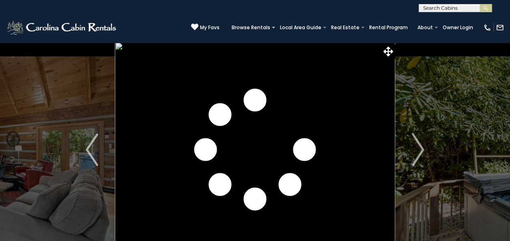
click at [416, 160] on img "Next" at bounding box center [418, 149] width 12 height 32
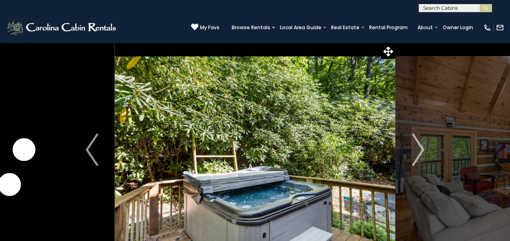
click at [416, 160] on img "Next" at bounding box center [418, 149] width 12 height 32
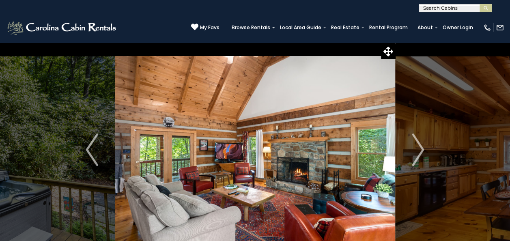
click at [416, 160] on img "Next" at bounding box center [418, 149] width 12 height 32
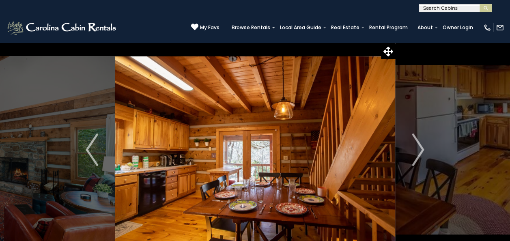
click at [416, 160] on img "Next" at bounding box center [418, 149] width 12 height 32
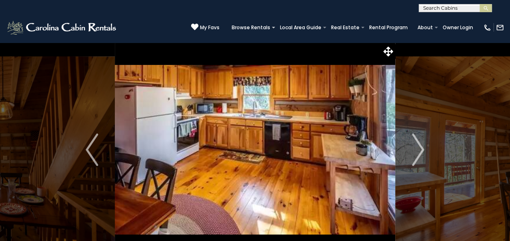
click at [416, 160] on img "Next" at bounding box center [418, 149] width 12 height 32
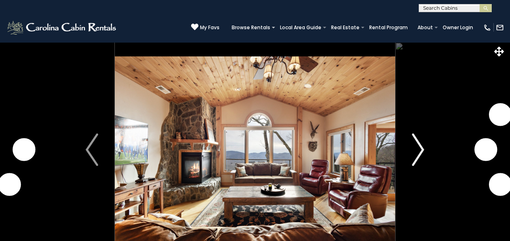
click at [416, 151] on img "Next" at bounding box center [418, 149] width 12 height 32
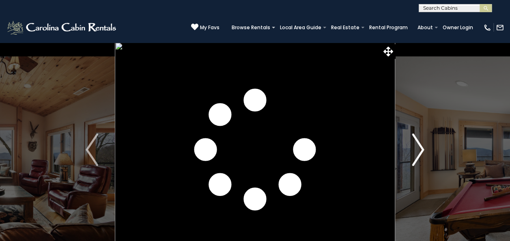
click at [416, 151] on img "Next" at bounding box center [418, 149] width 12 height 32
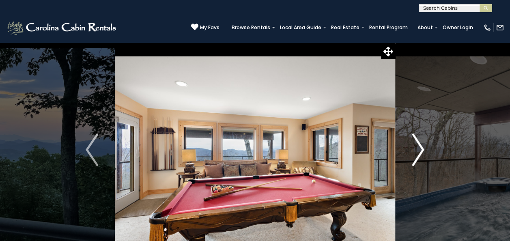
click at [416, 151] on img "Next" at bounding box center [418, 149] width 12 height 32
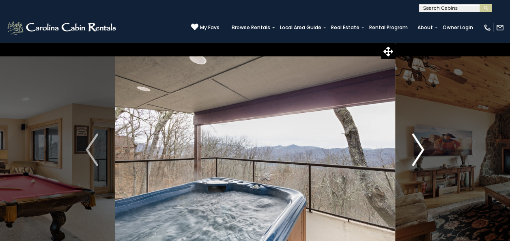
click at [416, 151] on img "Next" at bounding box center [418, 149] width 12 height 32
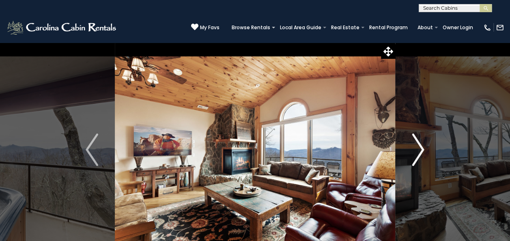
click at [416, 151] on img "Next" at bounding box center [418, 149] width 12 height 32
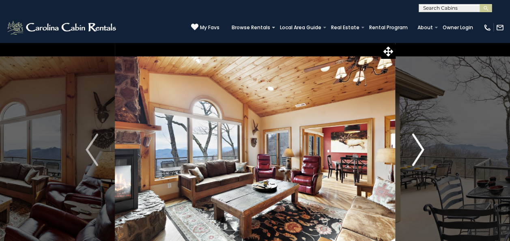
click at [416, 151] on img "Next" at bounding box center [418, 149] width 12 height 32
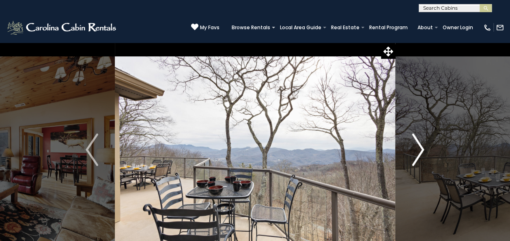
click at [416, 151] on img "Next" at bounding box center [418, 149] width 12 height 32
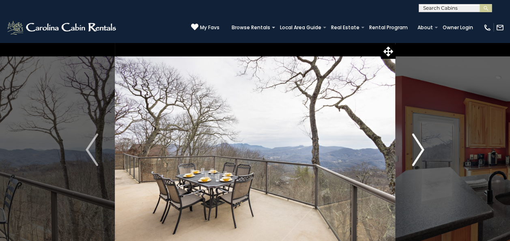
click at [416, 151] on img "Next" at bounding box center [418, 149] width 12 height 32
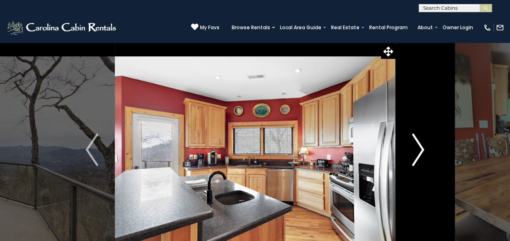
click at [416, 151] on img "Next" at bounding box center [418, 149] width 12 height 32
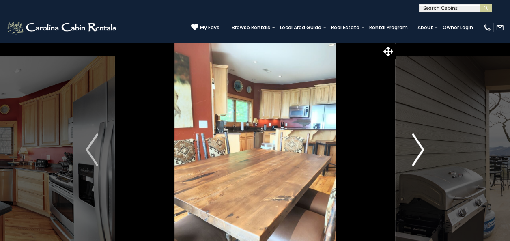
click at [416, 151] on img "Next" at bounding box center [418, 149] width 12 height 32
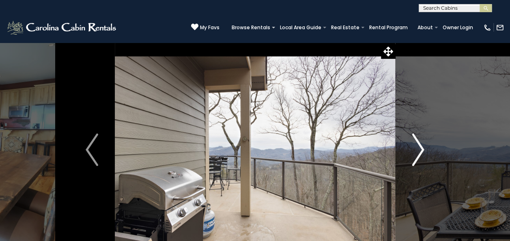
click at [416, 151] on img "Next" at bounding box center [418, 149] width 12 height 32
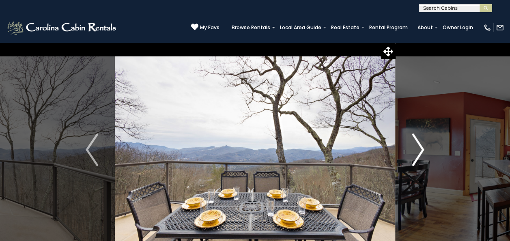
click at [416, 151] on img "Next" at bounding box center [418, 149] width 12 height 32
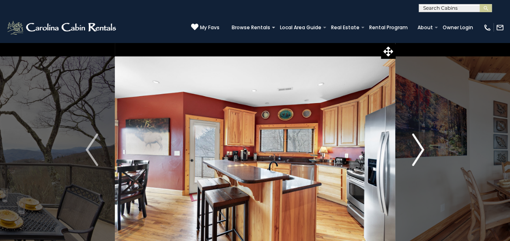
click at [416, 151] on img "Next" at bounding box center [418, 149] width 12 height 32
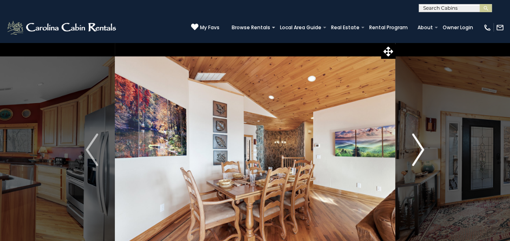
click at [416, 151] on img "Next" at bounding box center [418, 149] width 12 height 32
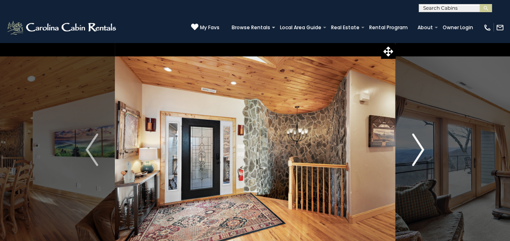
click at [416, 151] on img "Next" at bounding box center [418, 149] width 12 height 32
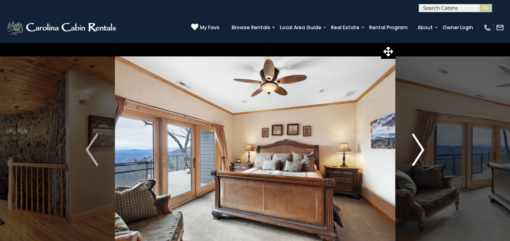
click at [416, 151] on img "Next" at bounding box center [418, 149] width 12 height 32
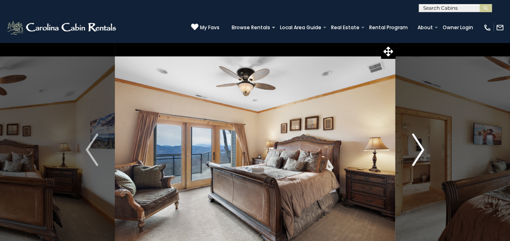
click at [416, 151] on img "Next" at bounding box center [418, 149] width 12 height 32
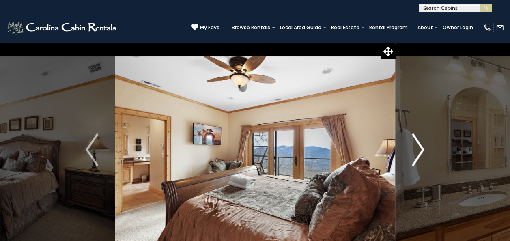
click at [416, 151] on img "Next" at bounding box center [418, 149] width 12 height 32
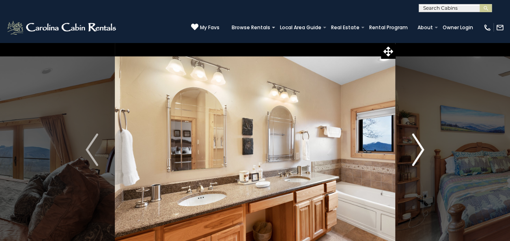
click at [416, 151] on img "Next" at bounding box center [418, 149] width 12 height 32
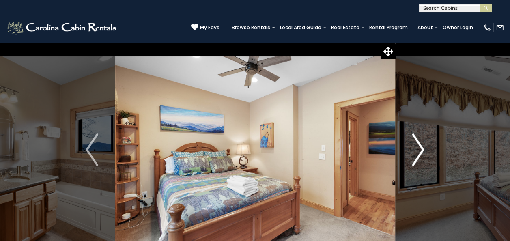
click at [416, 151] on img "Next" at bounding box center [418, 149] width 12 height 32
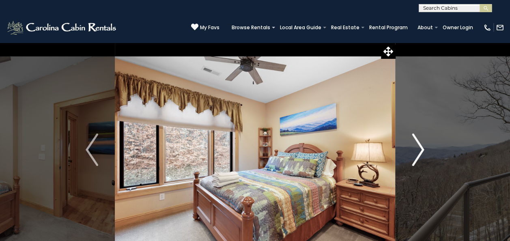
click at [416, 151] on img "Next" at bounding box center [418, 149] width 12 height 32
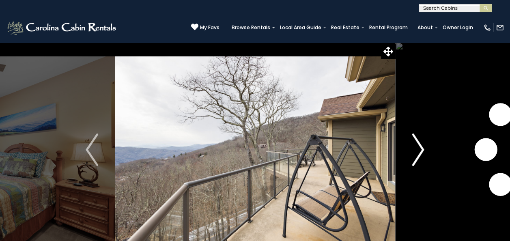
click at [416, 151] on img "Next" at bounding box center [418, 149] width 12 height 32
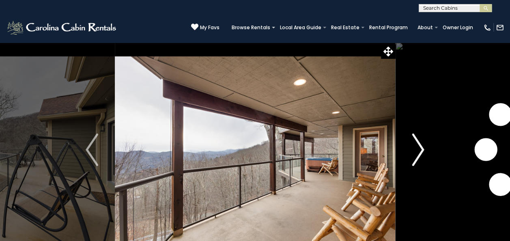
click at [416, 151] on img "Next" at bounding box center [418, 149] width 12 height 32
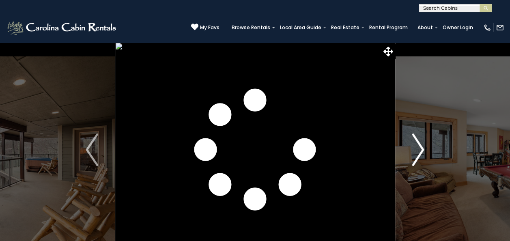
click at [416, 151] on img "Next" at bounding box center [418, 149] width 12 height 32
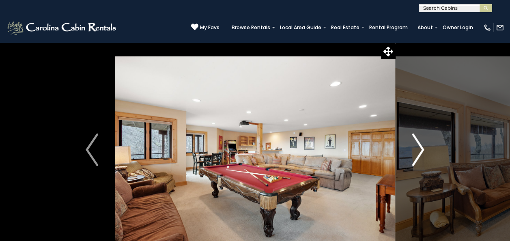
click at [416, 151] on img "Next" at bounding box center [418, 149] width 12 height 32
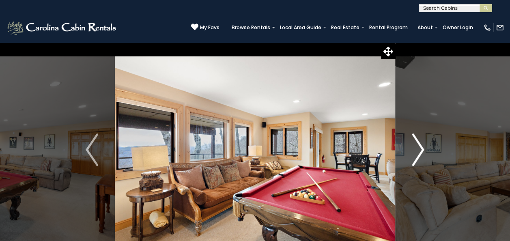
click at [416, 151] on img "Next" at bounding box center [418, 149] width 12 height 32
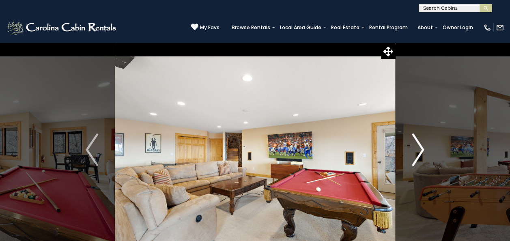
click at [416, 151] on img "Next" at bounding box center [418, 149] width 12 height 32
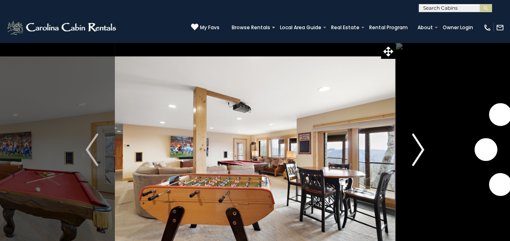
click at [416, 151] on img "Next" at bounding box center [418, 149] width 12 height 32
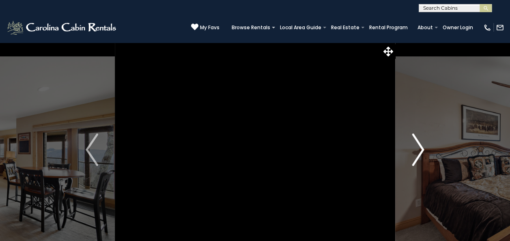
click at [416, 151] on img "Next" at bounding box center [418, 149] width 12 height 32
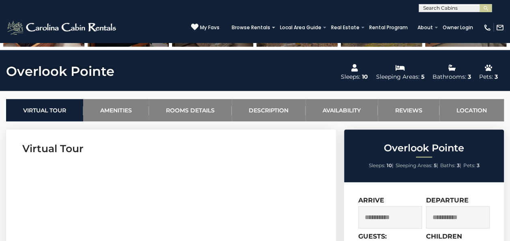
scroll to position [277, 0]
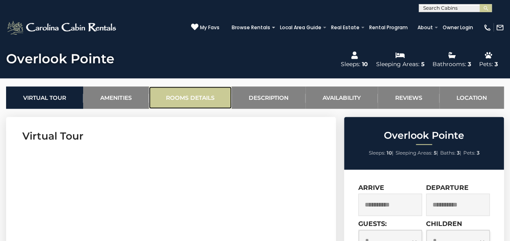
click at [185, 100] on link "Rooms Details" at bounding box center [190, 97] width 83 height 22
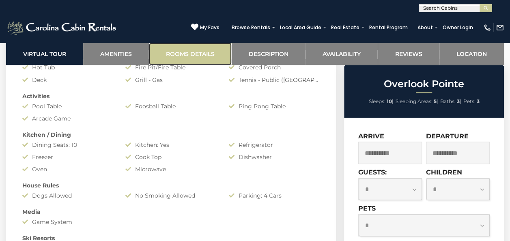
scroll to position [927, 0]
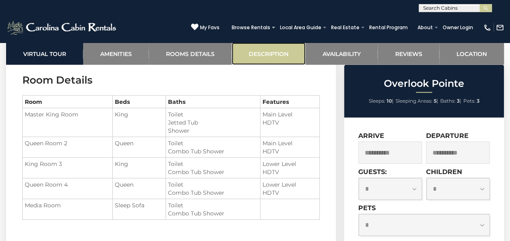
click at [283, 60] on link "Description" at bounding box center [269, 54] width 74 height 22
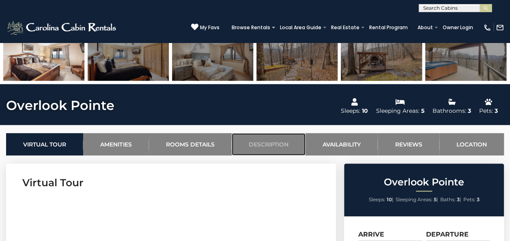
scroll to position [227, 0]
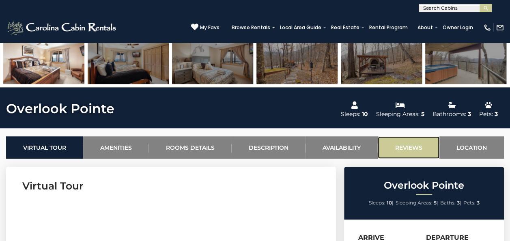
click at [397, 148] on link "Reviews" at bounding box center [408, 147] width 61 height 22
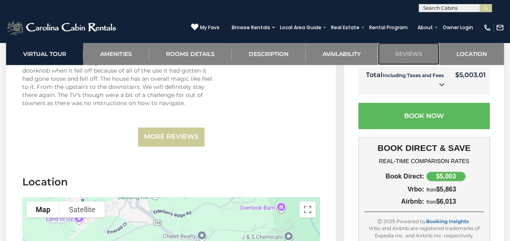
scroll to position [2028, 0]
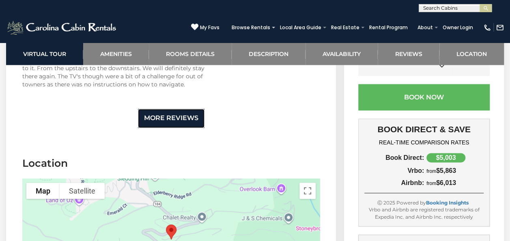
click at [182, 111] on link "More Reviews" at bounding box center [171, 118] width 67 height 19
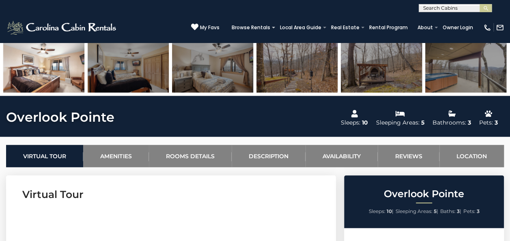
scroll to position [0, 0]
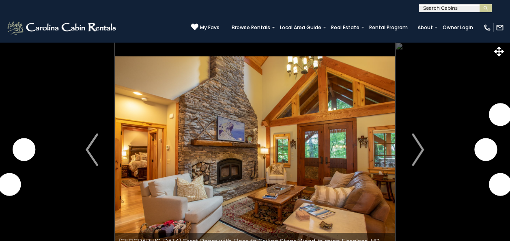
click at [412, 146] on img "Next" at bounding box center [418, 149] width 12 height 32
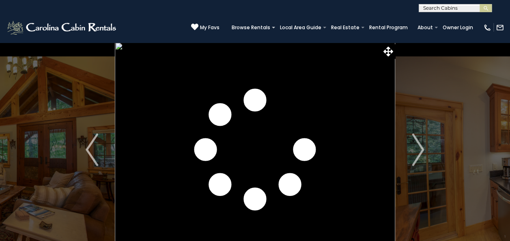
click at [412, 146] on img "Next" at bounding box center [418, 149] width 12 height 32
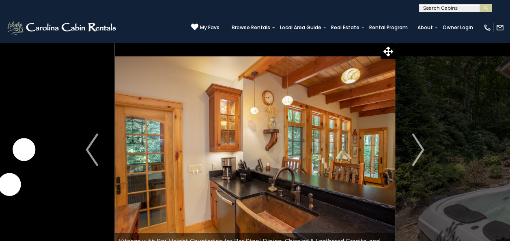
click at [412, 146] on img "Next" at bounding box center [418, 149] width 12 height 32
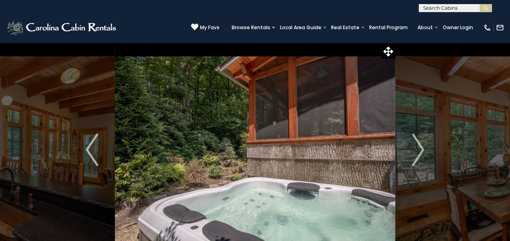
click at [412, 146] on img "Next" at bounding box center [418, 149] width 12 height 32
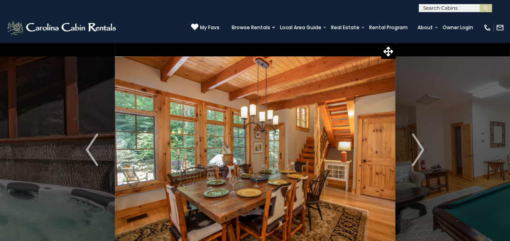
click at [412, 146] on img "Next" at bounding box center [418, 149] width 12 height 32
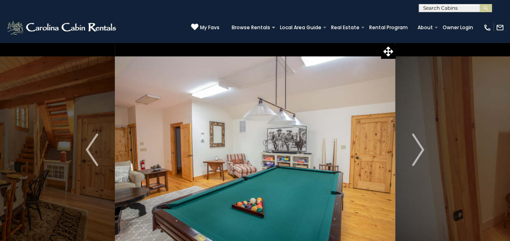
click at [412, 146] on img "Next" at bounding box center [418, 149] width 12 height 32
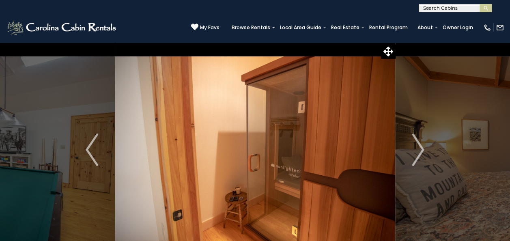
click at [412, 146] on img "Next" at bounding box center [418, 149] width 12 height 32
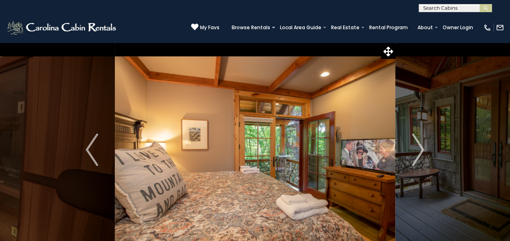
click at [412, 146] on img "Next" at bounding box center [418, 149] width 12 height 32
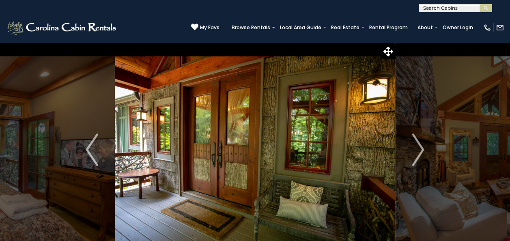
click at [412, 146] on img "Next" at bounding box center [418, 149] width 12 height 32
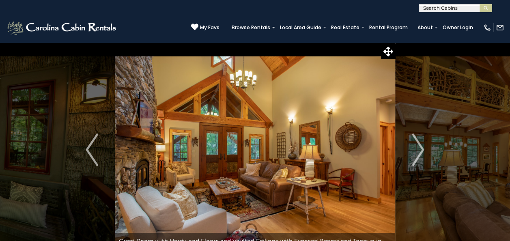
click at [412, 146] on img "Next" at bounding box center [418, 149] width 12 height 32
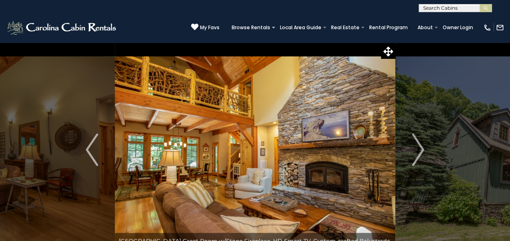
click at [412, 146] on img "Next" at bounding box center [418, 149] width 12 height 32
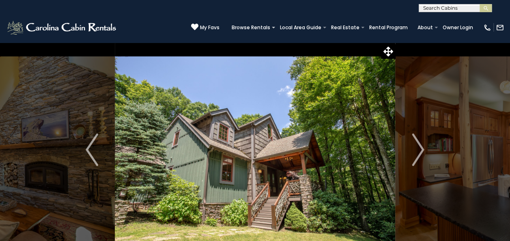
click at [412, 146] on img "Next" at bounding box center [418, 149] width 12 height 32
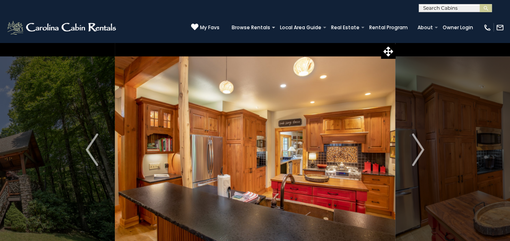
click at [412, 146] on img "Next" at bounding box center [418, 149] width 12 height 32
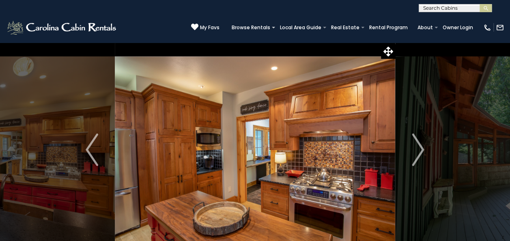
click at [412, 146] on img "Next" at bounding box center [418, 149] width 12 height 32
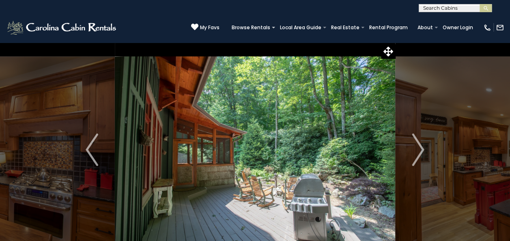
click at [412, 146] on img "Next" at bounding box center [418, 149] width 12 height 32
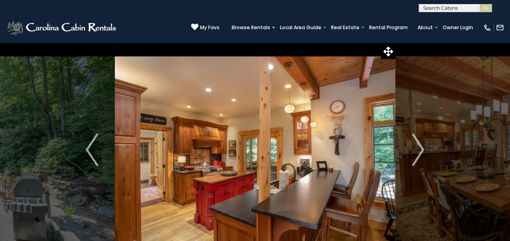
click at [412, 146] on img "Next" at bounding box center [418, 149] width 12 height 32
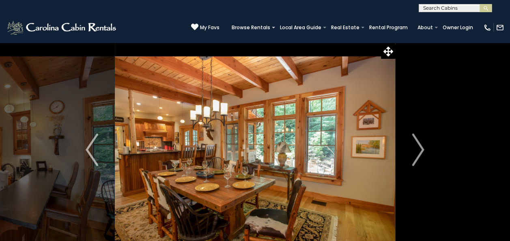
click at [412, 146] on img "Next" at bounding box center [418, 149] width 12 height 32
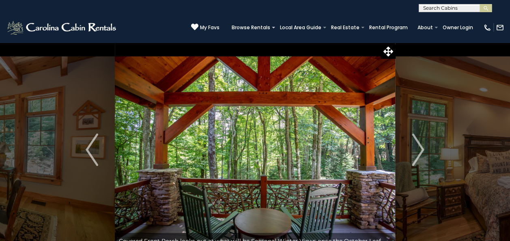
click at [412, 146] on img "Next" at bounding box center [418, 149] width 12 height 32
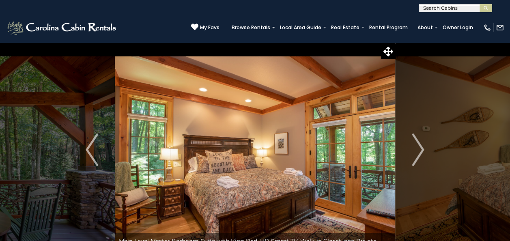
click at [412, 146] on img "Next" at bounding box center [418, 149] width 12 height 32
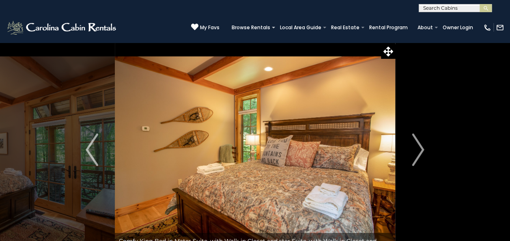
click at [412, 146] on img "Next" at bounding box center [418, 149] width 12 height 32
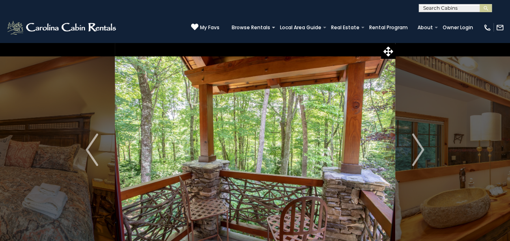
click at [412, 146] on img "Next" at bounding box center [418, 149] width 12 height 32
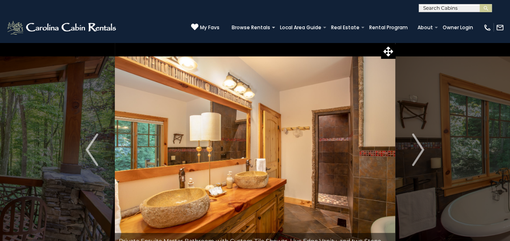
click at [412, 146] on img "Next" at bounding box center [418, 149] width 12 height 32
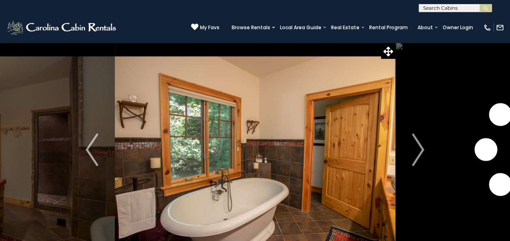
click at [412, 146] on img "Next" at bounding box center [418, 149] width 12 height 32
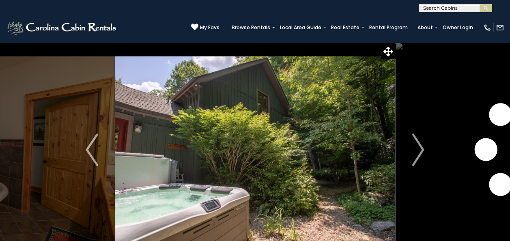
click at [412, 146] on img "Next" at bounding box center [418, 149] width 12 height 32
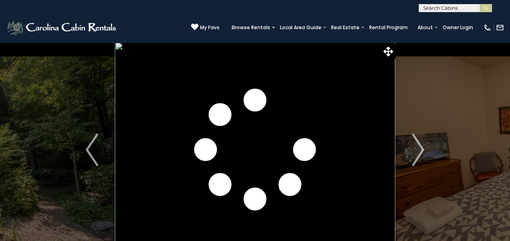
click at [412, 146] on img "Next" at bounding box center [418, 149] width 12 height 32
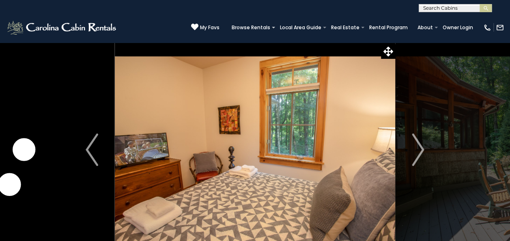
click at [412, 146] on img "Next" at bounding box center [418, 149] width 12 height 32
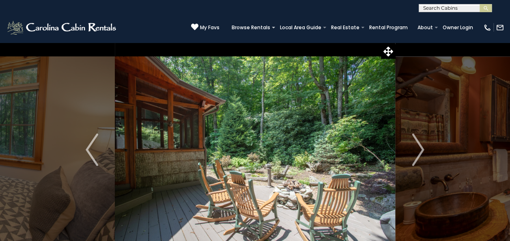
click at [412, 146] on img "Next" at bounding box center [418, 149] width 12 height 32
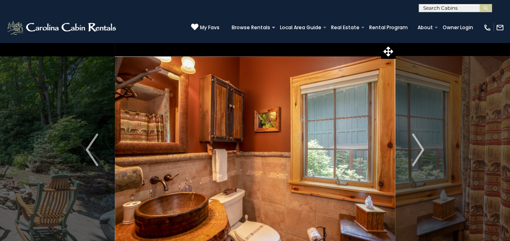
click at [412, 146] on img "Next" at bounding box center [418, 149] width 12 height 32
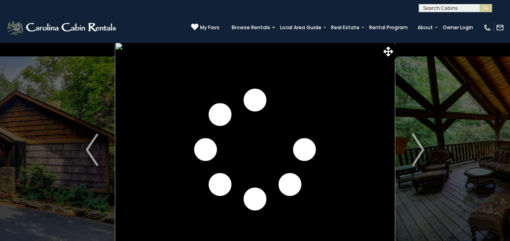
click at [418, 148] on img "Next" at bounding box center [418, 149] width 12 height 32
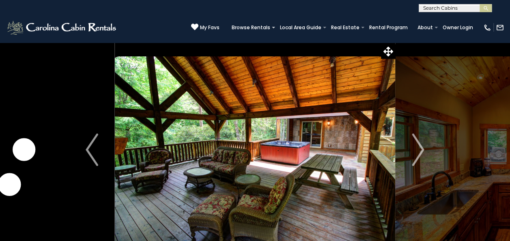
click at [418, 148] on img "Next" at bounding box center [418, 149] width 12 height 32
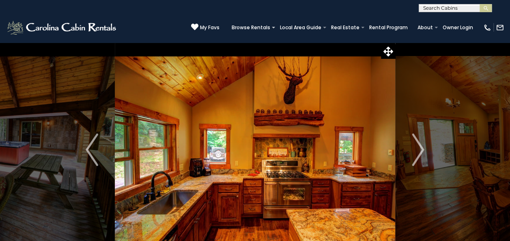
click at [418, 148] on img "Next" at bounding box center [418, 149] width 12 height 32
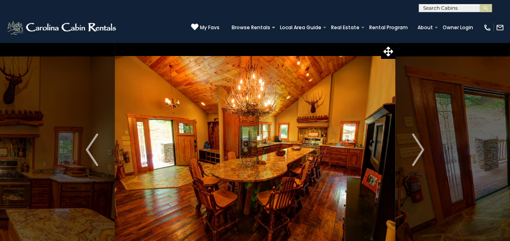
click at [418, 148] on img "Next" at bounding box center [418, 149] width 12 height 32
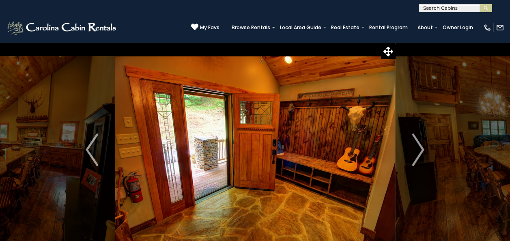
click at [418, 148] on img "Next" at bounding box center [418, 149] width 12 height 32
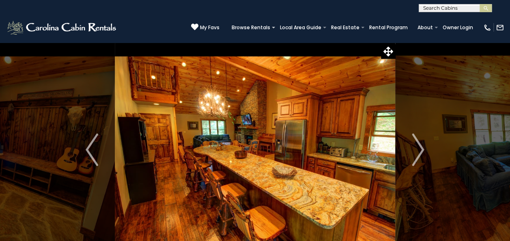
click at [418, 148] on img "Next" at bounding box center [418, 149] width 12 height 32
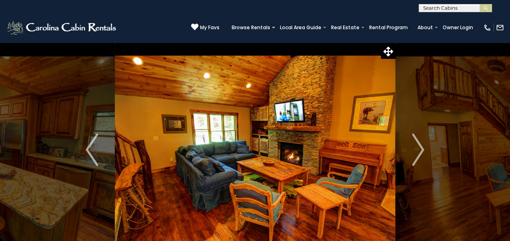
click at [418, 148] on img "Next" at bounding box center [418, 149] width 12 height 32
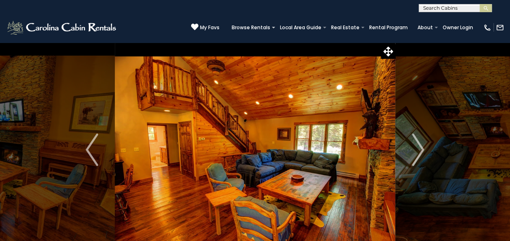
click at [418, 148] on img "Next" at bounding box center [418, 149] width 12 height 32
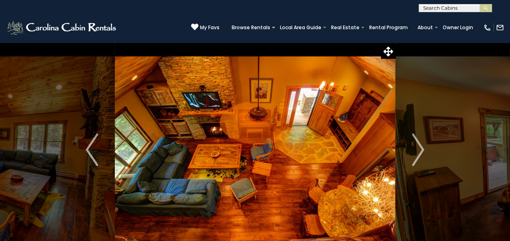
click at [418, 148] on img "Next" at bounding box center [418, 149] width 12 height 32
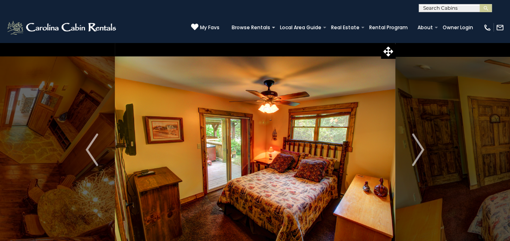
click at [418, 148] on img "Next" at bounding box center [418, 149] width 12 height 32
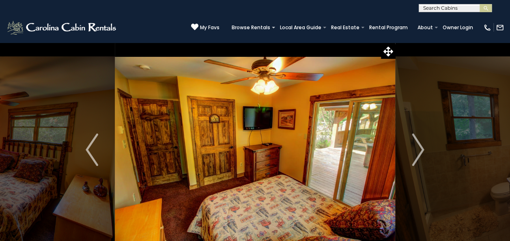
click at [418, 148] on img "Next" at bounding box center [418, 149] width 12 height 32
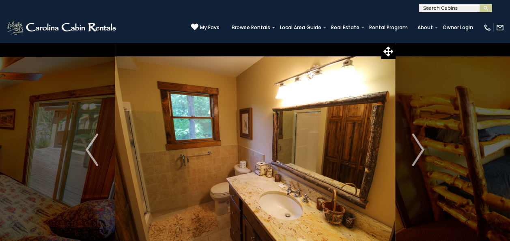
click at [418, 148] on img "Next" at bounding box center [418, 149] width 12 height 32
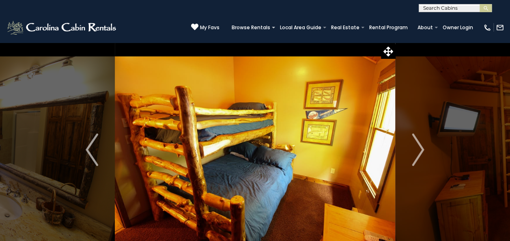
click at [418, 148] on img "Next" at bounding box center [418, 149] width 12 height 32
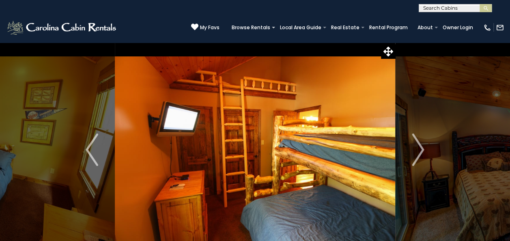
click at [418, 148] on img "Next" at bounding box center [418, 149] width 12 height 32
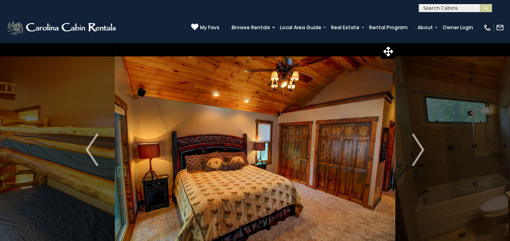
click at [418, 148] on img "Next" at bounding box center [418, 149] width 12 height 32
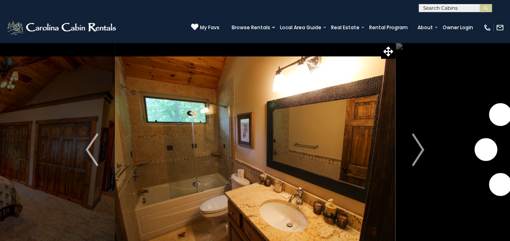
click at [418, 148] on img "Next" at bounding box center [418, 149] width 12 height 32
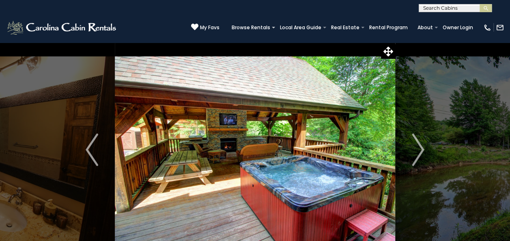
click at [418, 148] on img "Next" at bounding box center [418, 149] width 12 height 32
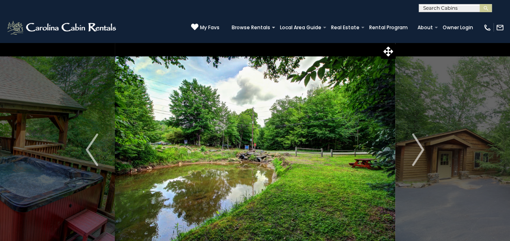
click at [418, 148] on img "Next" at bounding box center [418, 149] width 12 height 32
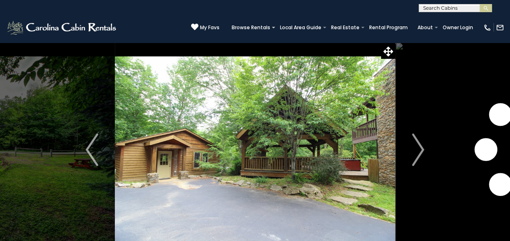
click at [418, 148] on img "Next" at bounding box center [418, 149] width 12 height 32
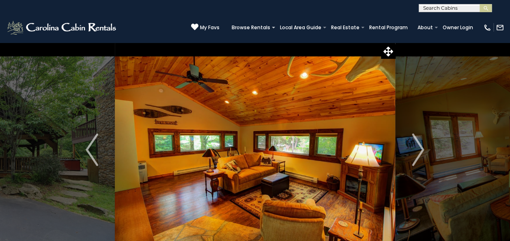
click at [418, 148] on img "Next" at bounding box center [418, 149] width 12 height 32
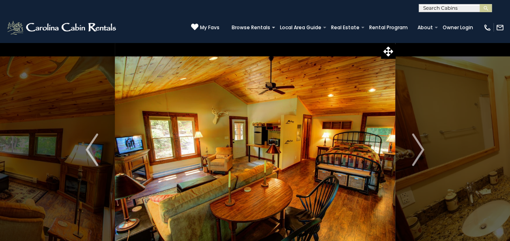
click at [418, 148] on img "Next" at bounding box center [418, 149] width 12 height 32
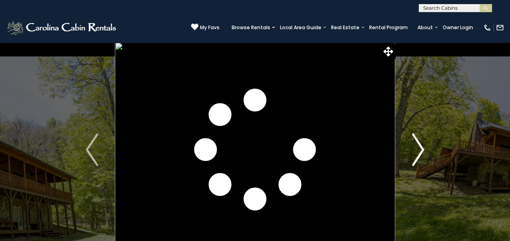
click at [425, 150] on button "Next" at bounding box center [417, 149] width 45 height 215
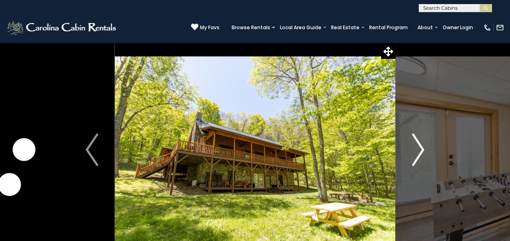
click at [425, 150] on button "Next" at bounding box center [417, 149] width 45 height 215
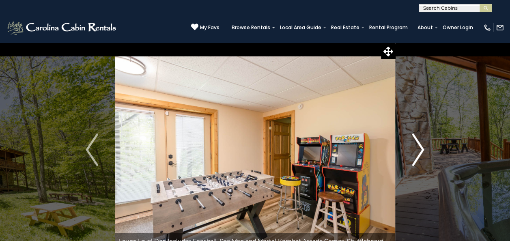
click at [425, 150] on button "Next" at bounding box center [417, 149] width 45 height 215
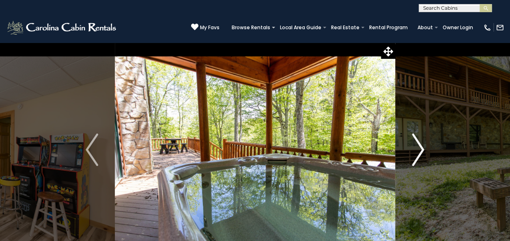
click at [425, 150] on button "Next" at bounding box center [417, 149] width 45 height 215
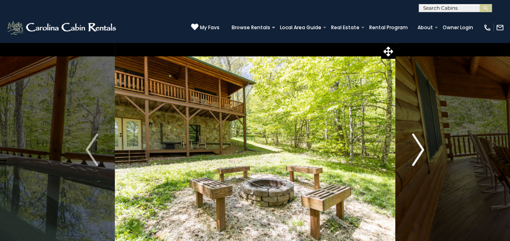
click at [425, 150] on button "Next" at bounding box center [417, 149] width 45 height 215
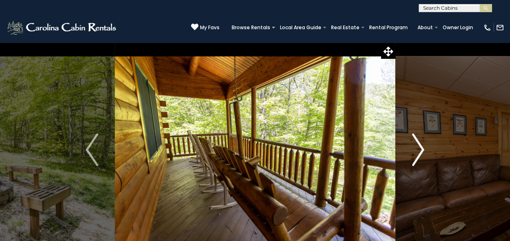
click at [424, 150] on button "Next" at bounding box center [417, 149] width 45 height 215
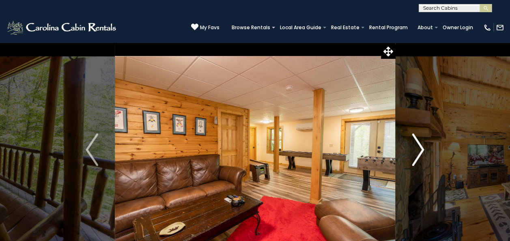
click at [424, 150] on button "Next" at bounding box center [417, 149] width 45 height 215
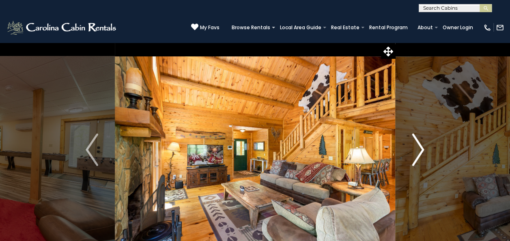
click at [424, 150] on button "Next" at bounding box center [417, 149] width 45 height 215
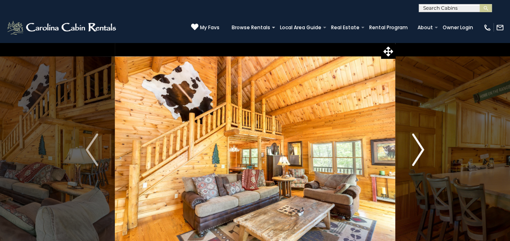
click at [425, 150] on button "Next" at bounding box center [417, 149] width 45 height 215
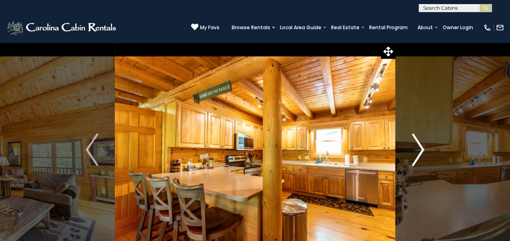
click at [425, 150] on button "Next" at bounding box center [417, 149] width 45 height 215
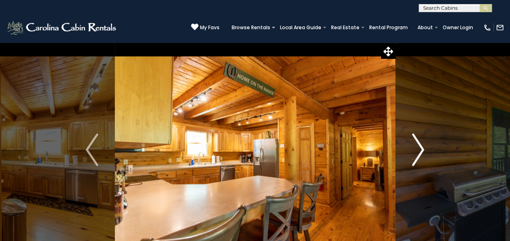
click at [425, 150] on button "Next" at bounding box center [417, 149] width 45 height 215
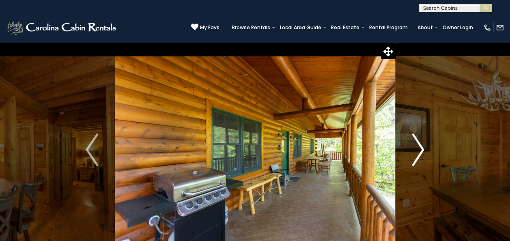
click at [425, 150] on button "Next" at bounding box center [417, 149] width 45 height 215
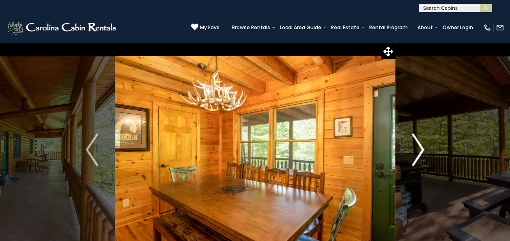
click at [425, 150] on button "Next" at bounding box center [417, 149] width 45 height 215
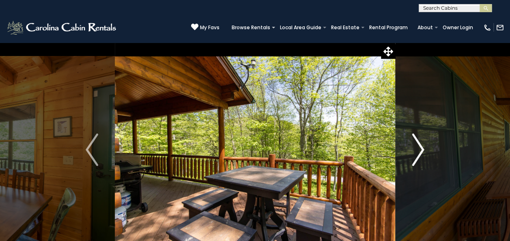
click at [425, 150] on button "Next" at bounding box center [417, 149] width 45 height 215
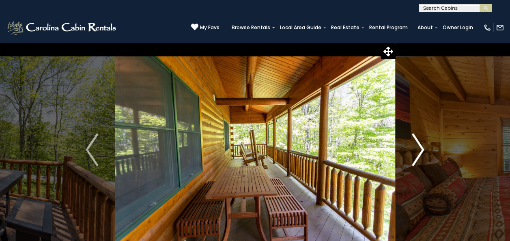
click at [425, 150] on button "Next" at bounding box center [417, 149] width 45 height 215
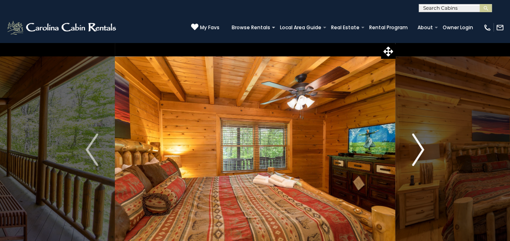
click at [425, 150] on button "Next" at bounding box center [417, 149] width 45 height 215
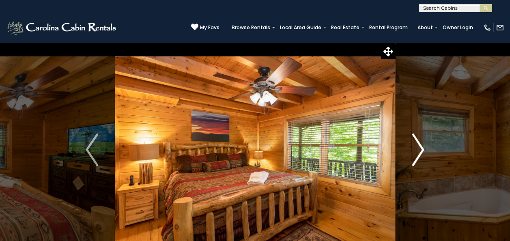
click at [425, 150] on button "Next" at bounding box center [417, 149] width 45 height 215
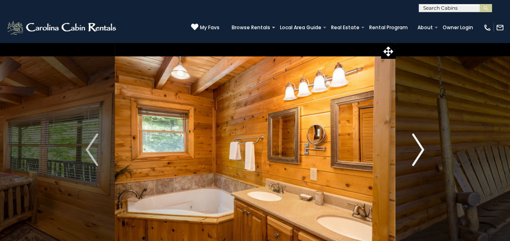
click at [425, 150] on button "Next" at bounding box center [417, 149] width 45 height 215
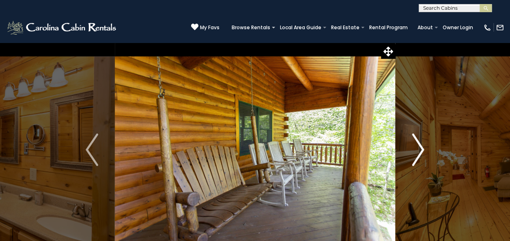
click at [425, 150] on button "Next" at bounding box center [417, 149] width 45 height 215
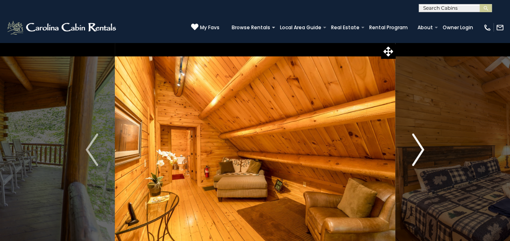
click at [425, 150] on button "Next" at bounding box center [417, 149] width 45 height 215
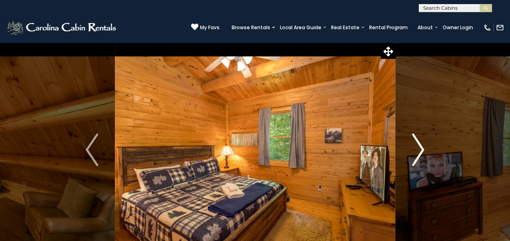
click at [425, 150] on button "Next" at bounding box center [417, 149] width 45 height 215
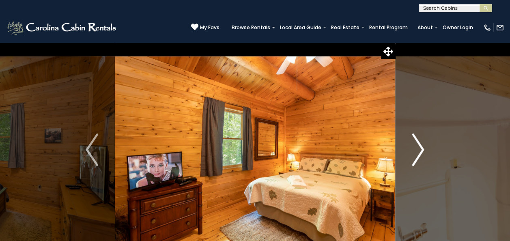
click at [425, 150] on button "Next" at bounding box center [417, 149] width 45 height 215
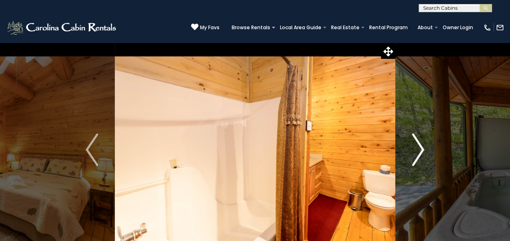
click at [425, 150] on button "Next" at bounding box center [417, 149] width 45 height 215
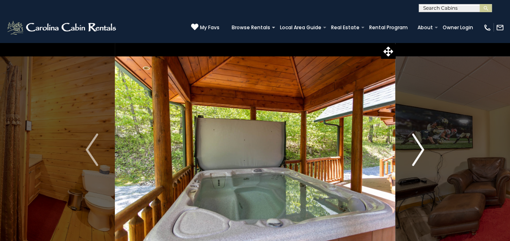
click at [425, 150] on button "Next" at bounding box center [417, 149] width 45 height 215
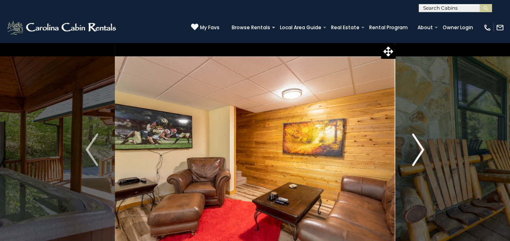
click at [425, 150] on button "Next" at bounding box center [417, 149] width 45 height 215
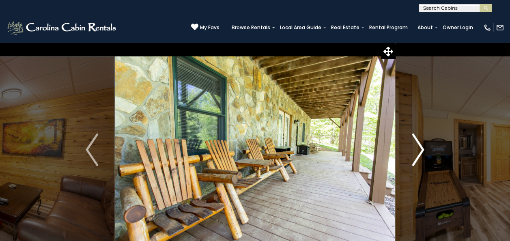
click at [425, 150] on button "Next" at bounding box center [417, 149] width 45 height 215
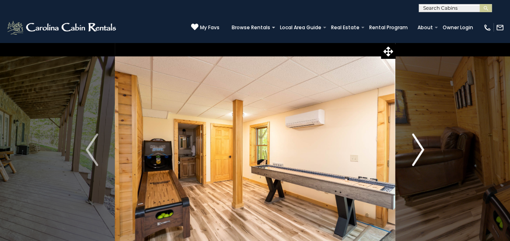
click at [425, 150] on button "Next" at bounding box center [417, 149] width 45 height 215
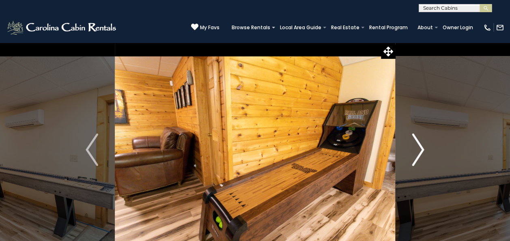
click at [425, 150] on button "Next" at bounding box center [417, 149] width 45 height 215
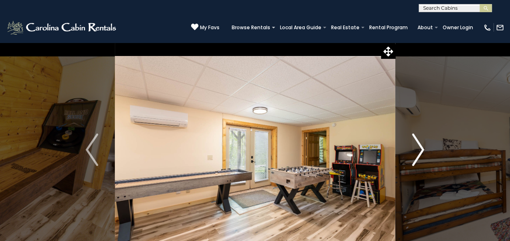
click at [425, 150] on button "Next" at bounding box center [417, 149] width 45 height 215
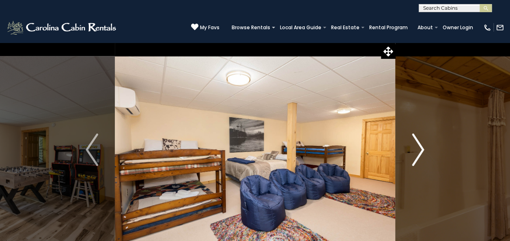
click at [425, 150] on button "Next" at bounding box center [417, 149] width 45 height 215
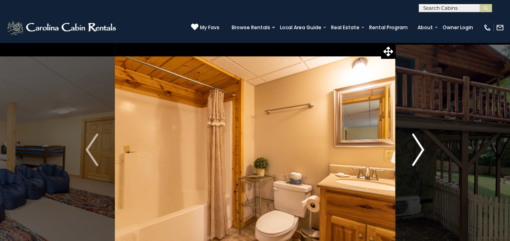
click at [425, 150] on button "Next" at bounding box center [417, 149] width 45 height 215
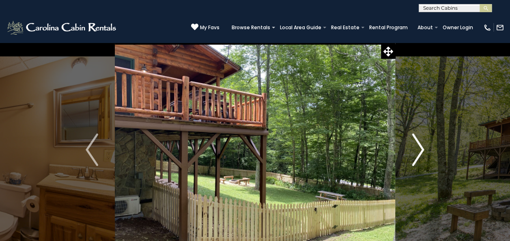
click at [419, 150] on img "Next" at bounding box center [418, 149] width 12 height 32
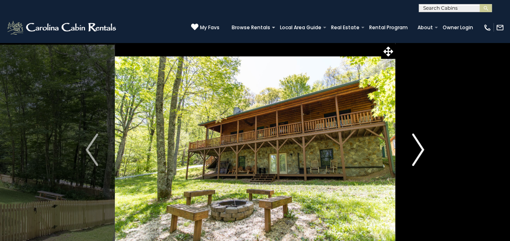
click at [419, 150] on img "Next" at bounding box center [418, 149] width 12 height 32
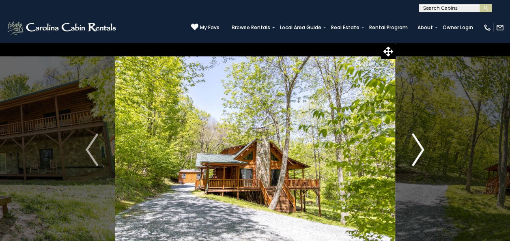
click at [419, 150] on img "Next" at bounding box center [418, 149] width 12 height 32
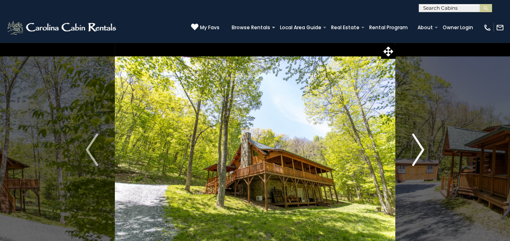
click at [419, 150] on img "Next" at bounding box center [418, 149] width 12 height 32
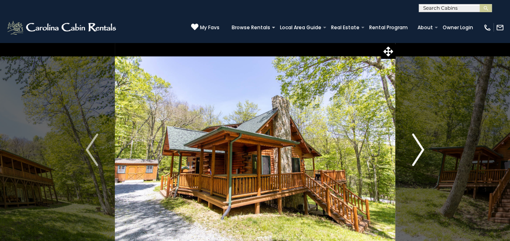
click at [419, 150] on img "Next" at bounding box center [418, 149] width 12 height 32
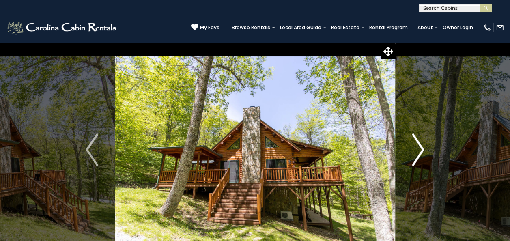
click at [419, 150] on img "Next" at bounding box center [418, 149] width 12 height 32
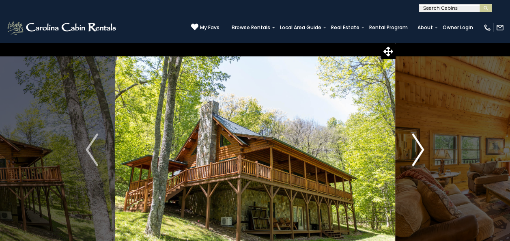
click at [419, 150] on img "Next" at bounding box center [418, 149] width 12 height 32
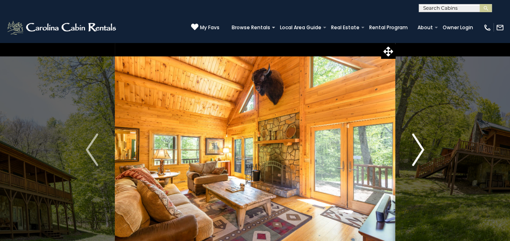
click at [419, 150] on img "Next" at bounding box center [418, 149] width 12 height 32
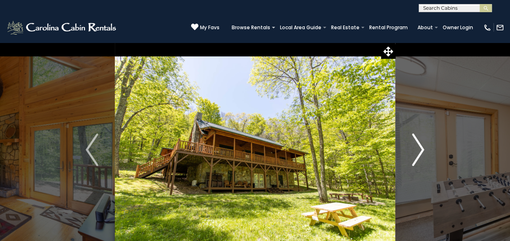
click at [419, 150] on img "Next" at bounding box center [418, 149] width 12 height 32
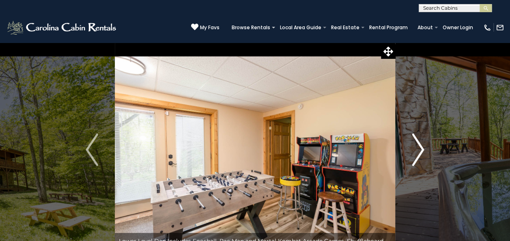
click at [419, 150] on img "Next" at bounding box center [418, 149] width 12 height 32
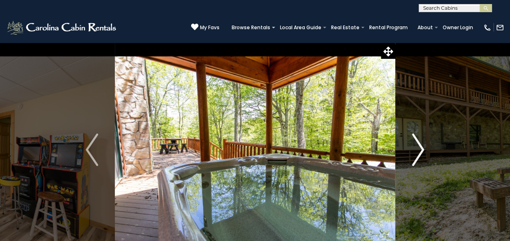
click at [419, 150] on img "Next" at bounding box center [418, 149] width 12 height 32
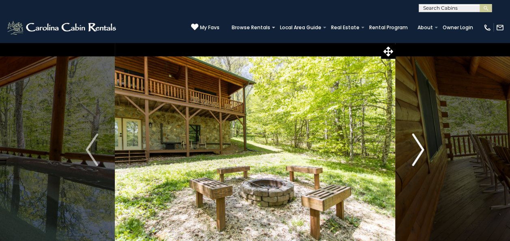
click at [419, 150] on img "Next" at bounding box center [418, 149] width 12 height 32
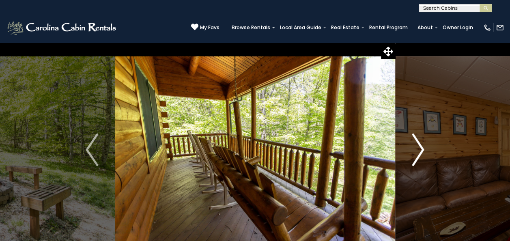
click at [419, 150] on img "Next" at bounding box center [418, 149] width 12 height 32
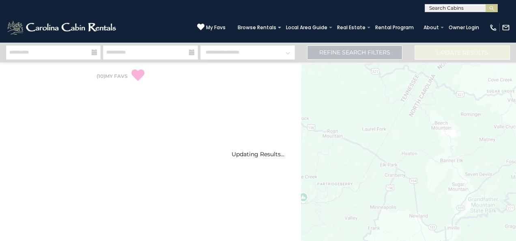
select select "*"
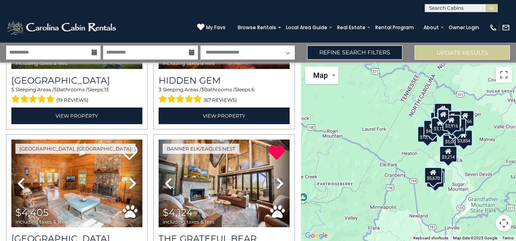
scroll to position [966, 0]
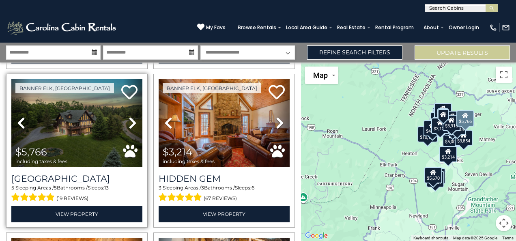
click at [129, 116] on icon at bounding box center [133, 122] width 8 height 13
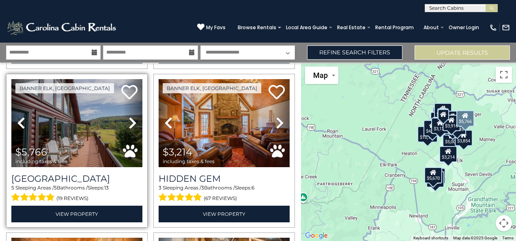
click at [129, 116] on icon at bounding box center [133, 122] width 8 height 13
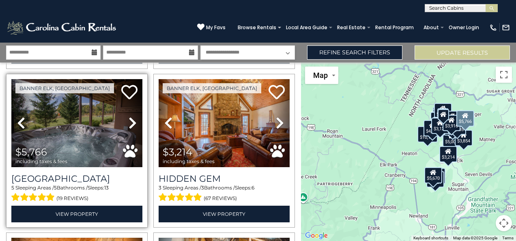
click at [129, 116] on icon at bounding box center [133, 122] width 8 height 13
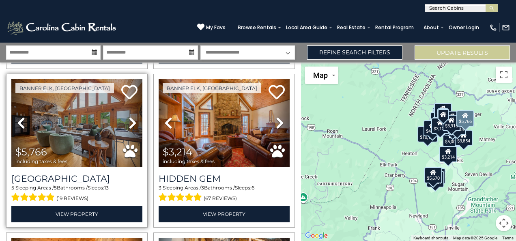
click at [129, 116] on icon at bounding box center [133, 122] width 8 height 13
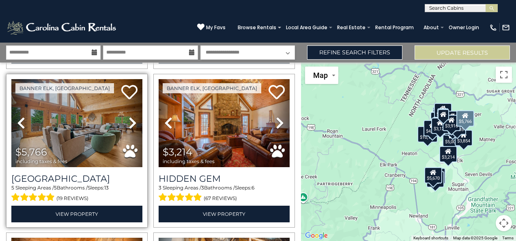
click at [129, 116] on icon at bounding box center [133, 122] width 8 height 13
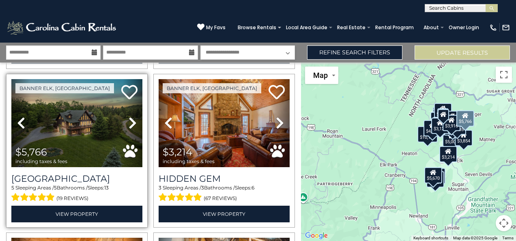
click at [129, 116] on icon at bounding box center [133, 122] width 8 height 13
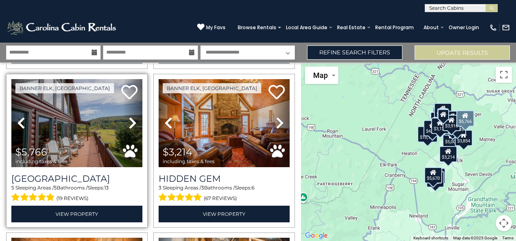
click at [129, 116] on icon at bounding box center [133, 122] width 8 height 13
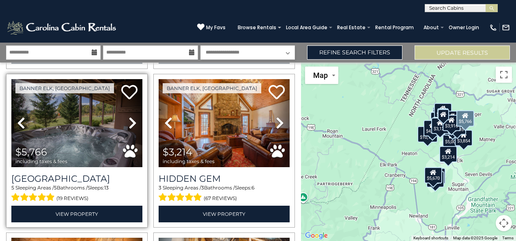
click at [129, 116] on icon at bounding box center [133, 122] width 8 height 13
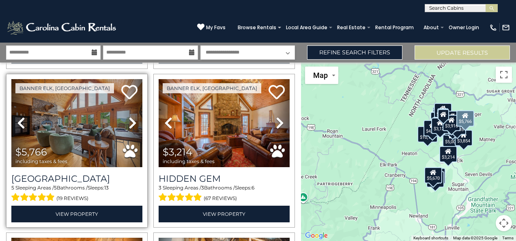
click at [129, 116] on icon at bounding box center [133, 122] width 8 height 13
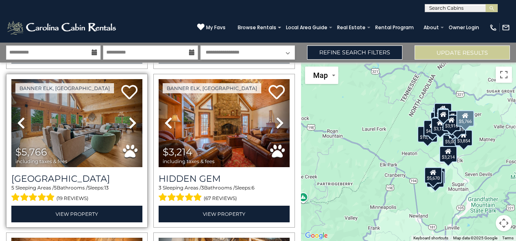
click at [129, 116] on icon at bounding box center [133, 122] width 8 height 13
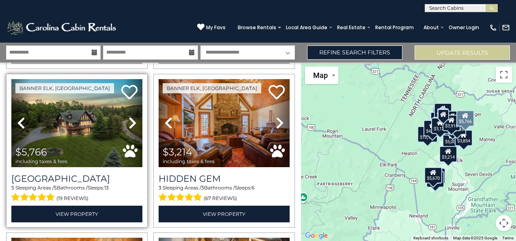
click at [69, 147] on div "$5,766 including taxes & fees" at bounding box center [43, 155] width 56 height 17
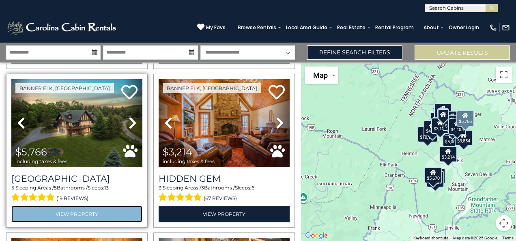
click at [102, 206] on link "View Property" at bounding box center [76, 214] width 131 height 17
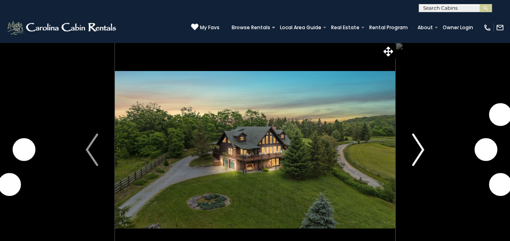
click at [413, 154] on img "Next" at bounding box center [418, 149] width 12 height 32
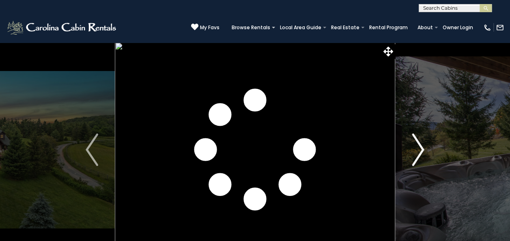
click at [433, 147] on button "Next" at bounding box center [417, 149] width 45 height 215
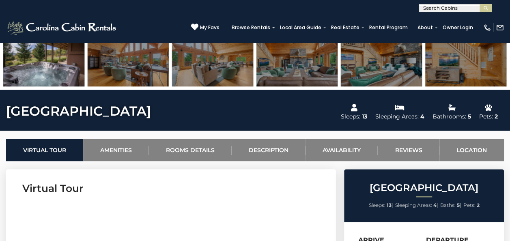
scroll to position [246, 0]
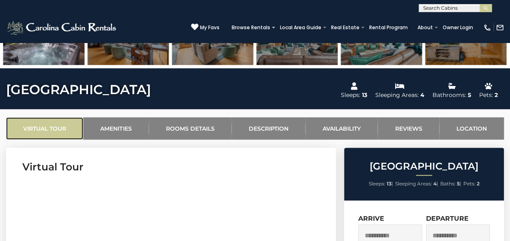
click at [54, 132] on link "Virtual Tour" at bounding box center [44, 128] width 77 height 22
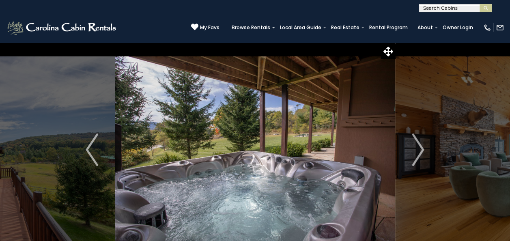
scroll to position [65, 0]
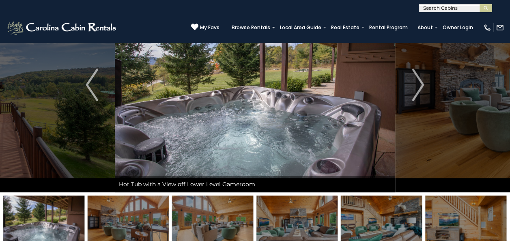
click at [413, 212] on img at bounding box center [381, 220] width 81 height 51
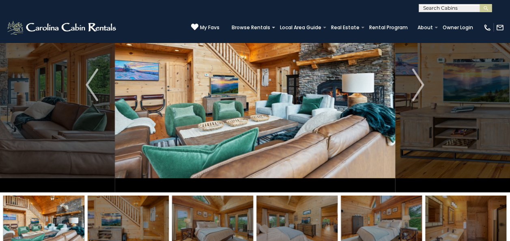
click at [467, 223] on img at bounding box center [465, 220] width 81 height 51
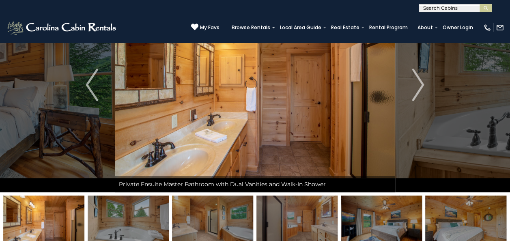
click at [490, 222] on img at bounding box center [465, 220] width 81 height 51
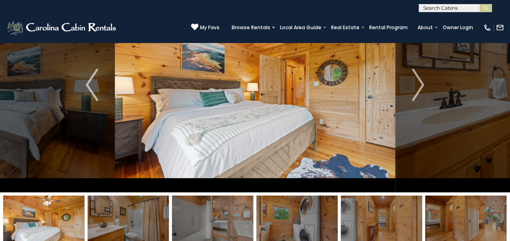
click at [490, 222] on img at bounding box center [465, 220] width 81 height 51
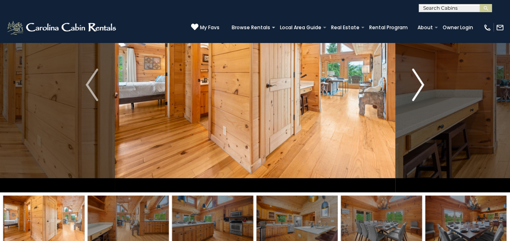
click at [410, 80] on button "Next" at bounding box center [417, 84] width 45 height 215
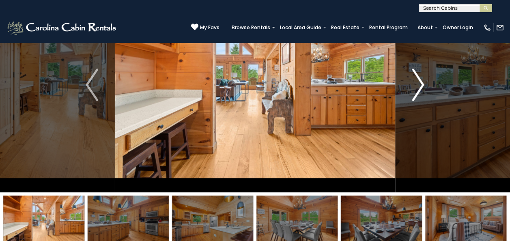
click at [410, 80] on button "Next" at bounding box center [417, 84] width 45 height 215
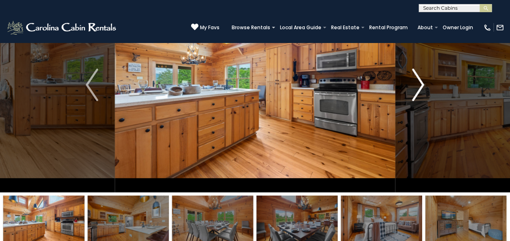
click at [410, 80] on button "Next" at bounding box center [417, 84] width 45 height 215
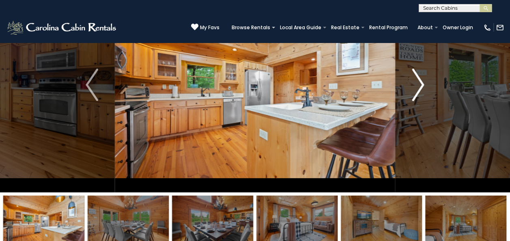
click at [410, 80] on button "Next" at bounding box center [417, 84] width 45 height 215
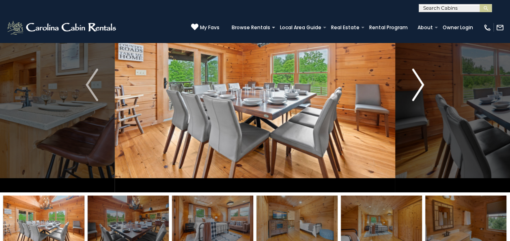
click at [410, 80] on button "Next" at bounding box center [417, 84] width 45 height 215
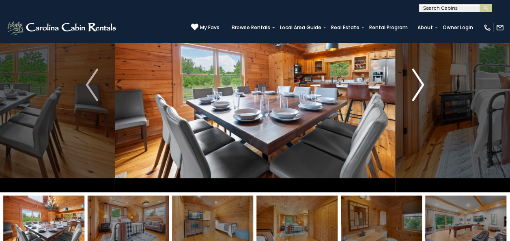
click at [410, 80] on button "Next" at bounding box center [417, 84] width 45 height 215
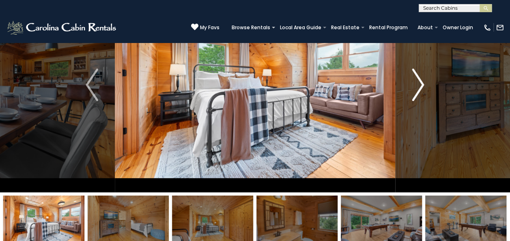
click at [410, 80] on button "Next" at bounding box center [417, 84] width 45 height 215
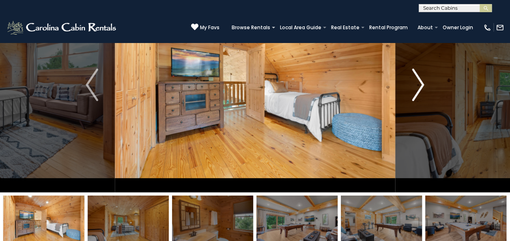
click at [410, 80] on button "Next" at bounding box center [417, 84] width 45 height 215
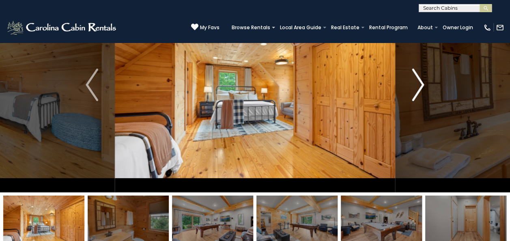
click at [410, 80] on button "Next" at bounding box center [417, 84] width 45 height 215
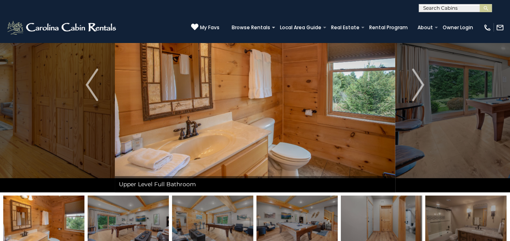
click at [422, 90] on img "Next" at bounding box center [418, 85] width 12 height 32
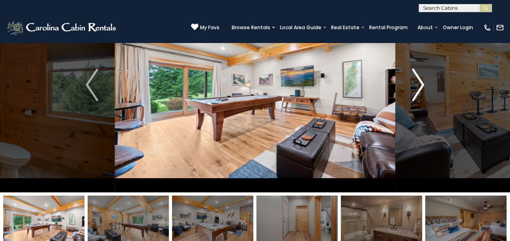
click at [416, 83] on img "Next" at bounding box center [418, 85] width 12 height 32
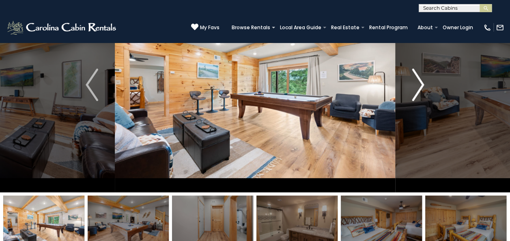
click at [416, 83] on img "Next" at bounding box center [418, 85] width 12 height 32
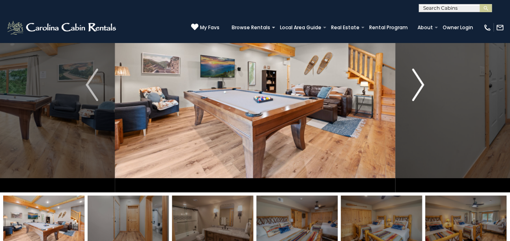
click at [416, 83] on img "Next" at bounding box center [418, 85] width 12 height 32
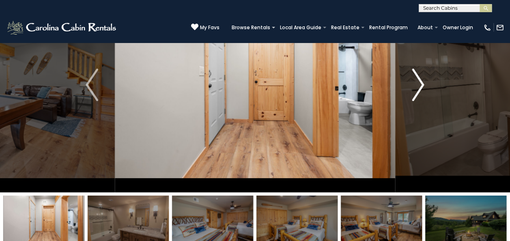
click at [416, 83] on img "Next" at bounding box center [418, 85] width 12 height 32
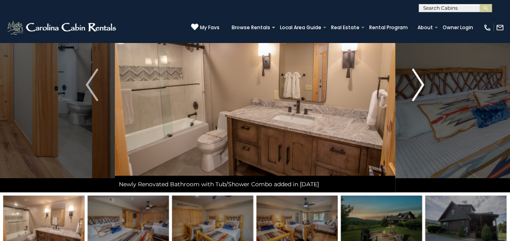
click at [416, 83] on img "Next" at bounding box center [418, 85] width 12 height 32
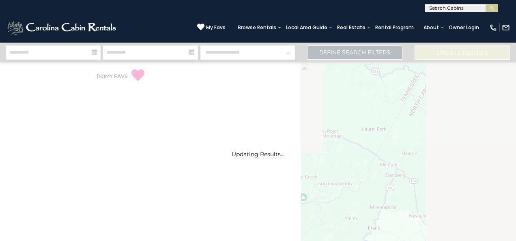
select select "*"
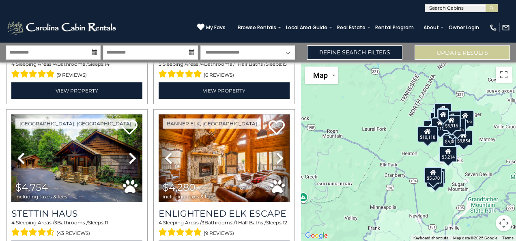
scroll to position [170, 0]
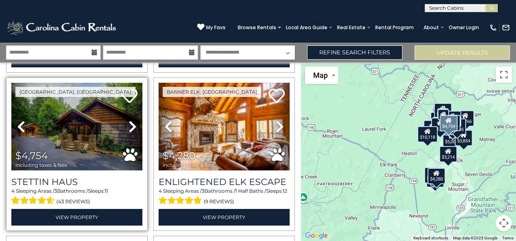
click at [130, 123] on icon at bounding box center [133, 126] width 8 height 13
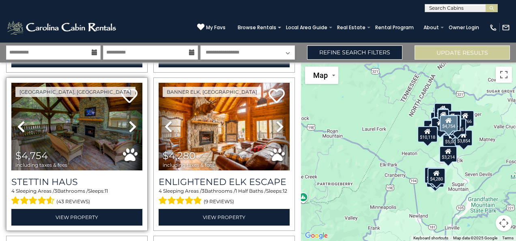
click at [130, 123] on icon at bounding box center [133, 126] width 8 height 13
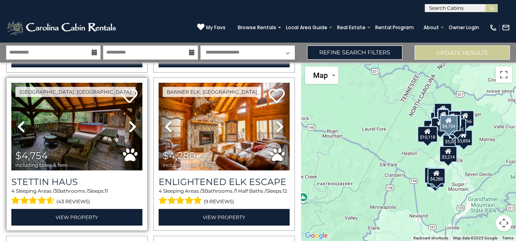
click at [130, 123] on icon at bounding box center [133, 126] width 8 height 13
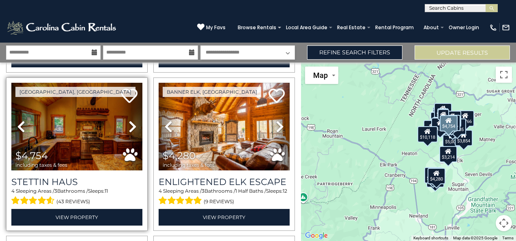
click at [130, 123] on icon at bounding box center [133, 126] width 8 height 13
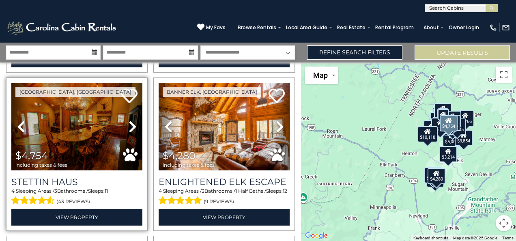
click at [130, 123] on icon at bounding box center [133, 126] width 8 height 13
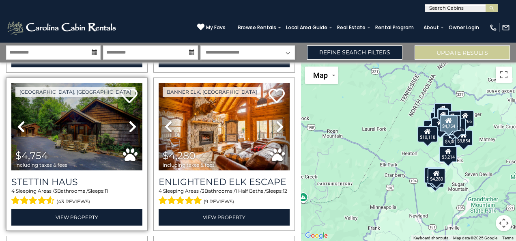
click at [130, 123] on icon at bounding box center [133, 126] width 8 height 13
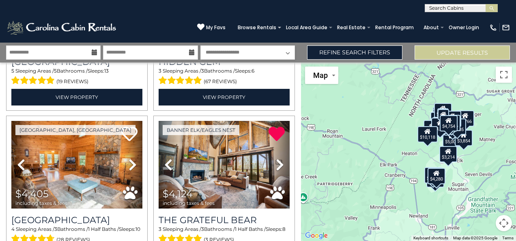
scroll to position [1099, 0]
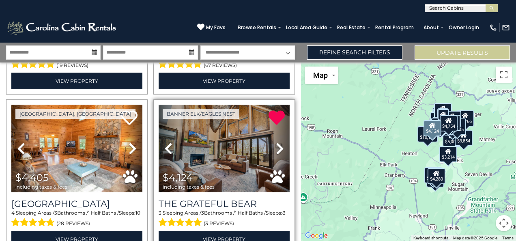
click at [208, 142] on img at bounding box center [224, 149] width 131 height 88
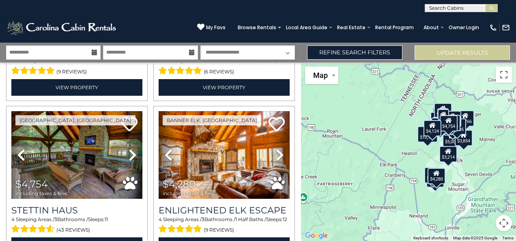
scroll to position [158, 0]
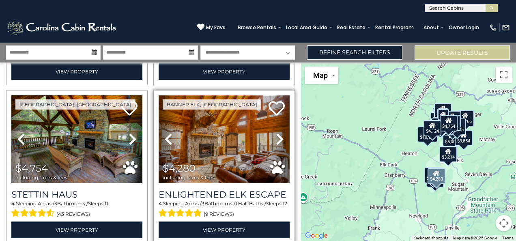
click at [215, 134] on img at bounding box center [224, 139] width 131 height 88
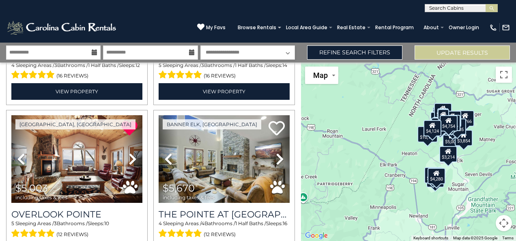
scroll to position [458, 0]
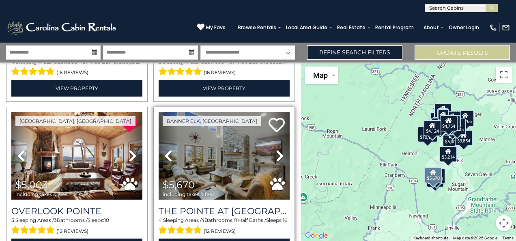
click at [276, 149] on icon at bounding box center [280, 155] width 8 height 13
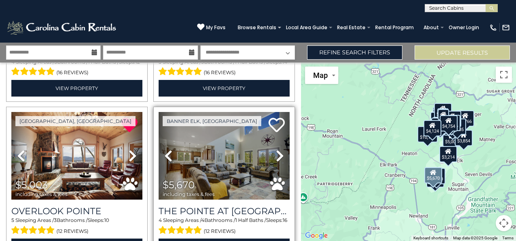
click at [276, 149] on icon at bounding box center [280, 155] width 8 height 13
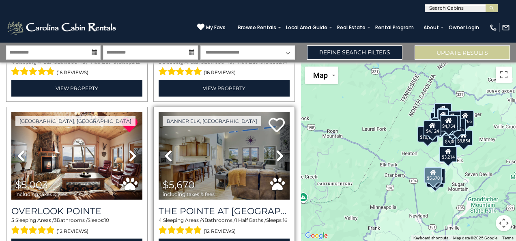
click at [276, 149] on icon at bounding box center [280, 155] width 8 height 13
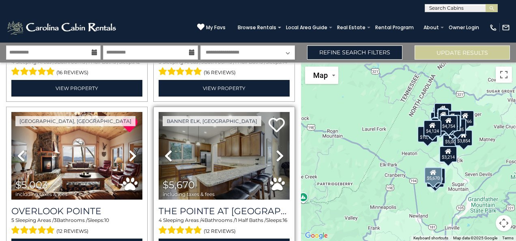
click at [276, 149] on icon at bounding box center [280, 155] width 8 height 13
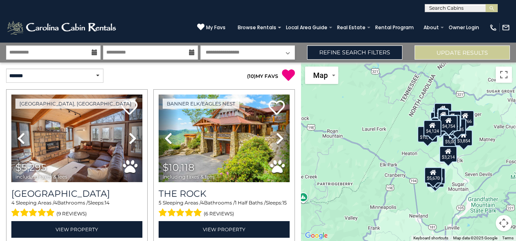
scroll to position [0, 0]
click at [444, 6] on input "text" at bounding box center [460, 10] width 71 height 8
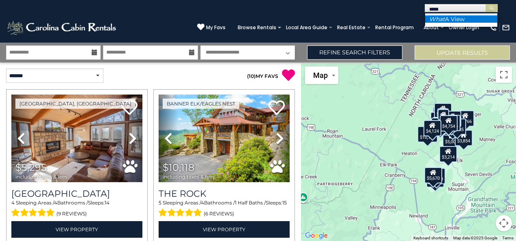
type input "****"
click at [456, 17] on li "What A View" at bounding box center [461, 18] width 72 height 7
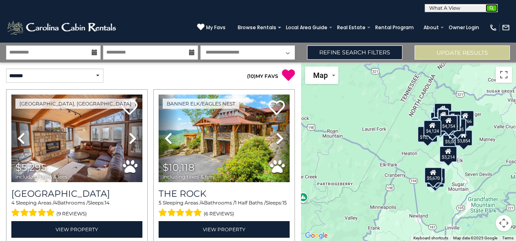
click at [491, 8] on img "submit" at bounding box center [492, 8] width 6 height 6
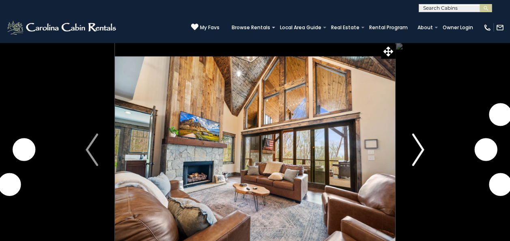
click at [421, 151] on img "Next" at bounding box center [418, 149] width 12 height 32
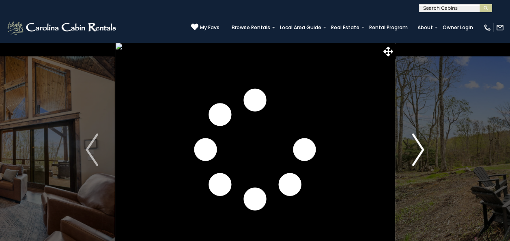
click at [421, 151] on img "Next" at bounding box center [418, 149] width 12 height 32
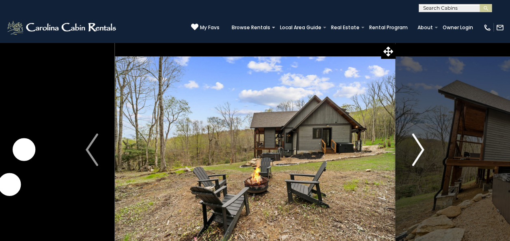
click at [421, 151] on img "Next" at bounding box center [418, 149] width 12 height 32
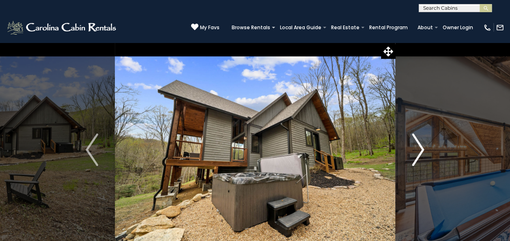
click at [421, 151] on img "Next" at bounding box center [418, 149] width 12 height 32
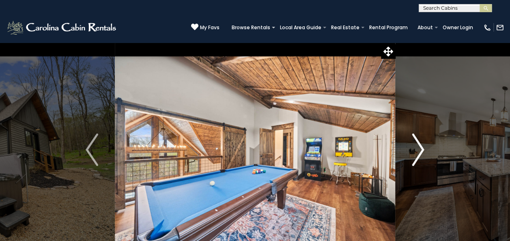
click at [421, 151] on img "Next" at bounding box center [418, 149] width 12 height 32
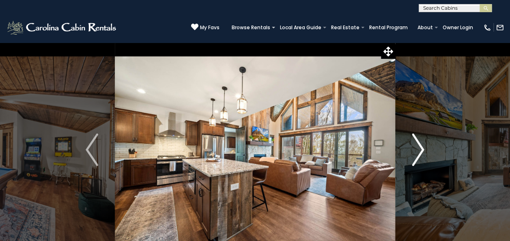
click at [421, 151] on img "Next" at bounding box center [418, 149] width 12 height 32
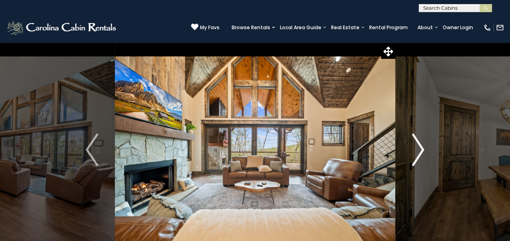
click at [421, 151] on img "Next" at bounding box center [418, 149] width 12 height 32
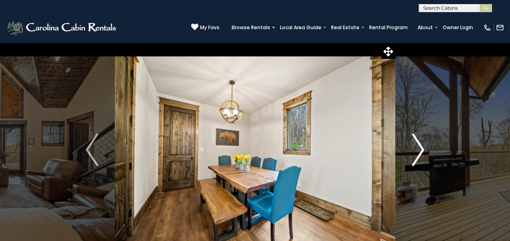
click at [421, 151] on img "Next" at bounding box center [418, 149] width 12 height 32
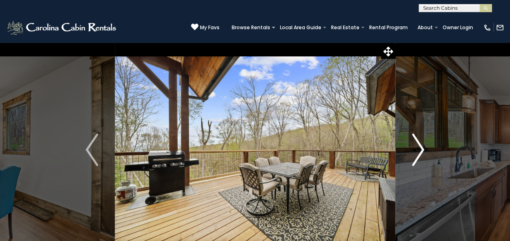
click at [421, 151] on img "Next" at bounding box center [418, 149] width 12 height 32
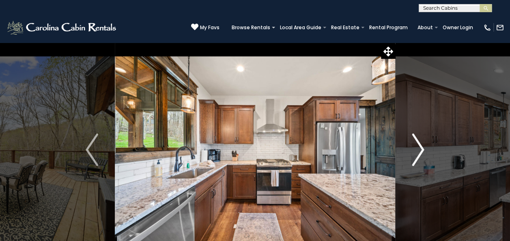
click at [421, 151] on img "Next" at bounding box center [418, 149] width 12 height 32
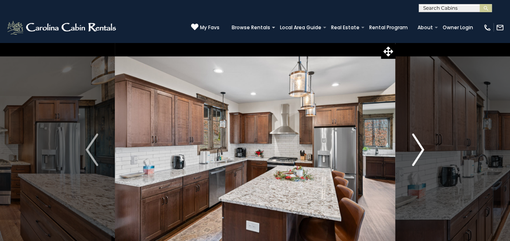
click at [421, 151] on img "Next" at bounding box center [418, 149] width 12 height 32
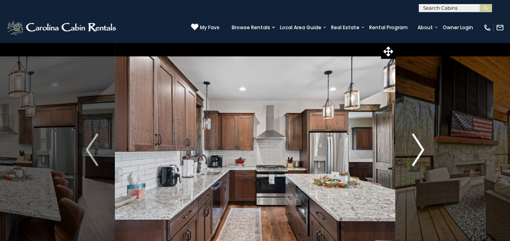
click at [421, 151] on img "Next" at bounding box center [418, 149] width 12 height 32
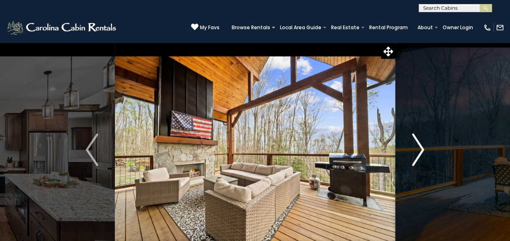
click at [421, 151] on img "Next" at bounding box center [418, 149] width 12 height 32
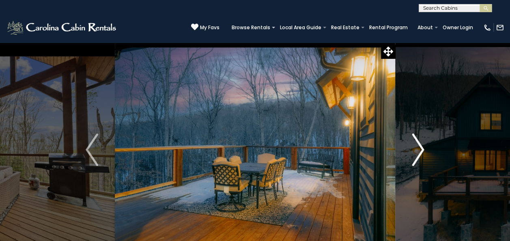
click at [421, 151] on img "Next" at bounding box center [418, 149] width 12 height 32
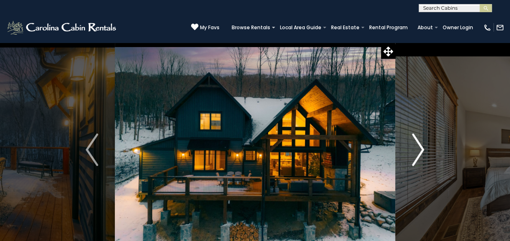
click at [421, 151] on img "Next" at bounding box center [418, 149] width 12 height 32
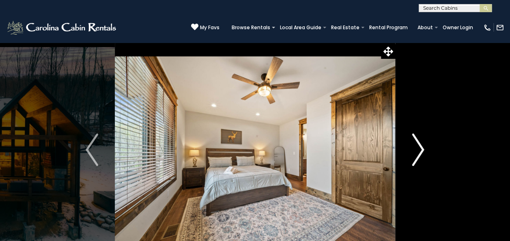
click at [421, 151] on img "Next" at bounding box center [418, 149] width 12 height 32
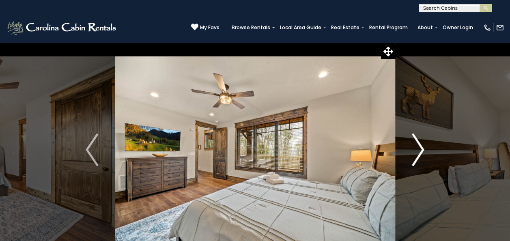
click at [421, 151] on img "Next" at bounding box center [418, 149] width 12 height 32
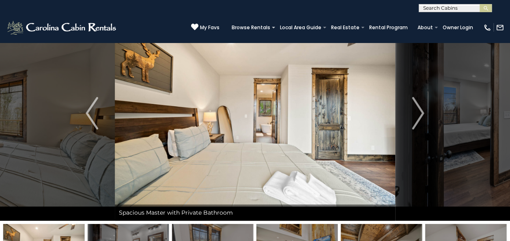
scroll to position [34, 0]
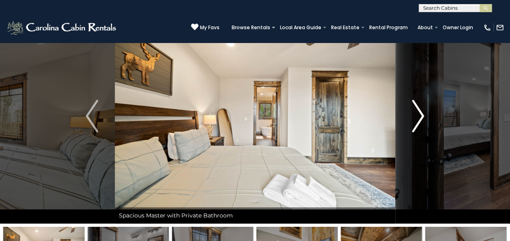
click at [421, 112] on img "Next" at bounding box center [418, 116] width 12 height 32
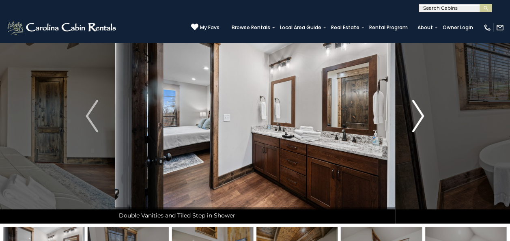
click at [421, 112] on img "Next" at bounding box center [418, 116] width 12 height 32
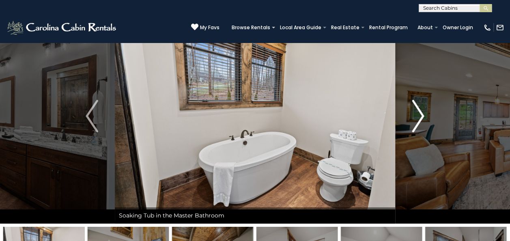
click at [421, 112] on img "Next" at bounding box center [418, 116] width 12 height 32
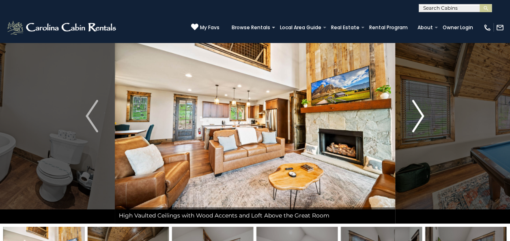
click at [421, 112] on img "Next" at bounding box center [418, 116] width 12 height 32
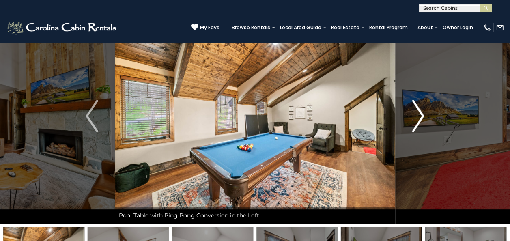
click at [421, 112] on img "Next" at bounding box center [418, 116] width 12 height 32
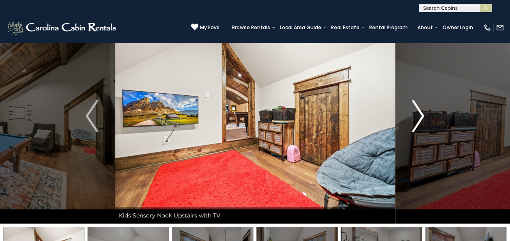
click at [421, 112] on img "Next" at bounding box center [418, 116] width 12 height 32
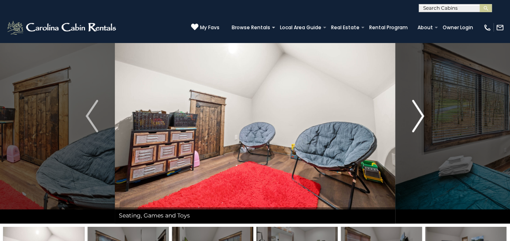
click at [421, 112] on img "Next" at bounding box center [418, 116] width 12 height 32
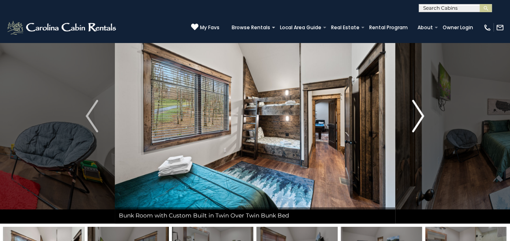
click at [421, 112] on img "Next" at bounding box center [418, 116] width 12 height 32
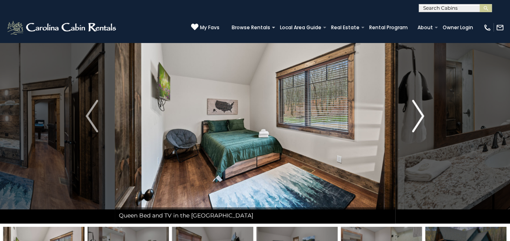
click at [421, 112] on img "Next" at bounding box center [418, 116] width 12 height 32
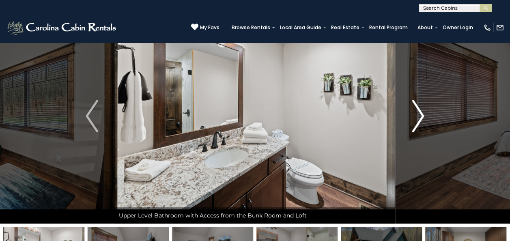
click at [421, 112] on img "Next" at bounding box center [418, 116] width 12 height 32
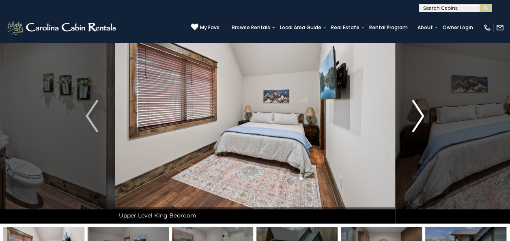
click at [421, 112] on img "Next" at bounding box center [418, 116] width 12 height 32
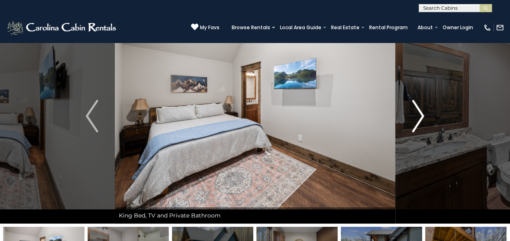
click at [421, 112] on img "Next" at bounding box center [418, 116] width 12 height 32
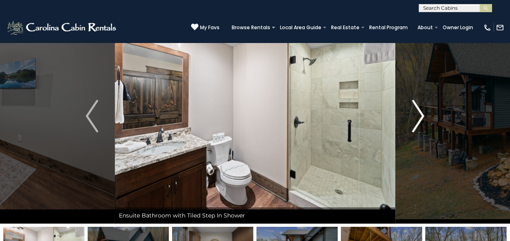
click at [421, 112] on img "Next" at bounding box center [418, 116] width 12 height 32
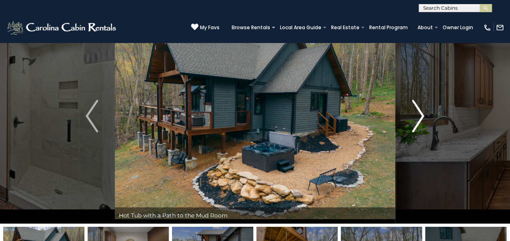
click at [421, 112] on img "Next" at bounding box center [418, 116] width 12 height 32
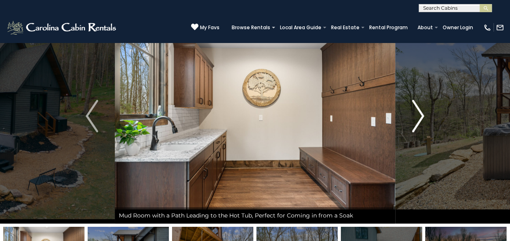
click at [421, 112] on img "Next" at bounding box center [418, 116] width 12 height 32
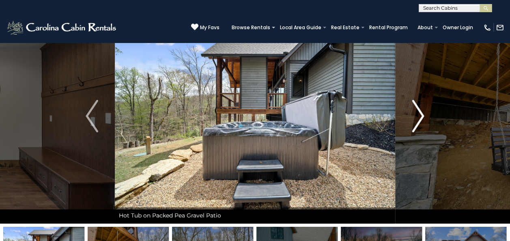
click at [421, 112] on img "Next" at bounding box center [418, 116] width 12 height 32
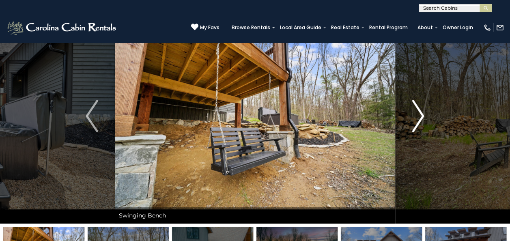
click at [421, 112] on img "Next" at bounding box center [418, 116] width 12 height 32
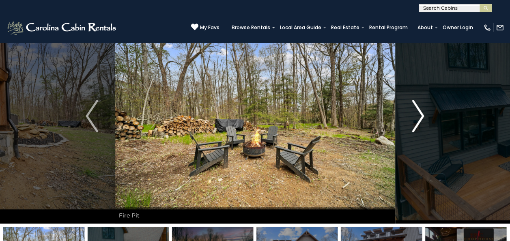
click at [421, 112] on img "Next" at bounding box center [418, 116] width 12 height 32
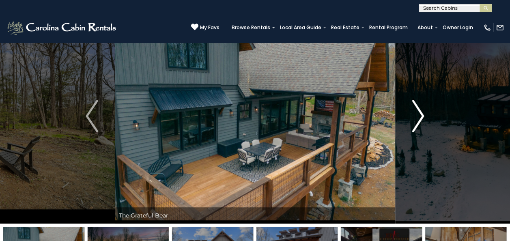
click at [421, 112] on img "Next" at bounding box center [418, 116] width 12 height 32
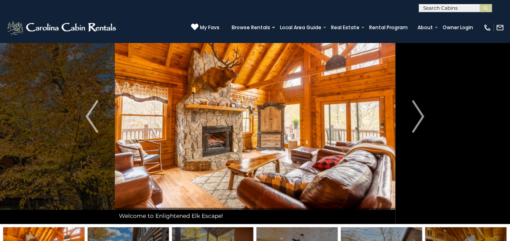
scroll to position [21, 0]
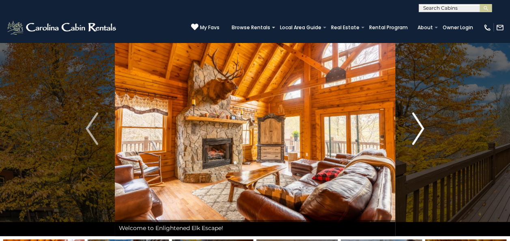
click at [413, 125] on img "Next" at bounding box center [418, 128] width 12 height 32
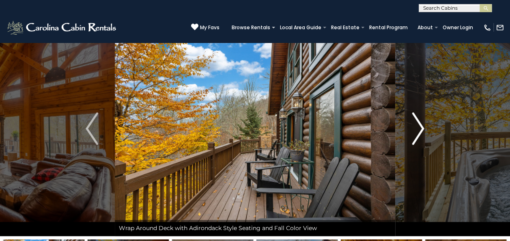
click at [413, 125] on img "Next" at bounding box center [418, 128] width 12 height 32
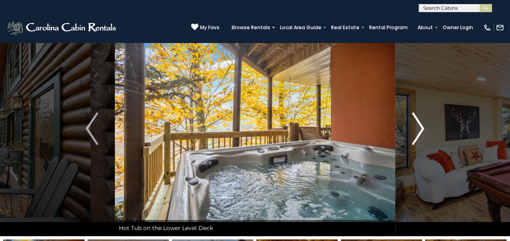
click at [413, 125] on img "Next" at bounding box center [418, 128] width 12 height 32
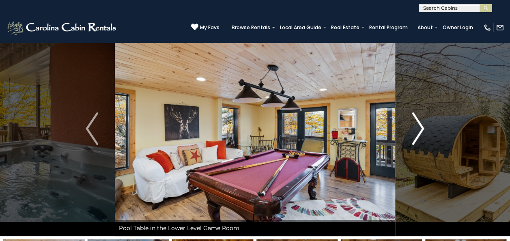
click at [413, 125] on img "Next" at bounding box center [418, 128] width 12 height 32
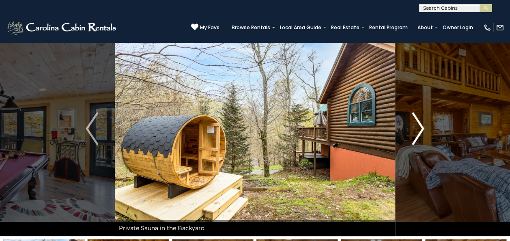
click at [413, 125] on img "Next" at bounding box center [418, 128] width 12 height 32
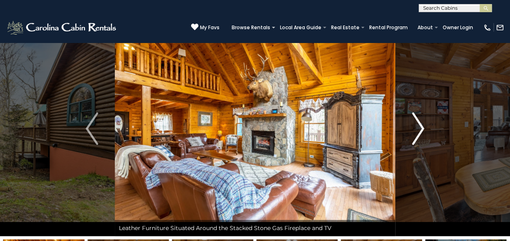
click at [413, 125] on img "Next" at bounding box center [418, 128] width 12 height 32
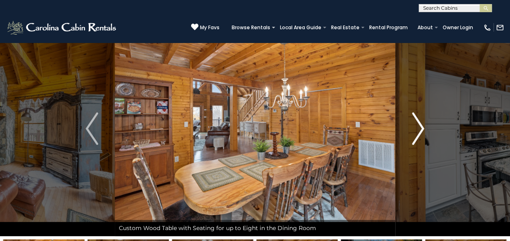
click at [413, 125] on img "Next" at bounding box center [418, 128] width 12 height 32
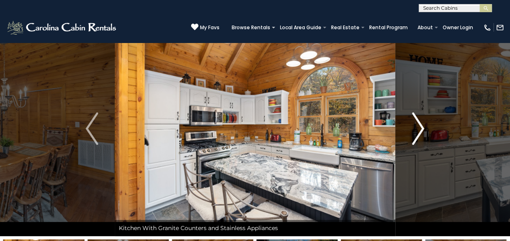
click at [413, 125] on img "Next" at bounding box center [418, 128] width 12 height 32
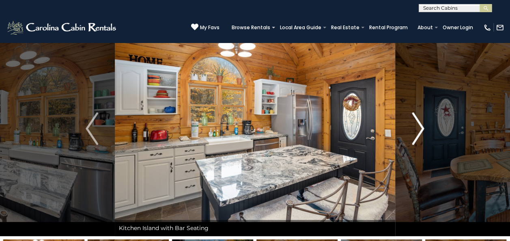
click at [413, 125] on img "Next" at bounding box center [418, 128] width 12 height 32
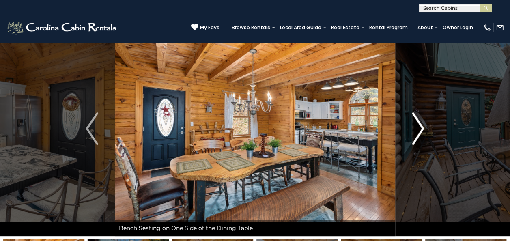
click at [413, 125] on img "Next" at bounding box center [418, 128] width 12 height 32
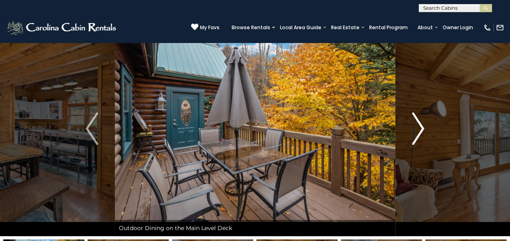
click at [413, 125] on img "Next" at bounding box center [418, 128] width 12 height 32
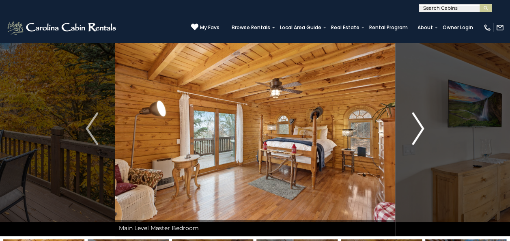
click at [413, 125] on img "Next" at bounding box center [418, 128] width 12 height 32
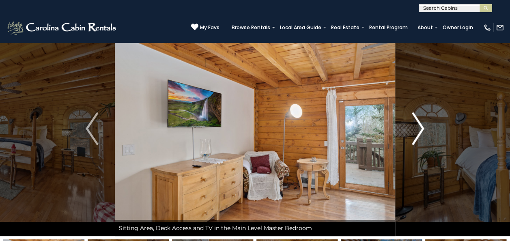
click at [413, 125] on img "Next" at bounding box center [418, 128] width 12 height 32
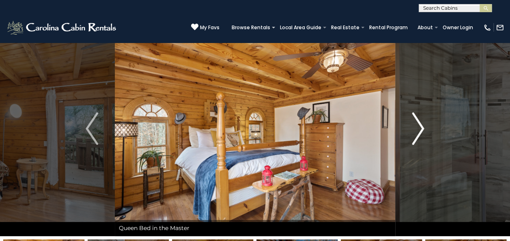
click at [413, 125] on img "Next" at bounding box center [418, 128] width 12 height 32
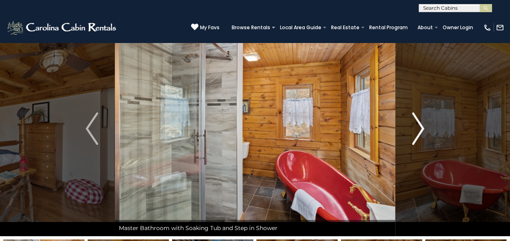
click at [413, 125] on img "Next" at bounding box center [418, 128] width 12 height 32
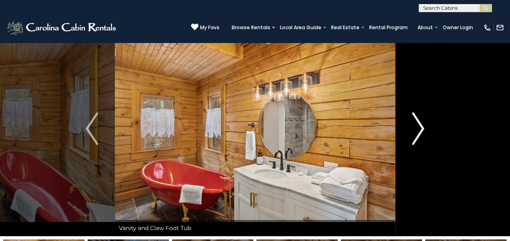
click at [413, 125] on img "Next" at bounding box center [418, 128] width 12 height 32
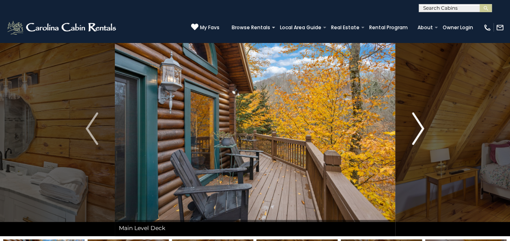
click at [415, 125] on img "Next" at bounding box center [418, 128] width 12 height 32
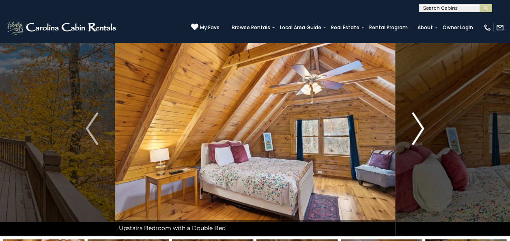
click at [415, 125] on img "Next" at bounding box center [418, 128] width 12 height 32
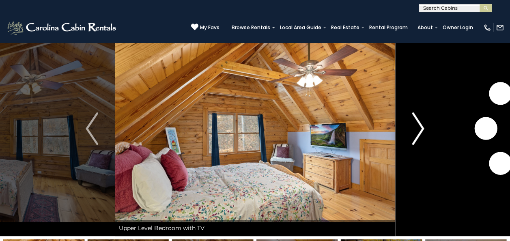
click at [415, 125] on img "Next" at bounding box center [418, 128] width 12 height 32
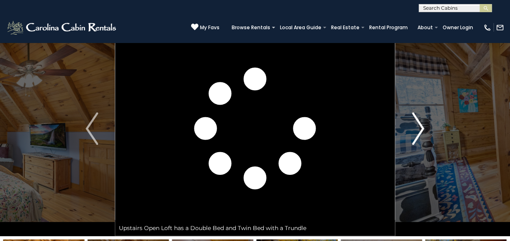
click at [415, 125] on img "Next" at bounding box center [418, 128] width 12 height 32
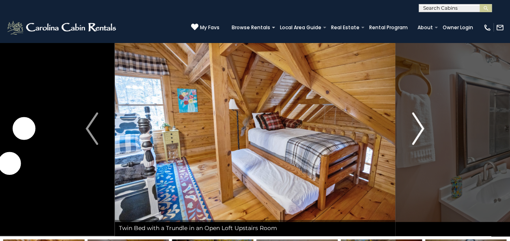
click at [415, 125] on img "Next" at bounding box center [418, 128] width 12 height 32
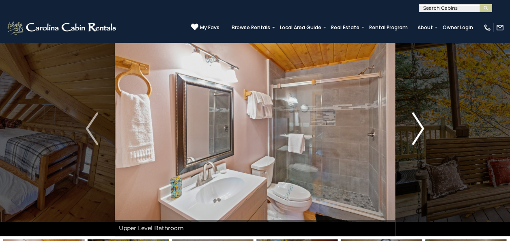
click at [415, 125] on img "Next" at bounding box center [418, 128] width 12 height 32
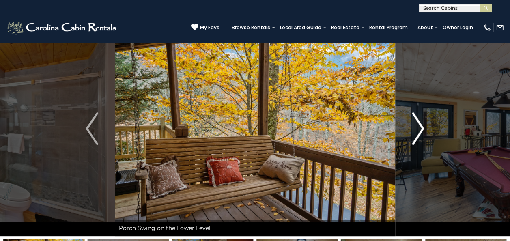
click at [415, 125] on img "Next" at bounding box center [418, 128] width 12 height 32
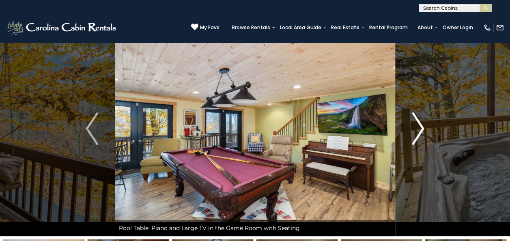
click at [415, 125] on img "Next" at bounding box center [418, 128] width 12 height 32
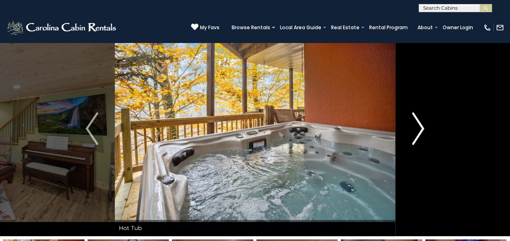
click at [415, 125] on img "Next" at bounding box center [418, 128] width 12 height 32
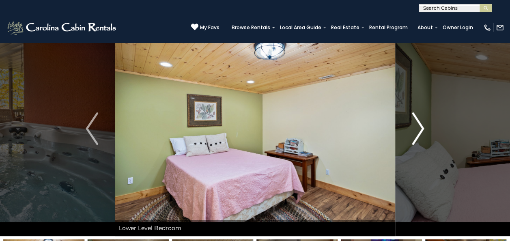
click at [415, 125] on img "Next" at bounding box center [418, 128] width 12 height 32
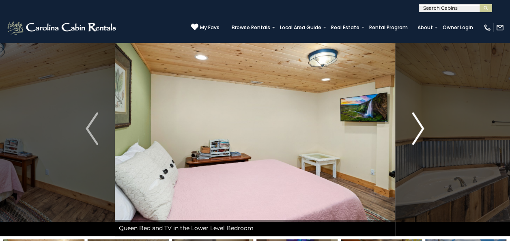
click at [415, 125] on img "Next" at bounding box center [418, 128] width 12 height 32
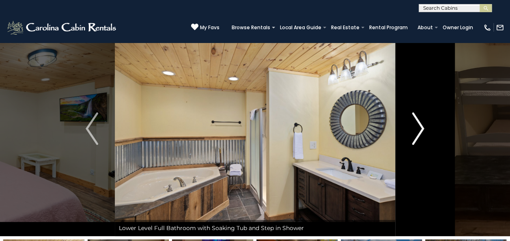
click at [415, 125] on img "Next" at bounding box center [418, 128] width 12 height 32
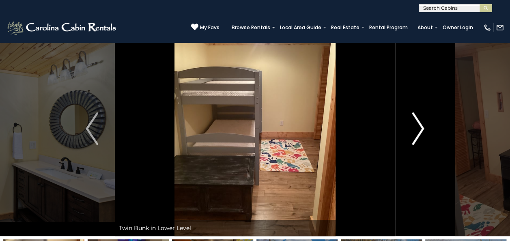
click at [415, 125] on img "Next" at bounding box center [418, 128] width 12 height 32
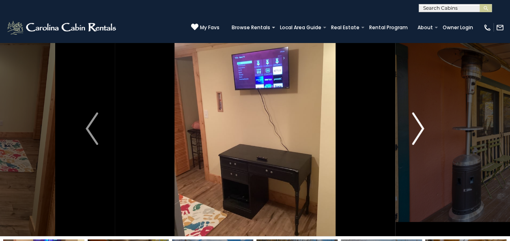
click at [415, 125] on img "Next" at bounding box center [418, 128] width 12 height 32
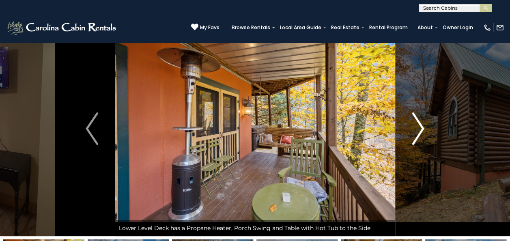
click at [415, 125] on img "Next" at bounding box center [418, 128] width 12 height 32
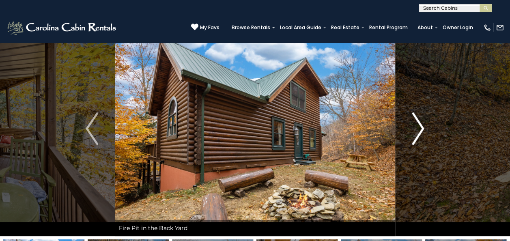
click at [415, 125] on img "Next" at bounding box center [418, 128] width 12 height 32
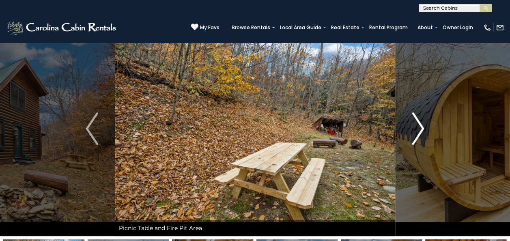
click at [415, 125] on img "Next" at bounding box center [418, 128] width 12 height 32
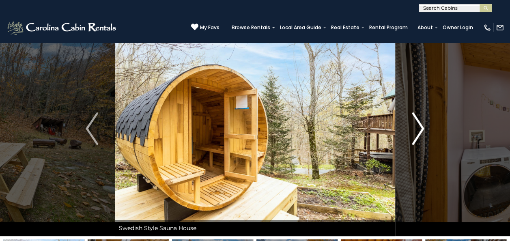
click at [415, 125] on img "Next" at bounding box center [418, 128] width 12 height 32
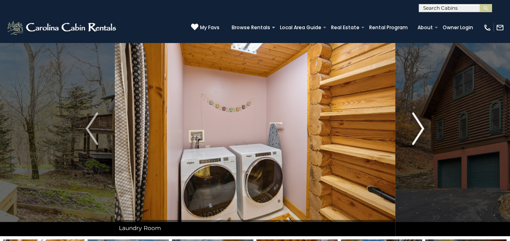
click at [415, 125] on img "Next" at bounding box center [418, 128] width 12 height 32
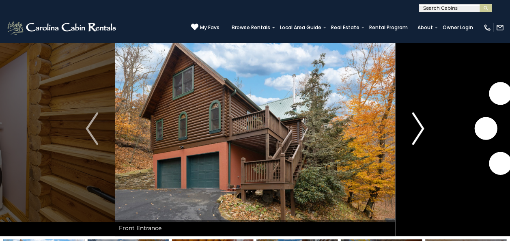
click at [415, 125] on img "Next" at bounding box center [418, 128] width 12 height 32
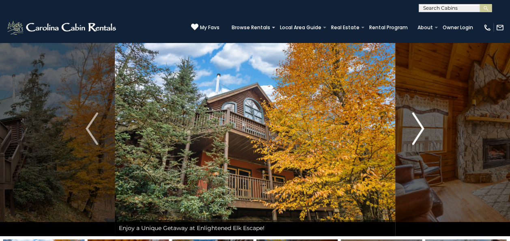
click at [415, 125] on img "Next" at bounding box center [418, 128] width 12 height 32
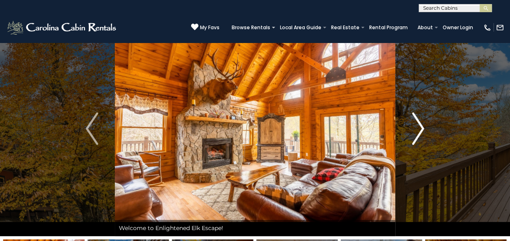
click at [415, 125] on img "Next" at bounding box center [418, 128] width 12 height 32
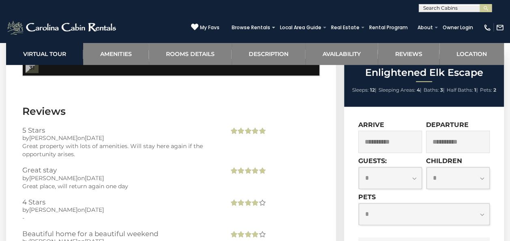
scroll to position [1822, 0]
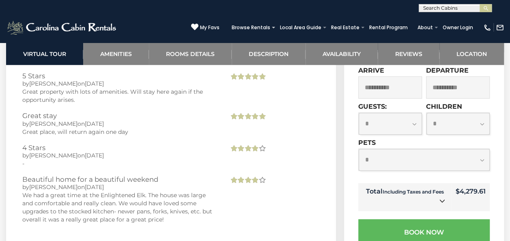
click at [482, 149] on select "**********" at bounding box center [423, 160] width 131 height 22
select select "*"
click at [358, 149] on select "**********" at bounding box center [423, 160] width 131 height 22
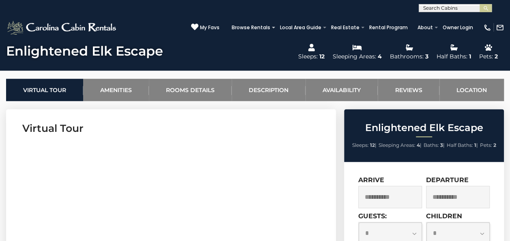
scroll to position [0, 0]
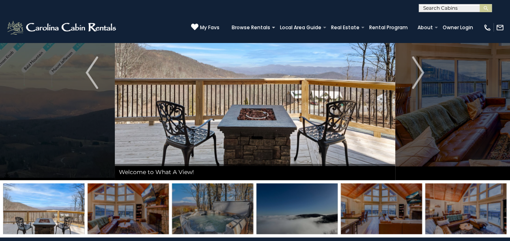
scroll to position [71, 0]
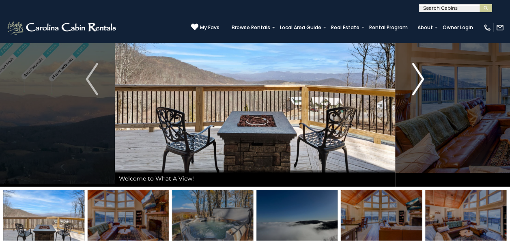
click at [417, 77] on img "Next" at bounding box center [418, 79] width 12 height 32
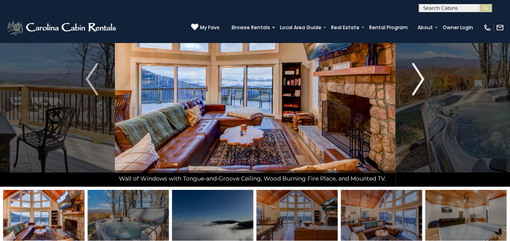
click at [417, 77] on img "Next" at bounding box center [418, 79] width 12 height 32
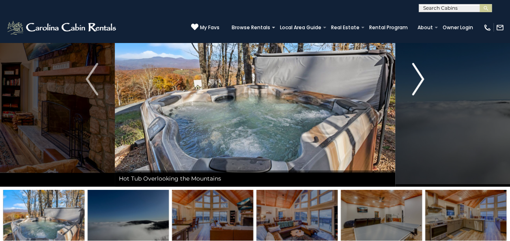
click at [417, 77] on img "Next" at bounding box center [418, 79] width 12 height 32
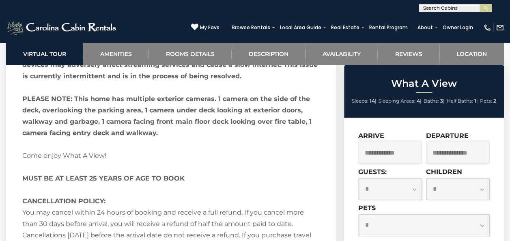
scroll to position [1470, 0]
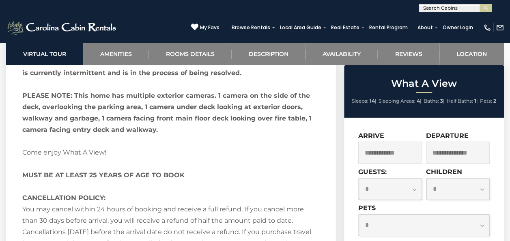
click at [382, 152] on input "text" at bounding box center [390, 153] width 64 height 22
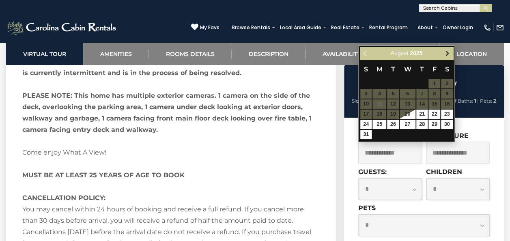
click at [442, 53] on link "Next" at bounding box center [447, 53] width 10 height 10
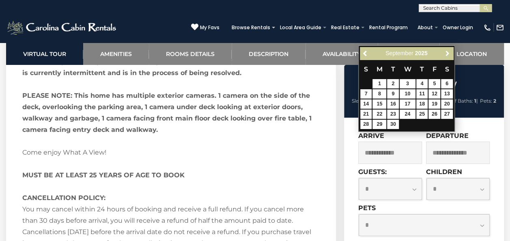
click at [442, 53] on link "Next" at bounding box center [447, 53] width 10 height 10
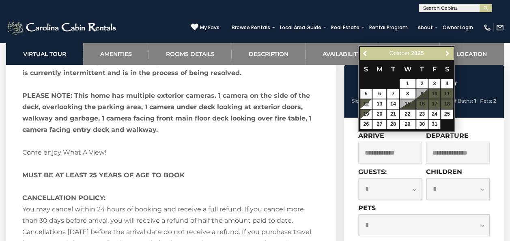
click at [442, 53] on link "Next" at bounding box center [447, 53] width 10 height 10
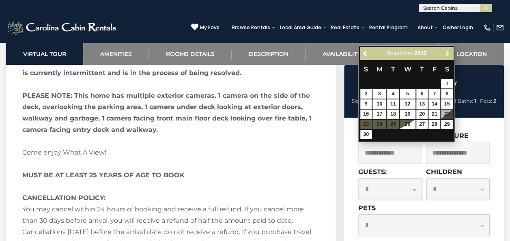
click at [442, 53] on link "Next" at bounding box center [447, 53] width 10 height 10
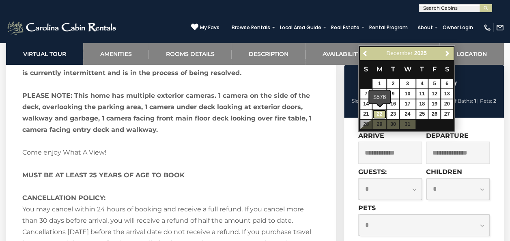
click at [379, 114] on link "22" at bounding box center [379, 113] width 14 height 9
type input "**********"
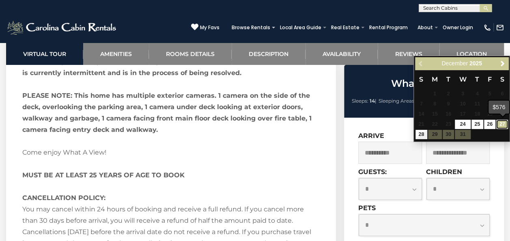
click at [502, 125] on link "27" at bounding box center [502, 124] width 12 height 9
type input "**********"
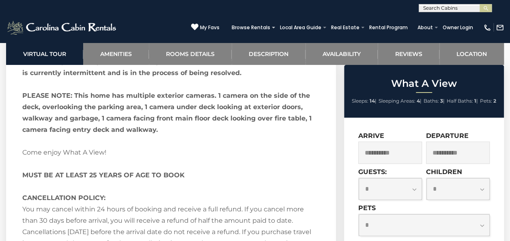
click at [412, 191] on select "**********" at bounding box center [389, 189] width 63 height 22
select select "*"
click at [358, 178] on select "**********" at bounding box center [389, 189] width 63 height 22
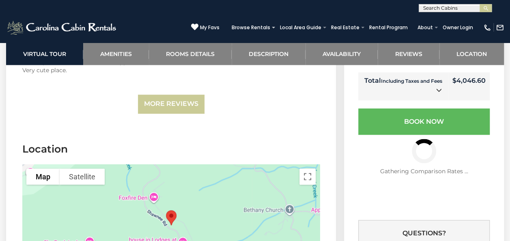
scroll to position [1921, 0]
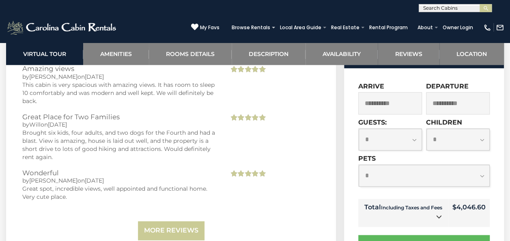
click at [480, 165] on select "**********" at bounding box center [423, 176] width 131 height 22
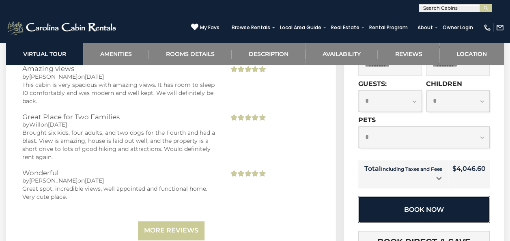
click at [435, 196] on button "Book Now" at bounding box center [423, 209] width 131 height 26
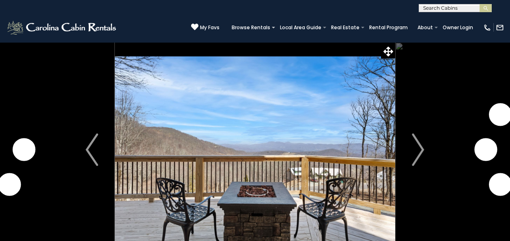
select select "*"
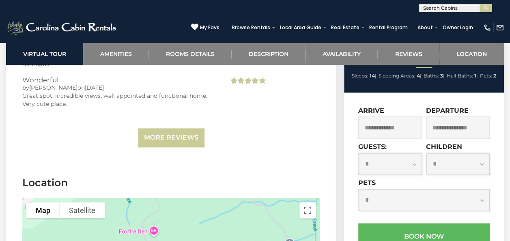
scroll to position [2011, 0]
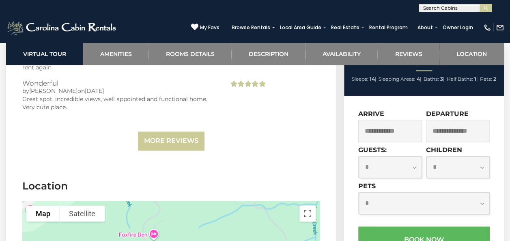
click at [478, 192] on select "**********" at bounding box center [423, 203] width 131 height 22
select select "*"
click at [358, 192] on select "**********" at bounding box center [423, 203] width 131 height 22
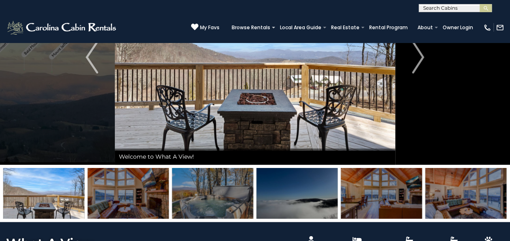
scroll to position [0, 0]
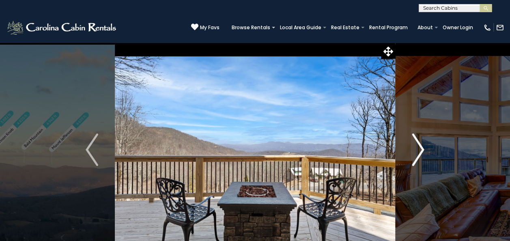
click at [418, 152] on img "Next" at bounding box center [418, 149] width 12 height 32
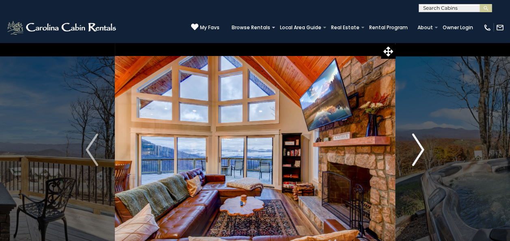
click at [418, 152] on img "Next" at bounding box center [418, 149] width 12 height 32
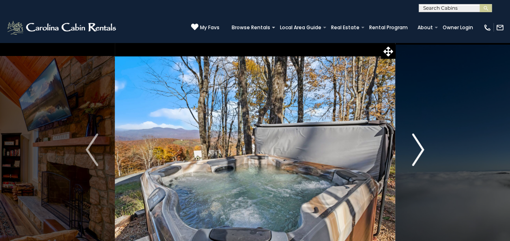
click at [418, 152] on img "Next" at bounding box center [418, 149] width 12 height 32
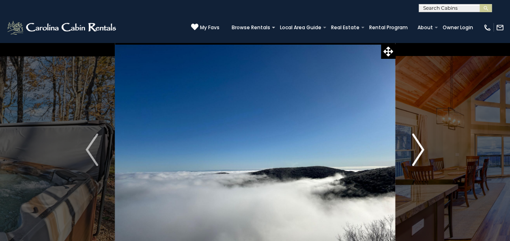
click at [418, 152] on img "Next" at bounding box center [418, 149] width 12 height 32
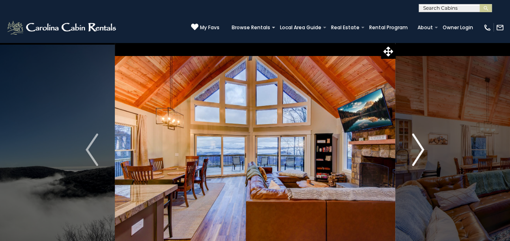
click at [418, 152] on img "Next" at bounding box center [418, 149] width 12 height 32
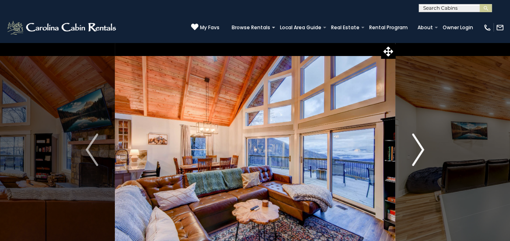
click at [418, 152] on img "Next" at bounding box center [418, 149] width 12 height 32
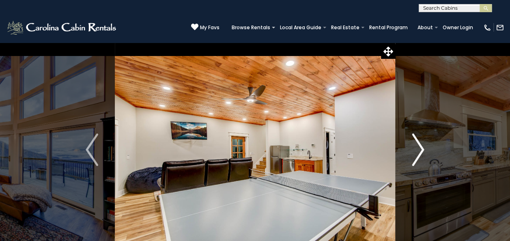
click at [418, 152] on img "Next" at bounding box center [418, 149] width 12 height 32
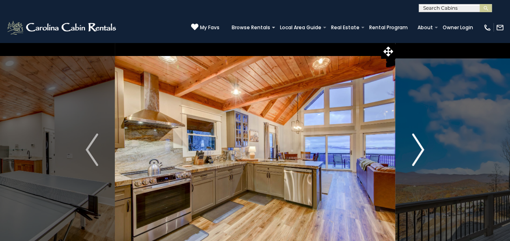
click at [418, 152] on img "Next" at bounding box center [418, 149] width 12 height 32
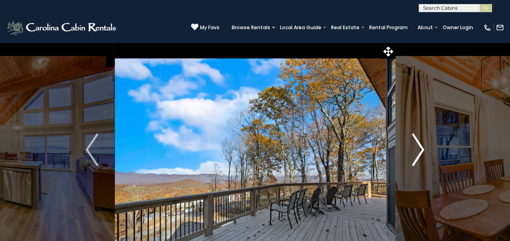
click at [418, 152] on img "Next" at bounding box center [418, 149] width 12 height 32
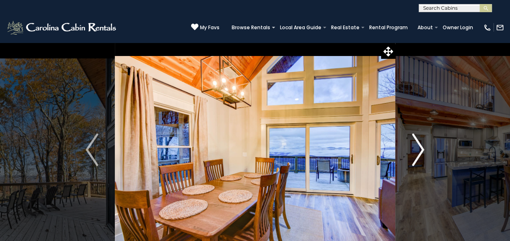
click at [418, 152] on img "Next" at bounding box center [418, 149] width 12 height 32
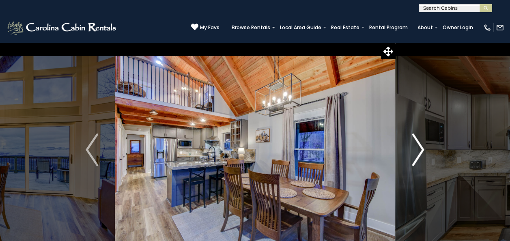
click at [418, 152] on img "Next" at bounding box center [418, 149] width 12 height 32
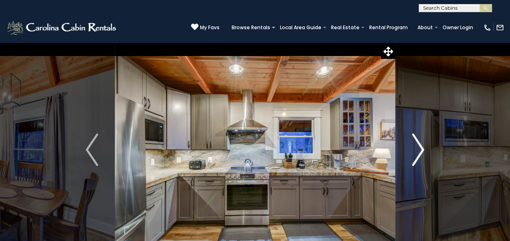
click at [418, 152] on img "Next" at bounding box center [418, 149] width 12 height 32
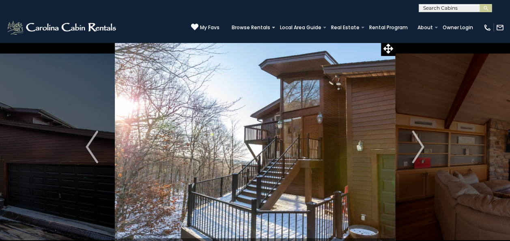
scroll to position [11, 0]
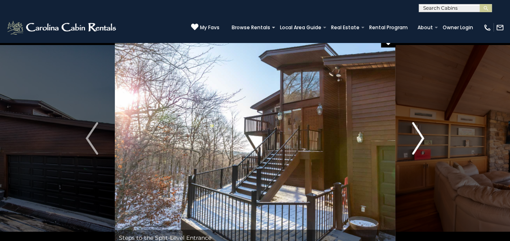
click at [415, 133] on img "Next" at bounding box center [418, 138] width 12 height 32
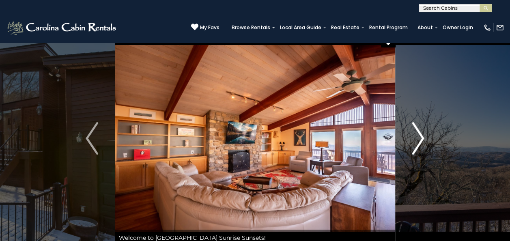
click at [415, 133] on img "Next" at bounding box center [418, 138] width 12 height 32
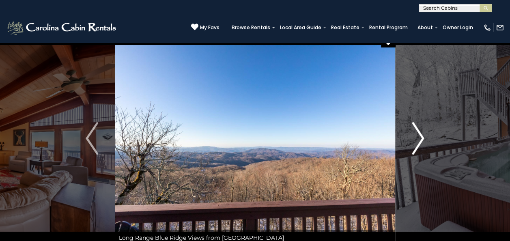
click at [415, 133] on img "Next" at bounding box center [418, 138] width 12 height 32
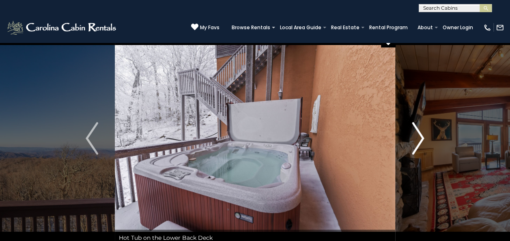
click at [415, 133] on img "Next" at bounding box center [418, 138] width 12 height 32
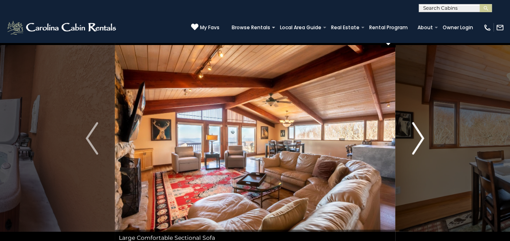
click at [415, 133] on img "Next" at bounding box center [418, 138] width 12 height 32
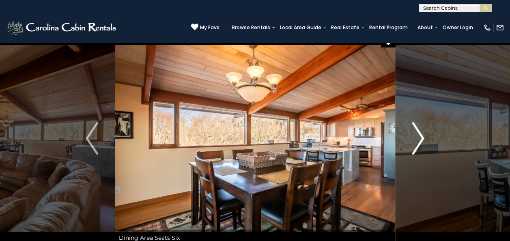
click at [415, 133] on img "Next" at bounding box center [418, 138] width 12 height 32
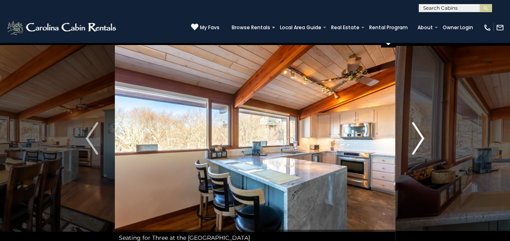
click at [415, 133] on img "Next" at bounding box center [418, 138] width 12 height 32
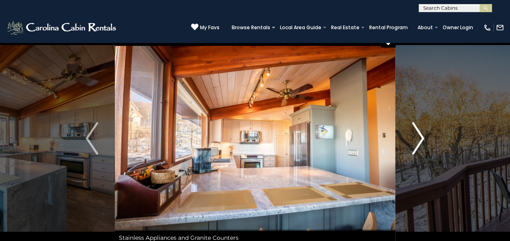
click at [415, 133] on img "Next" at bounding box center [418, 138] width 12 height 32
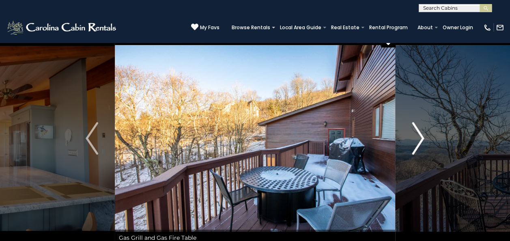
click at [415, 133] on img "Next" at bounding box center [418, 138] width 12 height 32
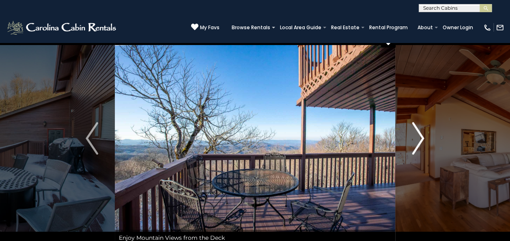
click at [415, 133] on img "Next" at bounding box center [418, 138] width 12 height 32
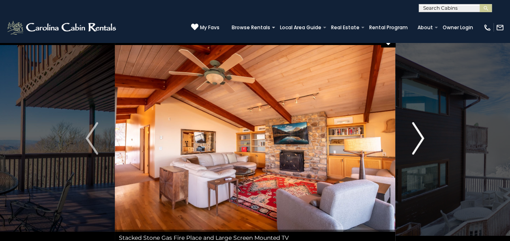
click at [415, 133] on img "Next" at bounding box center [418, 138] width 12 height 32
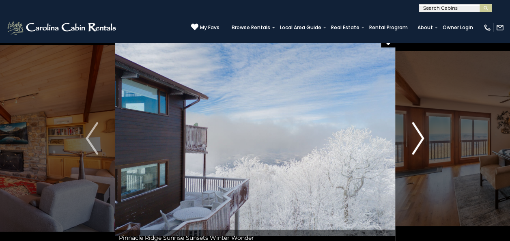
click at [415, 133] on img "Next" at bounding box center [418, 138] width 12 height 32
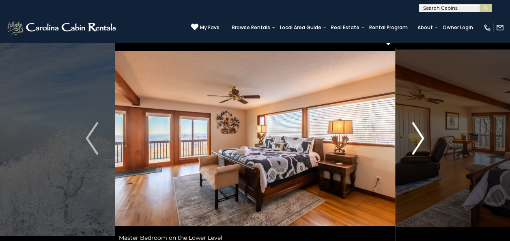
click at [415, 133] on img "Next" at bounding box center [418, 138] width 12 height 32
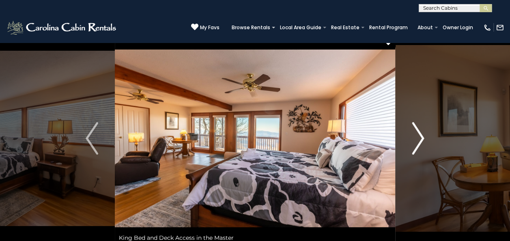
click at [415, 133] on img "Next" at bounding box center [418, 138] width 12 height 32
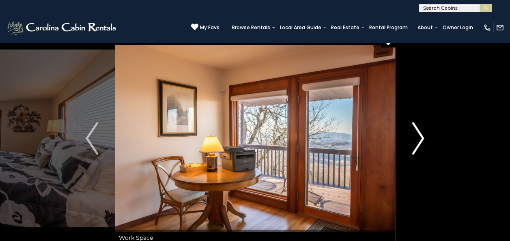
click at [415, 133] on img "Next" at bounding box center [418, 138] width 12 height 32
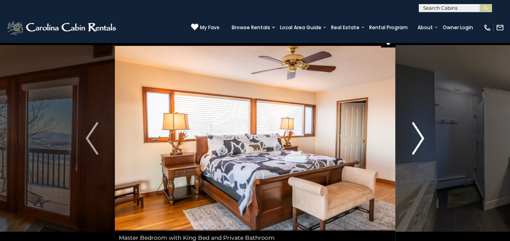
click at [415, 133] on img "Next" at bounding box center [418, 138] width 12 height 32
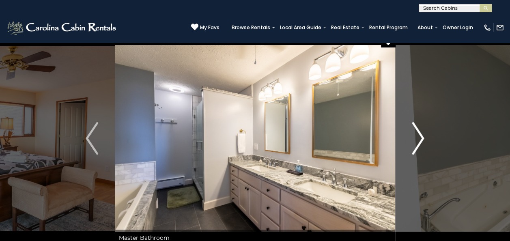
click at [415, 133] on img "Next" at bounding box center [418, 138] width 12 height 32
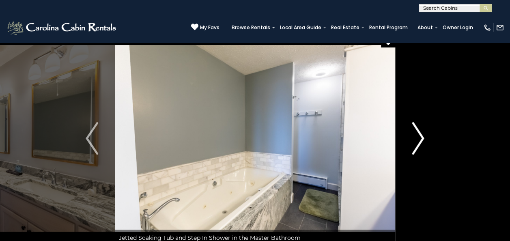
click at [415, 133] on img "Next" at bounding box center [418, 138] width 12 height 32
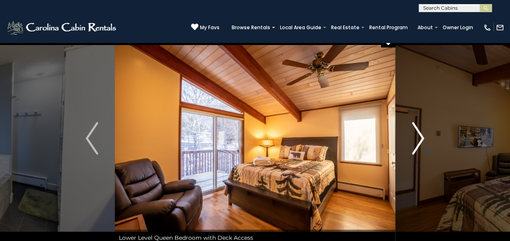
click at [415, 133] on img "Next" at bounding box center [418, 138] width 12 height 32
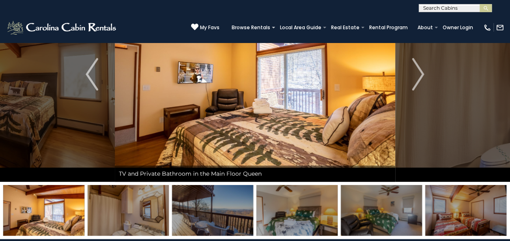
scroll to position [6, 0]
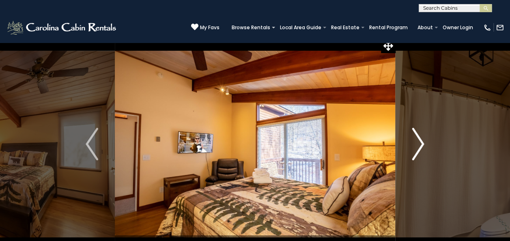
click at [414, 142] on img "Next" at bounding box center [418, 144] width 12 height 32
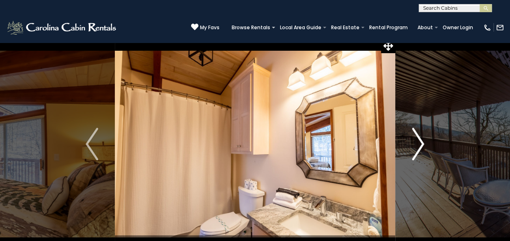
click at [414, 142] on img "Next" at bounding box center [418, 144] width 12 height 32
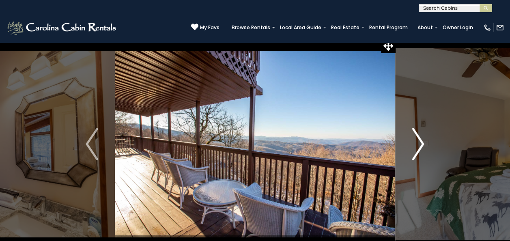
click at [414, 142] on img "Next" at bounding box center [418, 144] width 12 height 32
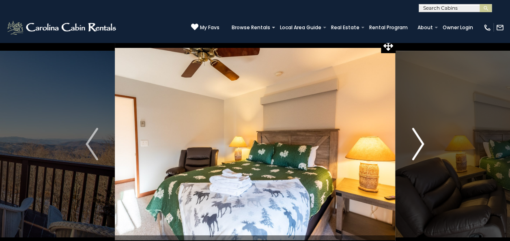
click at [414, 142] on img "Next" at bounding box center [418, 144] width 12 height 32
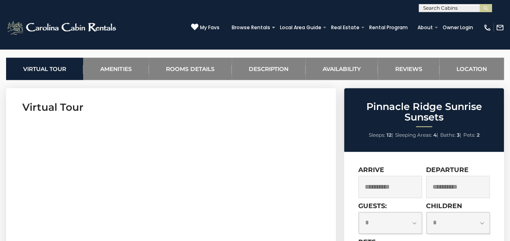
scroll to position [285, 0]
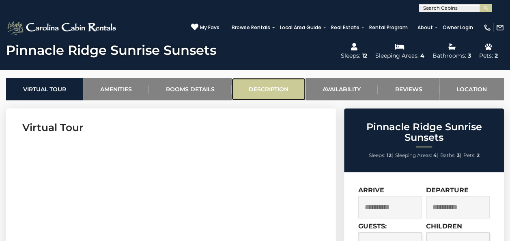
click at [270, 87] on link "Description" at bounding box center [269, 89] width 74 height 22
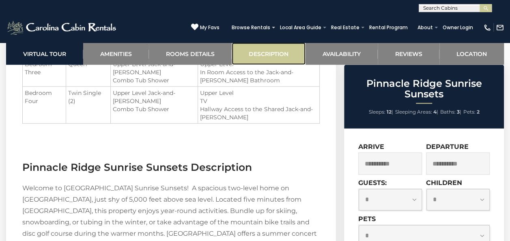
scroll to position [1058, 0]
